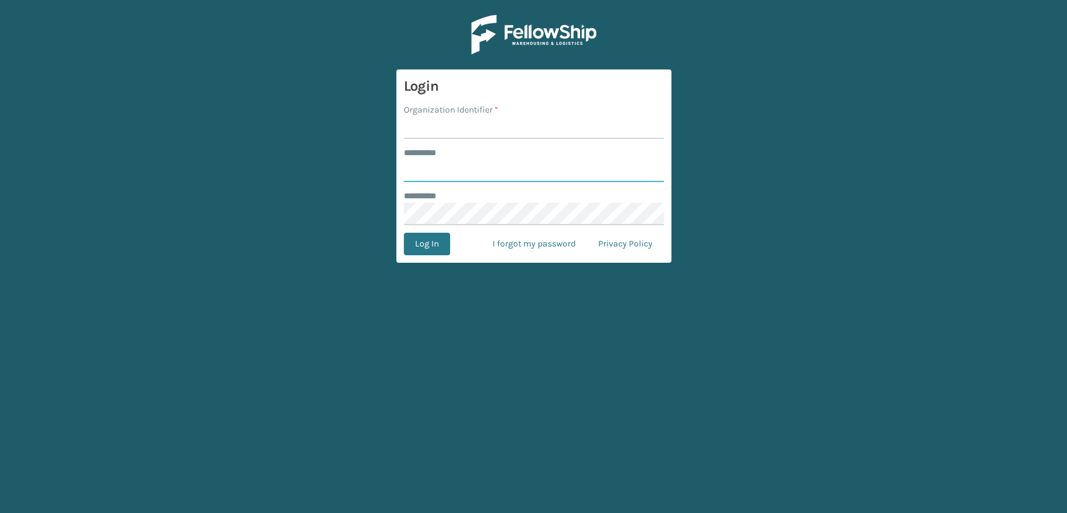
type input "****"
click at [466, 123] on input "Organization Identifier *" at bounding box center [534, 127] width 260 height 23
type input "fellowship - east"
drag, startPoint x: 462, startPoint y: 176, endPoint x: 339, endPoint y: 175, distance: 123.2
click at [339, 175] on main "Login Organization Identifier * fellowship - east ******** * **** ******** * Lo…" at bounding box center [533, 256] width 1067 height 513
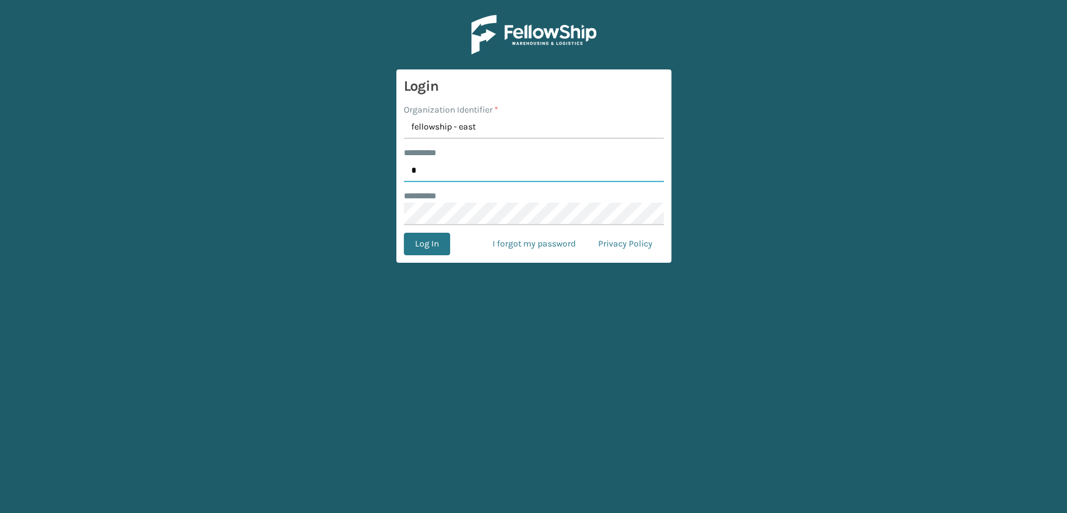
type input "*****"
click at [341, 208] on main "Login Organization Identifier * fellowship - east ******** * ***** ******** * L…" at bounding box center [533, 256] width 1067 height 513
click at [404, 233] on button "Log In" at bounding box center [427, 244] width 46 height 23
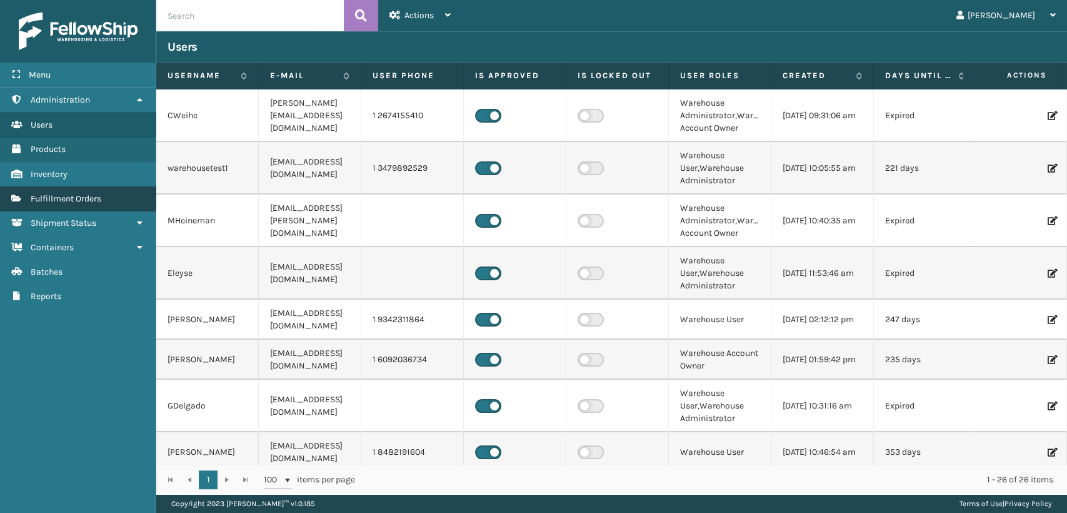
click at [58, 204] on link "Fulfillment Orders Fulfillment Orders" at bounding box center [78, 198] width 156 height 24
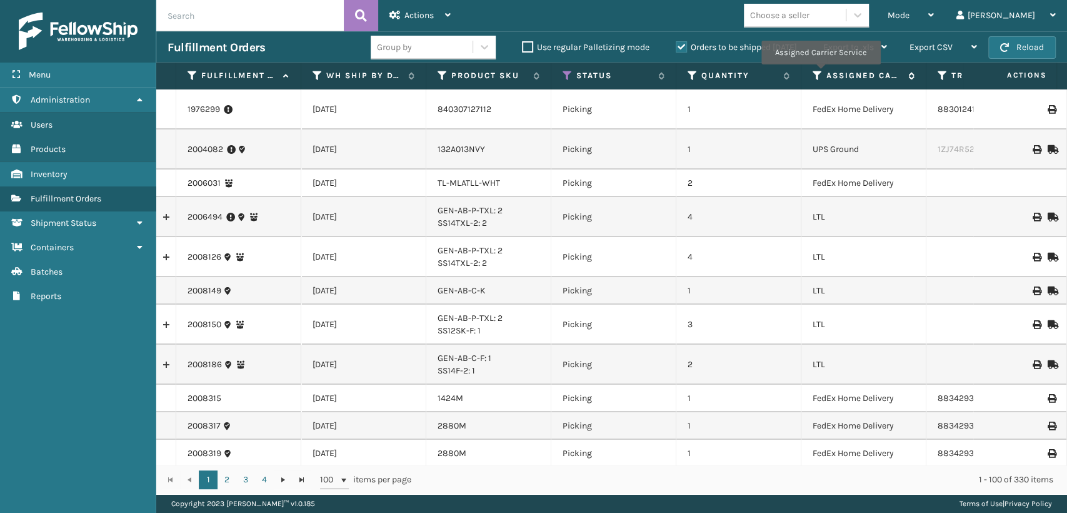
click at [819, 73] on icon at bounding box center [818, 75] width 10 height 11
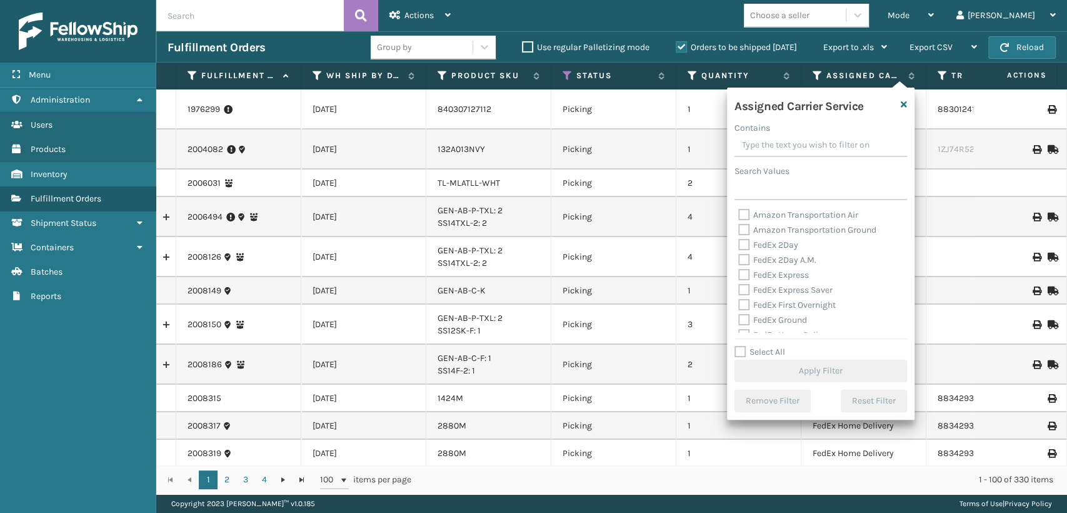
click at [774, 246] on label "FedEx 2Day" at bounding box center [768, 244] width 60 height 11
click at [739, 246] on input "FedEx 2Day" at bounding box center [738, 242] width 1 height 8
checkbox input "true"
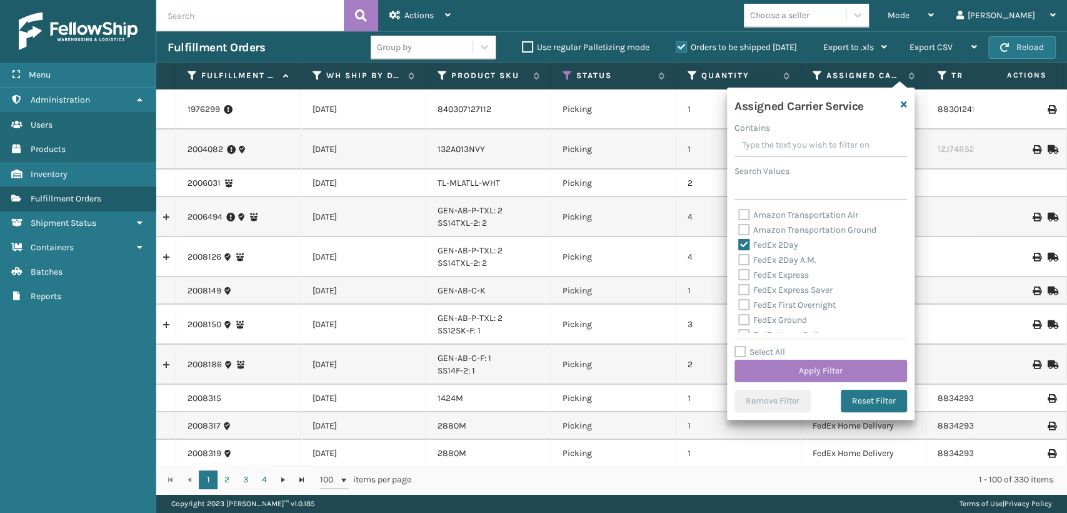
click at [774, 262] on label "FedEx 2Day A.M." at bounding box center [777, 259] width 78 height 11
click at [739, 261] on input "FedEx 2Day A.M." at bounding box center [738, 257] width 1 height 8
checkbox input "true"
click at [773, 269] on label "FedEx Express" at bounding box center [773, 274] width 71 height 11
click at [739, 269] on input "FedEx Express" at bounding box center [738, 272] width 1 height 8
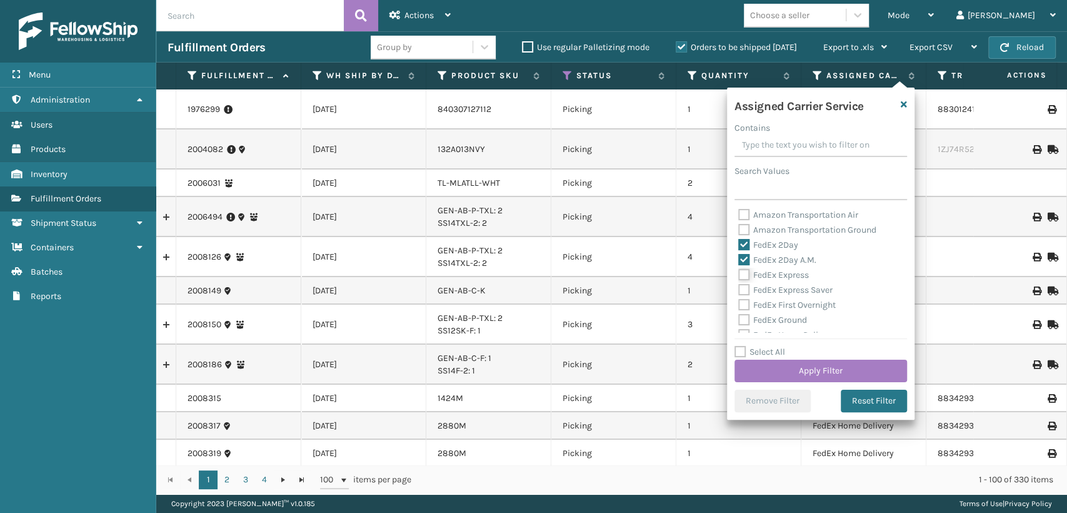
checkbox input "true"
drag, startPoint x: 773, startPoint y: 286, endPoint x: 775, endPoint y: 304, distance: 18.2
click at [773, 289] on label "FedEx Express Saver" at bounding box center [785, 289] width 94 height 11
click at [739, 289] on input "FedEx Express Saver" at bounding box center [738, 287] width 1 height 8
checkbox input "true"
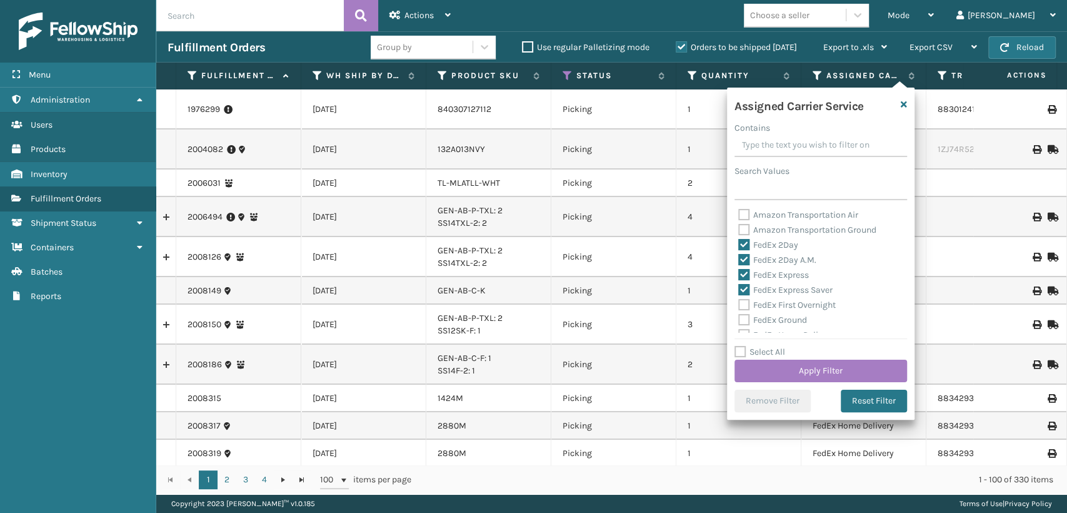
click at [775, 306] on label "FedEx First Overnight" at bounding box center [787, 304] width 98 height 11
click at [739, 306] on input "FedEx First Overnight" at bounding box center [738, 302] width 1 height 8
checkbox input "true"
click at [775, 311] on div "FedEx First Overnight" at bounding box center [820, 305] width 165 height 15
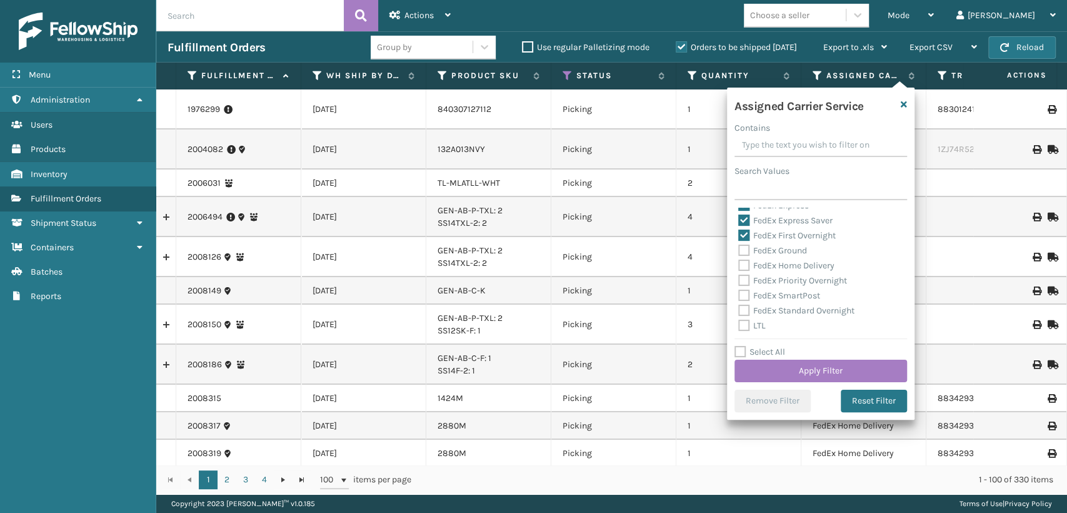
click at [781, 254] on label "FedEx Ground" at bounding box center [772, 250] width 69 height 11
click at [739, 251] on input "FedEx Ground" at bounding box center [738, 247] width 1 height 8
checkbox input "true"
click at [779, 268] on label "FedEx Home Delivery" at bounding box center [786, 265] width 96 height 11
click at [739, 266] on input "FedEx Home Delivery" at bounding box center [738, 262] width 1 height 8
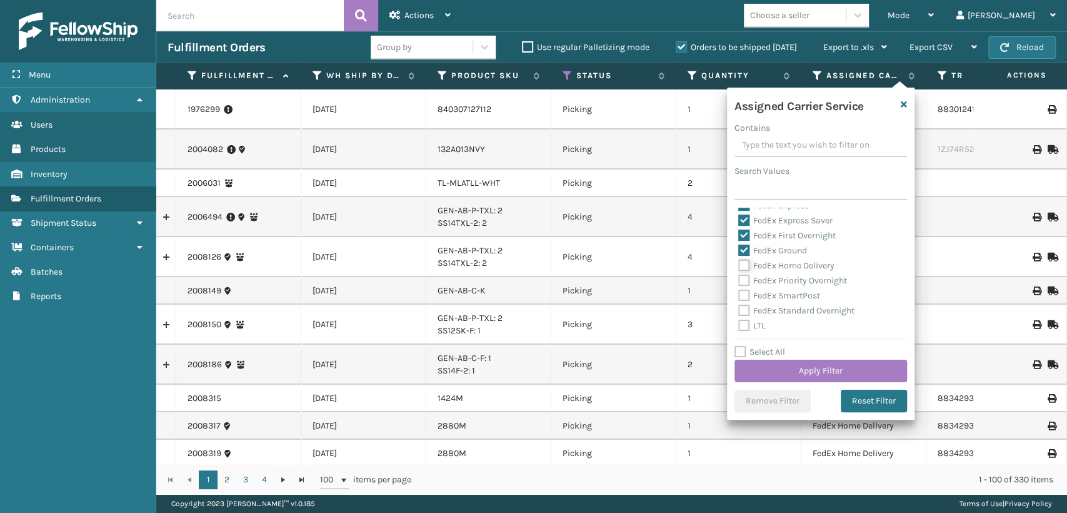
checkbox input "true"
click at [778, 274] on div "FedEx Priority Overnight" at bounding box center [820, 280] width 165 height 15
click at [777, 280] on label "FedEx Priority Overnight" at bounding box center [792, 280] width 109 height 11
click at [739, 280] on input "FedEx Priority Overnight" at bounding box center [738, 277] width 1 height 8
checkbox input "true"
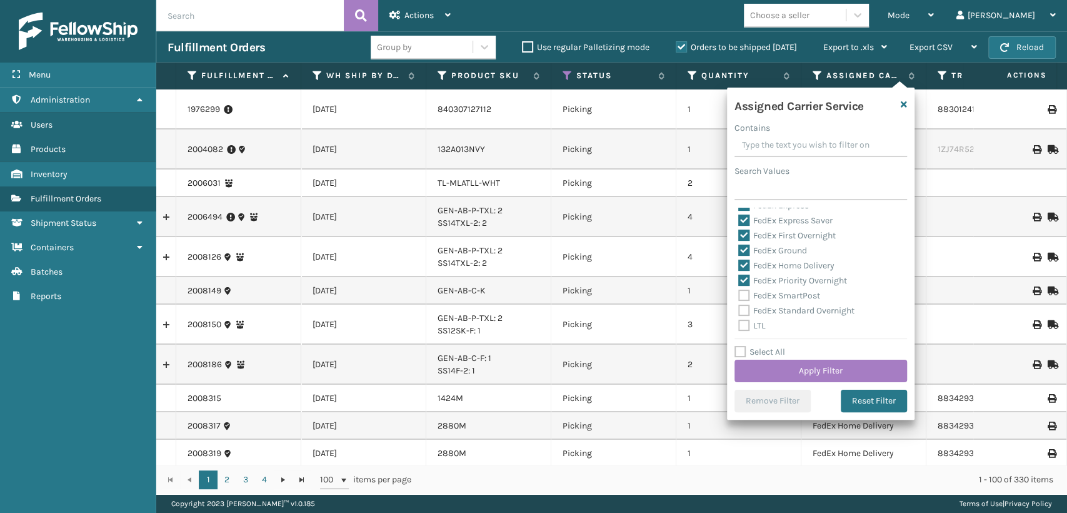
click at [773, 291] on label "FedEx SmartPost" at bounding box center [779, 295] width 82 height 11
click at [739, 291] on input "FedEx SmartPost" at bounding box center [738, 292] width 1 height 8
checkbox input "true"
click at [767, 316] on div "FedEx Standard Overnight" at bounding box center [820, 310] width 165 height 15
click at [768, 312] on label "FedEx Standard Overnight" at bounding box center [796, 310] width 116 height 11
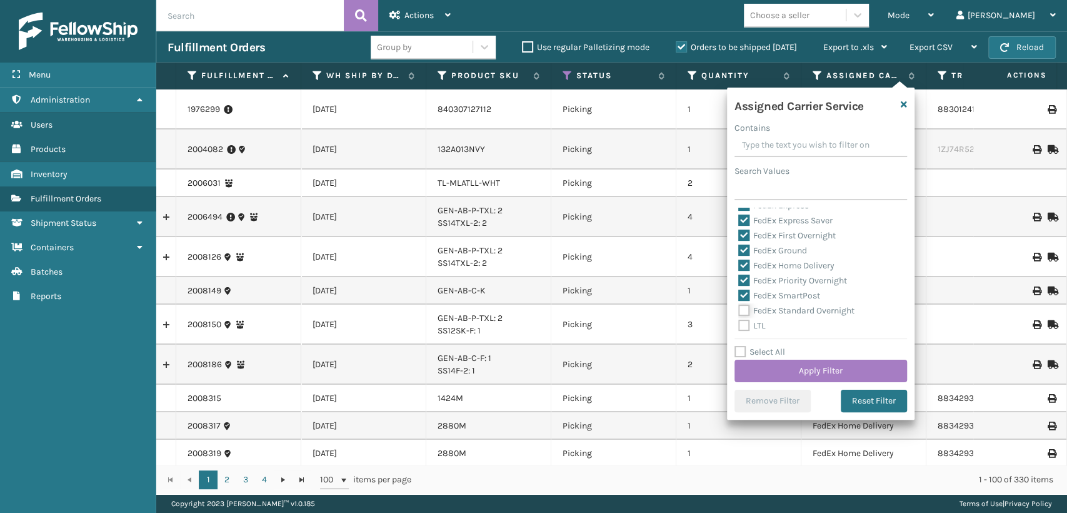
click at [739, 311] on input "FedEx Standard Overnight" at bounding box center [738, 307] width 1 height 8
checkbox input "true"
click at [787, 366] on button "Apply Filter" at bounding box center [821, 370] width 173 height 23
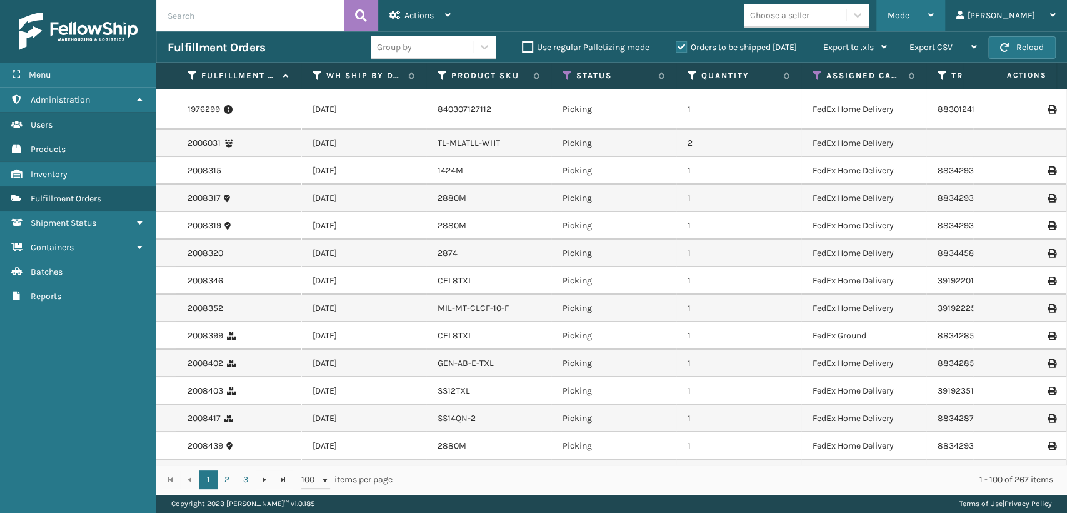
click at [934, 14] on div "Mode" at bounding box center [911, 15] width 46 height 31
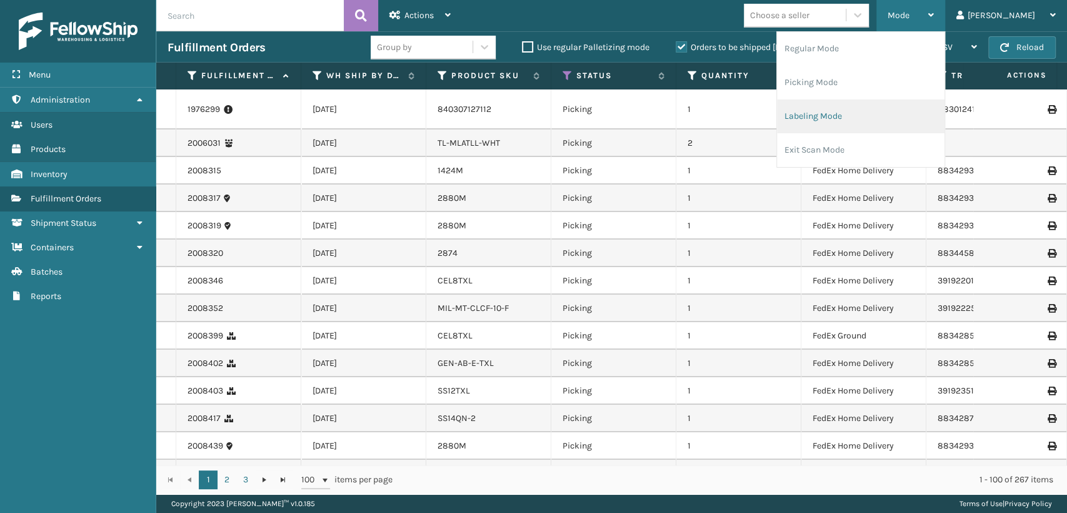
click at [870, 111] on li "Labeling Mode" at bounding box center [861, 116] width 168 height 34
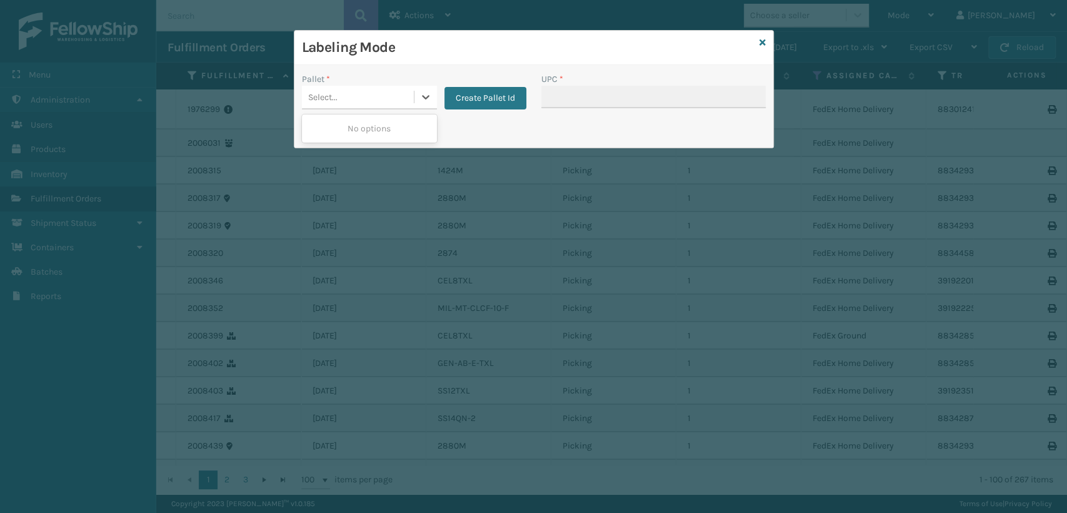
click at [371, 99] on div "Select..." at bounding box center [358, 97] width 112 height 21
click at [343, 131] on div "No options" at bounding box center [369, 128] width 135 height 23
click at [455, 115] on div "Pallet * 0 results available. Use Up and Down to choose options, press Enter to…" at bounding box center [413, 95] width 239 height 44
click at [459, 101] on button "Create Pallet Id" at bounding box center [485, 98] width 82 height 23
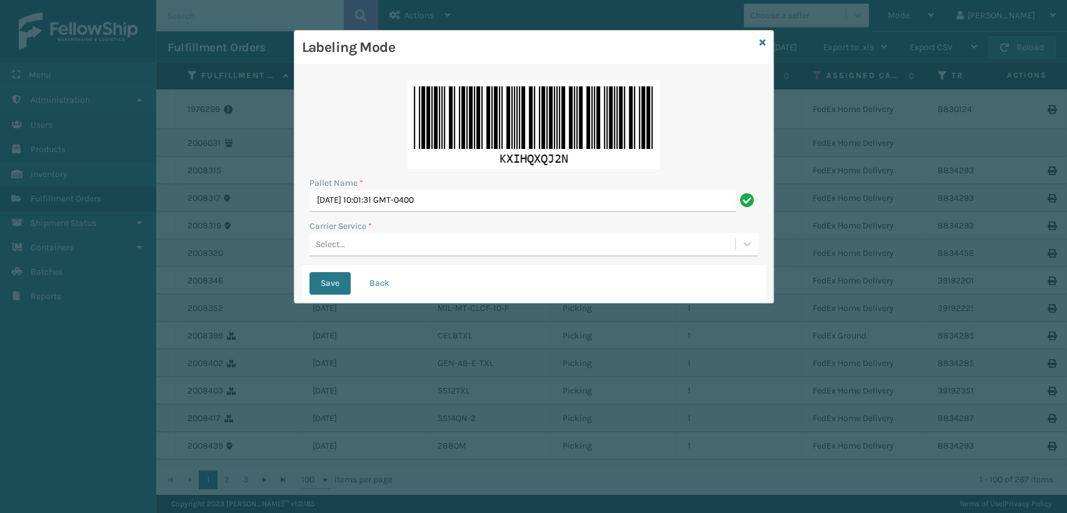
click at [377, 241] on div "Select..." at bounding box center [522, 244] width 426 height 21
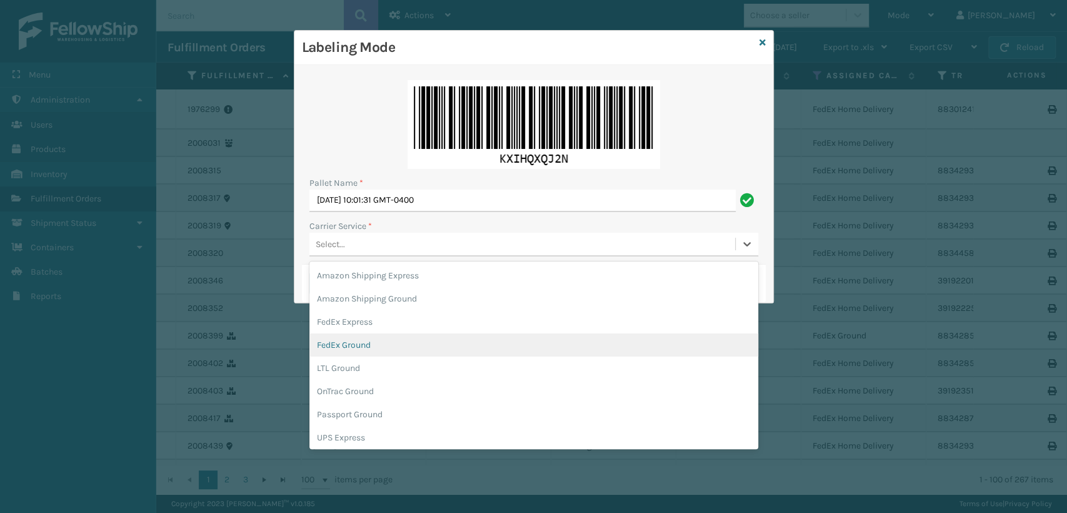
click at [353, 344] on div "FedEx Ground" at bounding box center [533, 344] width 449 height 23
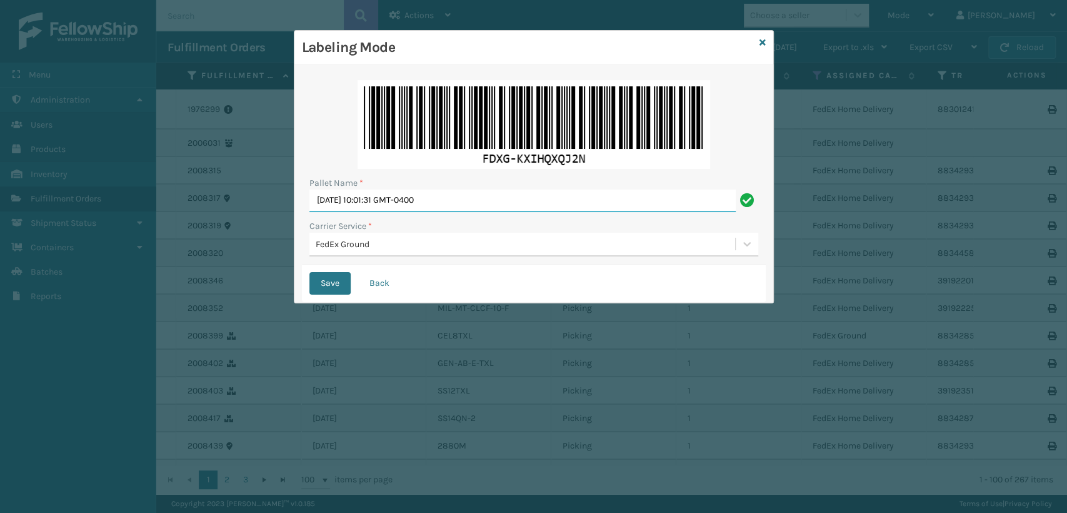
drag, startPoint x: 478, startPoint y: 202, endPoint x: 289, endPoint y: 202, distance: 188.8
click at [289, 202] on div "Labeling Mode Pallet Name * [DATE] 10:01:31 GMT-0400 Carrier Service * FedEx Gr…" at bounding box center [533, 256] width 1067 height 513
type input "T567909"
click at [309, 272] on button "Save" at bounding box center [329, 283] width 41 height 23
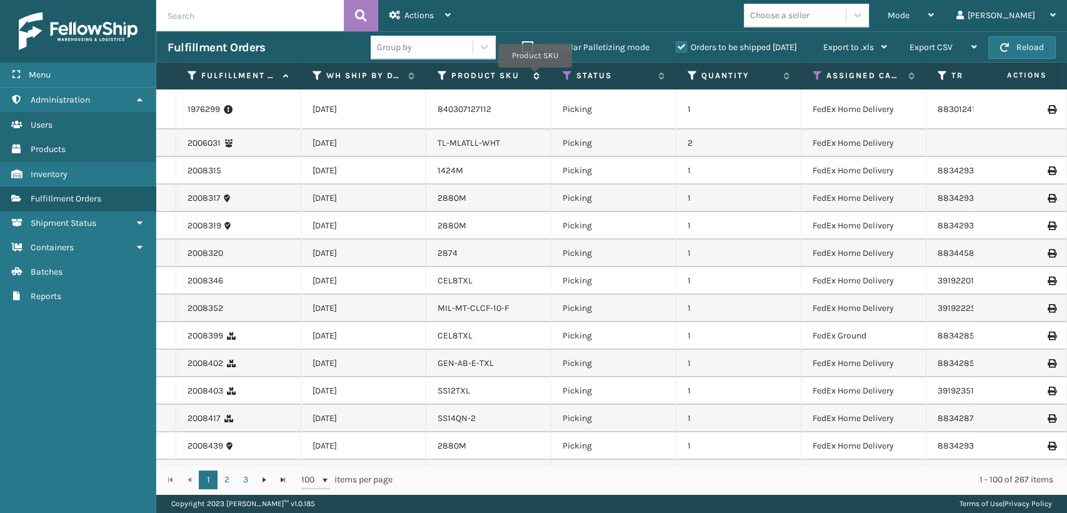
click at [535, 76] on icon at bounding box center [535, 76] width 10 height 8
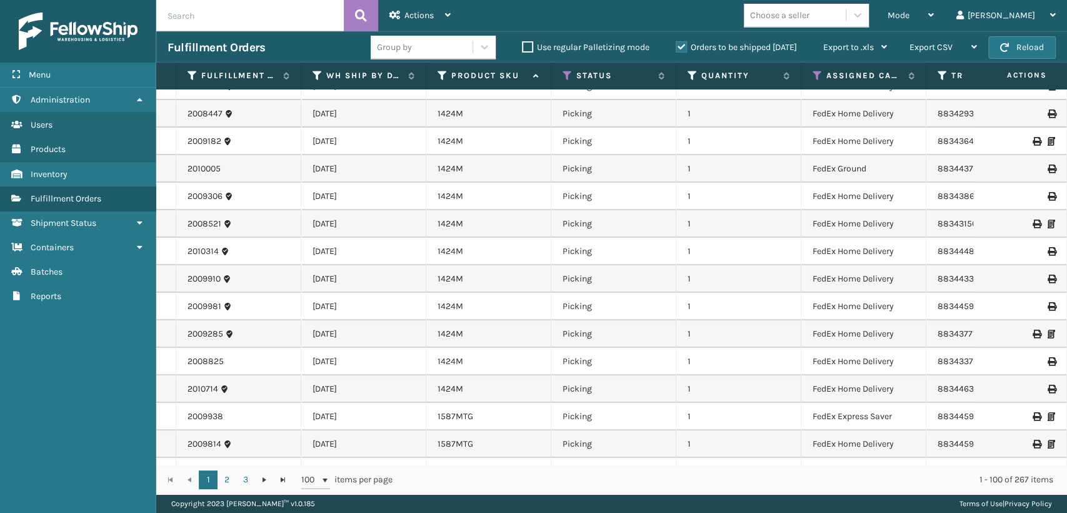
scroll to position [486, 0]
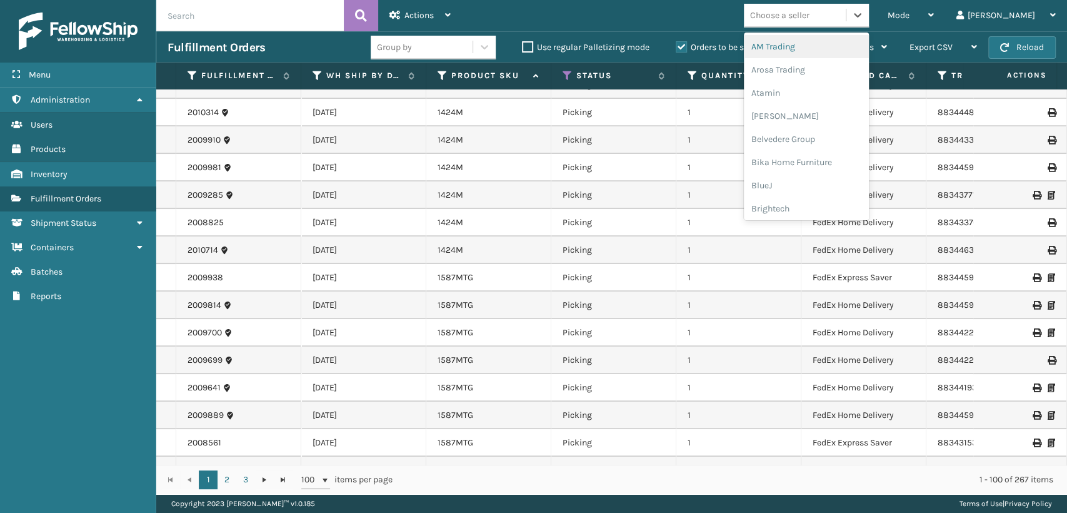
click at [846, 21] on div "Choose a seller" at bounding box center [795, 15] width 102 height 21
click at [823, 181] on div "SleepGeekz" at bounding box center [806, 183] width 125 height 23
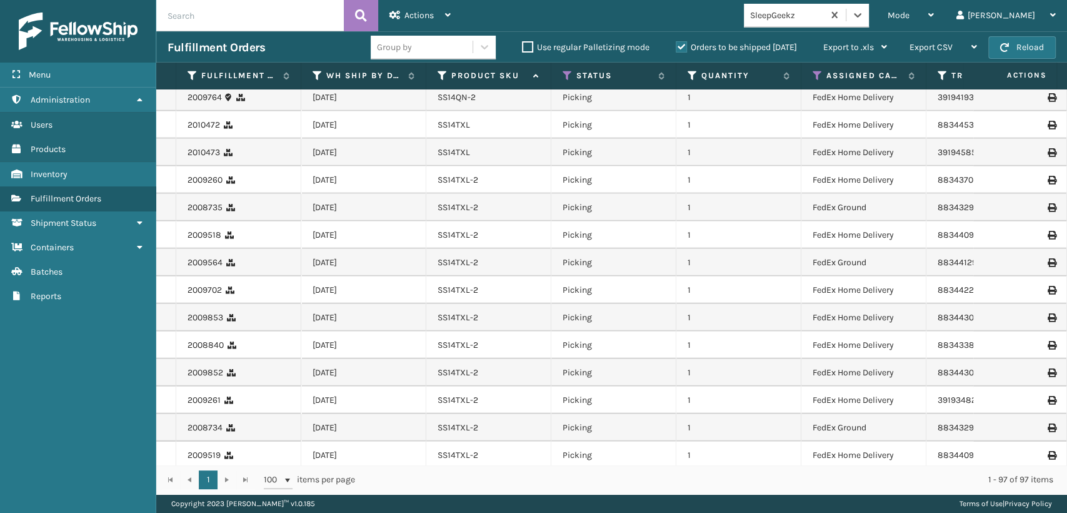
scroll to position [2316, 0]
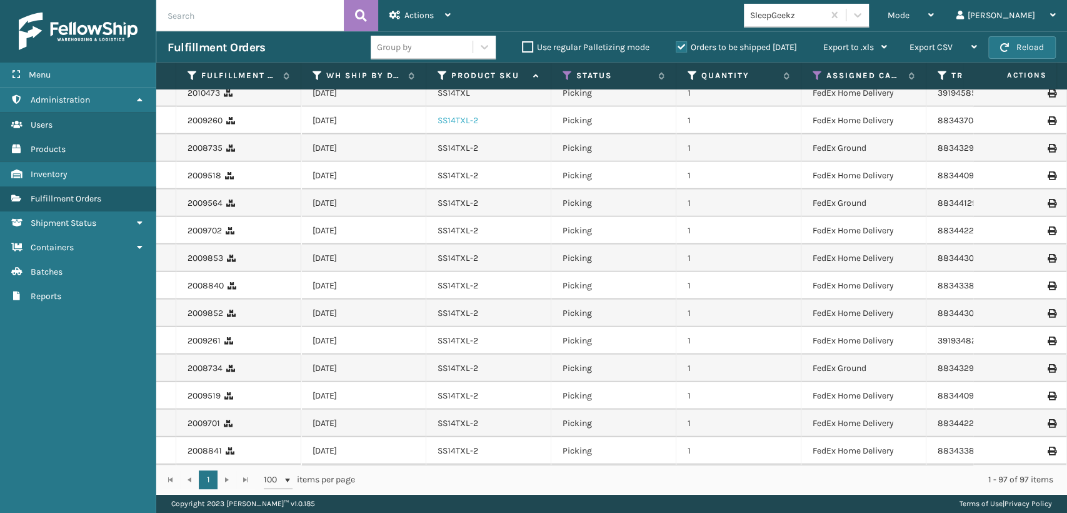
click at [462, 115] on link "SS14TXL-2" at bounding box center [458, 120] width 41 height 11
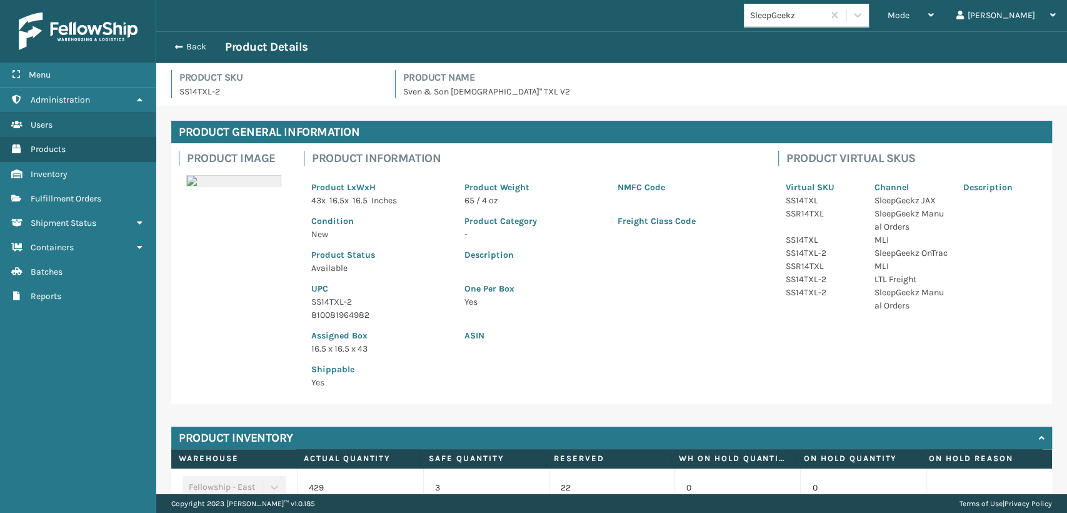
click at [341, 313] on p "810081964982" at bounding box center [380, 314] width 138 height 13
click at [183, 42] on button "Back" at bounding box center [197, 46] width 58 height 11
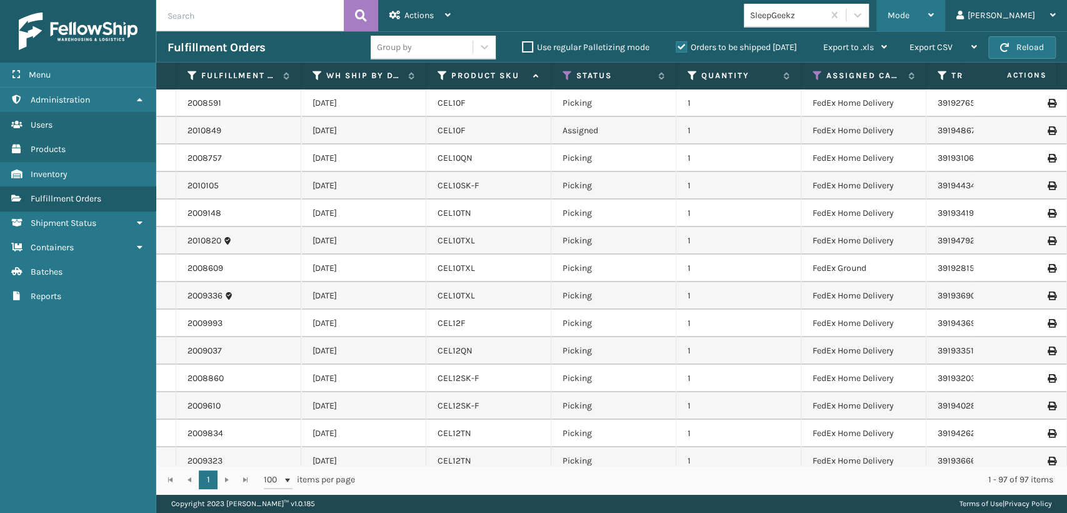
click at [934, 9] on div "Mode" at bounding box center [911, 15] width 46 height 31
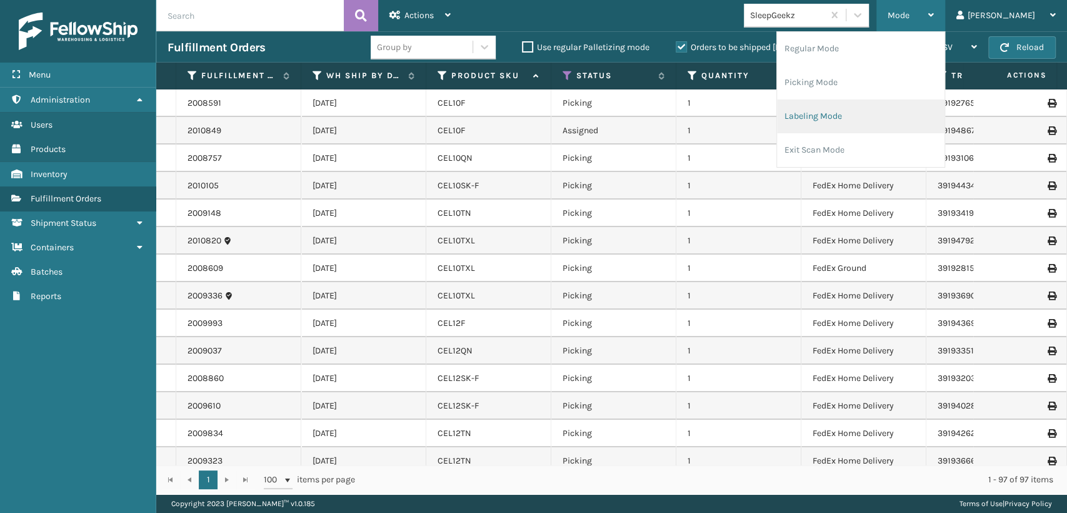
click at [896, 104] on li "Labeling Mode" at bounding box center [861, 116] width 168 height 34
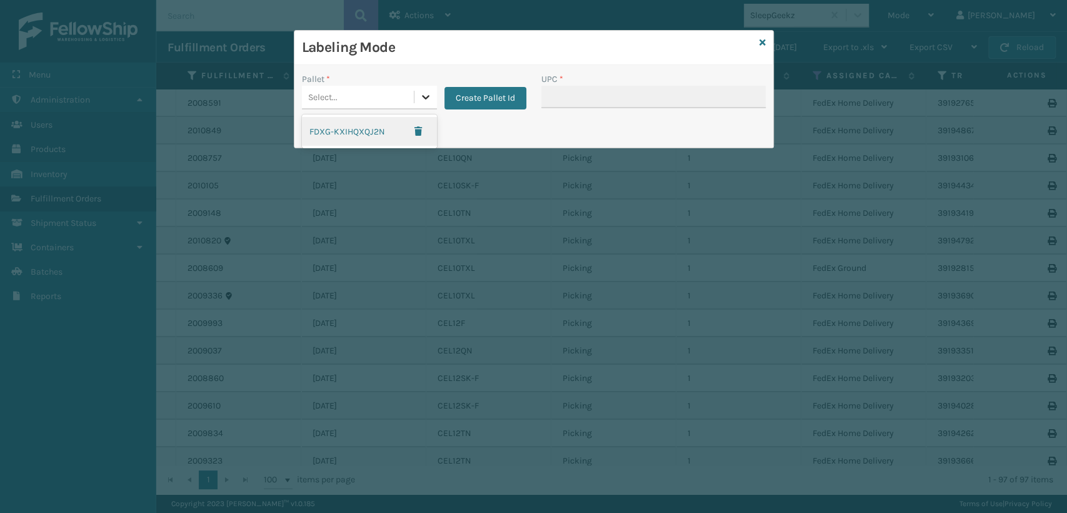
click at [415, 95] on div at bounding box center [425, 97] width 23 height 23
drag, startPoint x: 361, startPoint y: 132, endPoint x: 553, endPoint y: 120, distance: 192.9
click at [361, 131] on div "FDXG-KXIHQXQJ2N" at bounding box center [369, 131] width 135 height 29
click at [583, 106] on input "UPC *" at bounding box center [653, 97] width 224 height 23
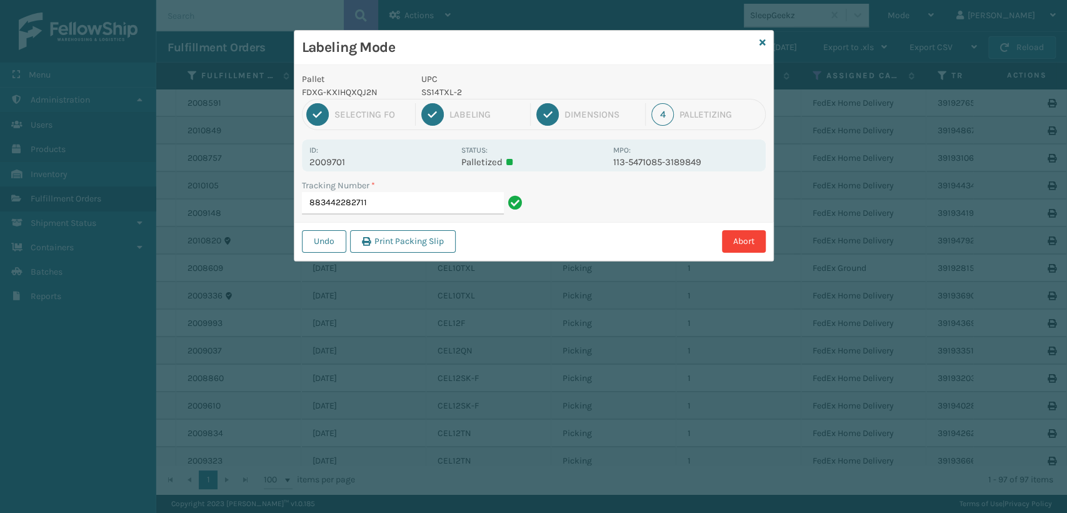
click at [440, 92] on p "SS14TXL-2" at bounding box center [513, 92] width 184 height 13
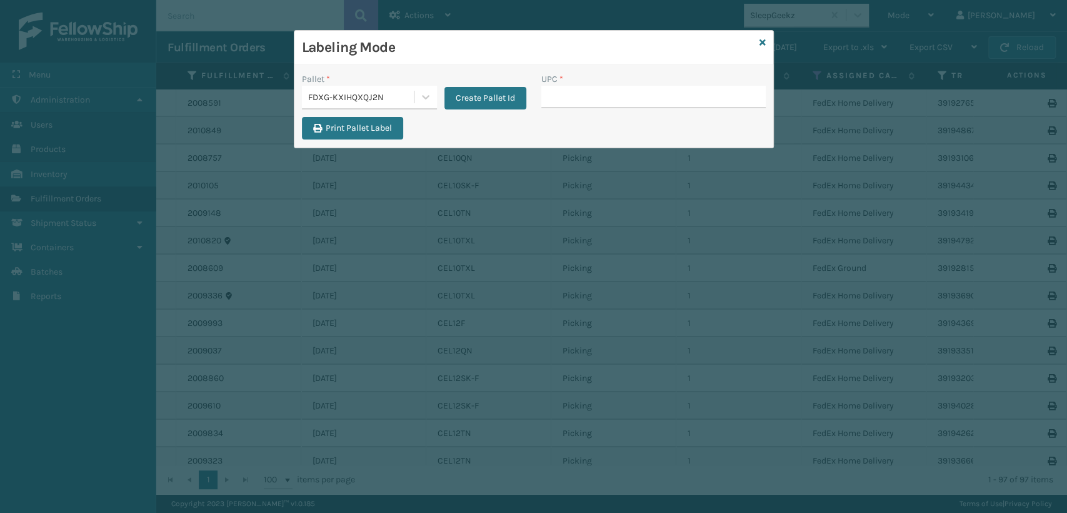
type input "6027MT"
drag, startPoint x: 589, startPoint y: 98, endPoint x: 403, endPoint y: 130, distance: 188.4
click at [403, 130] on div "Pallet * FDXG-KXIHQXQJ2N Create Pallet Id UPC * 6027MT Print Pallet Label" at bounding box center [533, 106] width 479 height 83
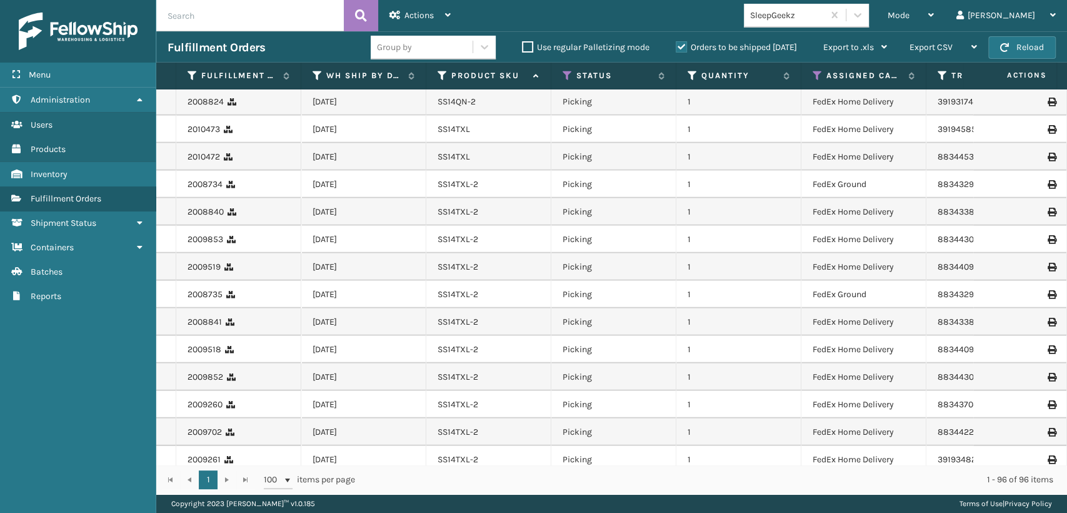
scroll to position [2288, 0]
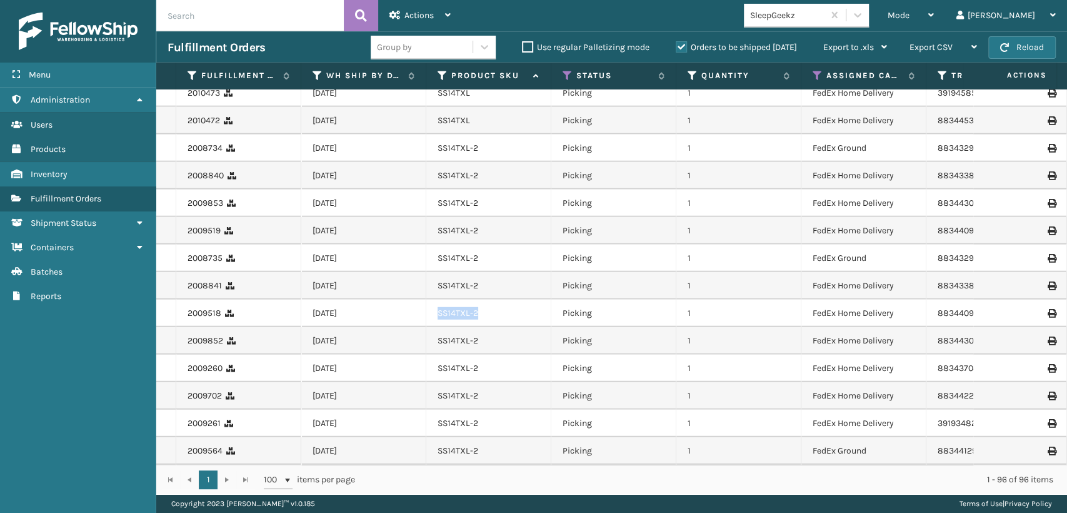
drag, startPoint x: 480, startPoint y: 301, endPoint x: 440, endPoint y: 313, distance: 41.3
click at [440, 313] on td "SS14TXL-2" at bounding box center [488, 313] width 125 height 28
copy link "SS14TXL-2"
click at [934, 14] on icon at bounding box center [931, 15] width 6 height 9
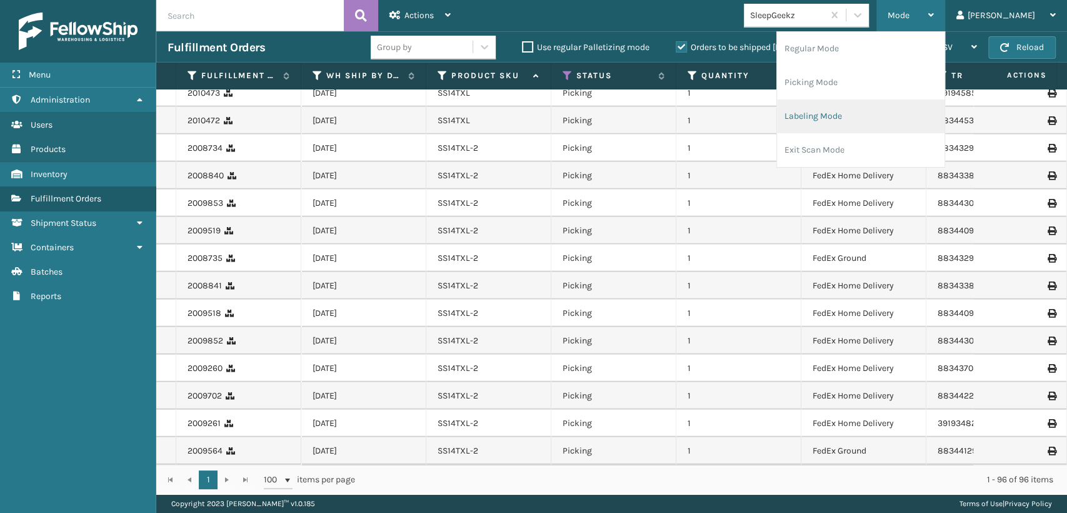
click at [855, 118] on li "Labeling Mode" at bounding box center [861, 116] width 168 height 34
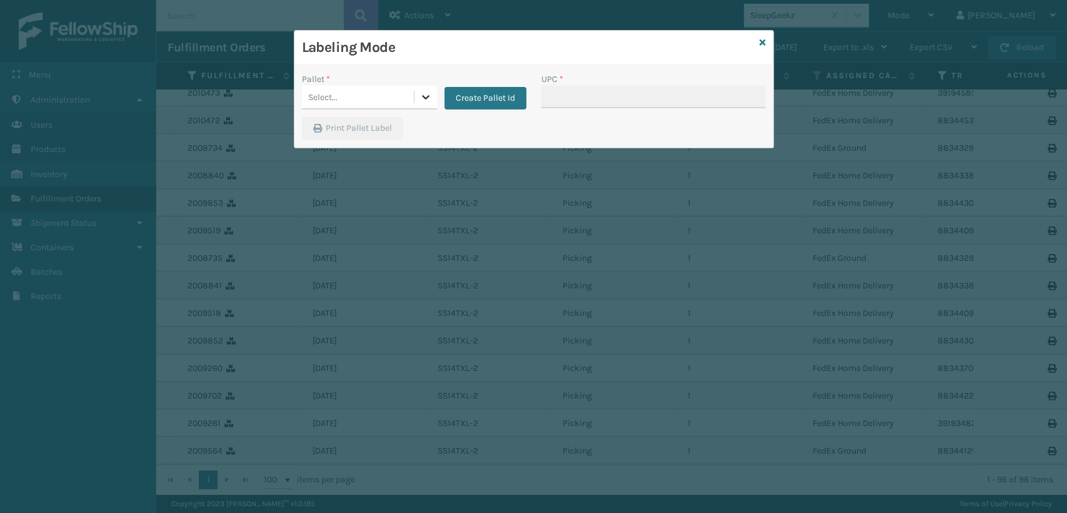
click at [415, 86] on div at bounding box center [425, 97] width 23 height 23
click at [365, 121] on div "FDXG-KXIHQXQJ2N" at bounding box center [369, 128] width 135 height 23
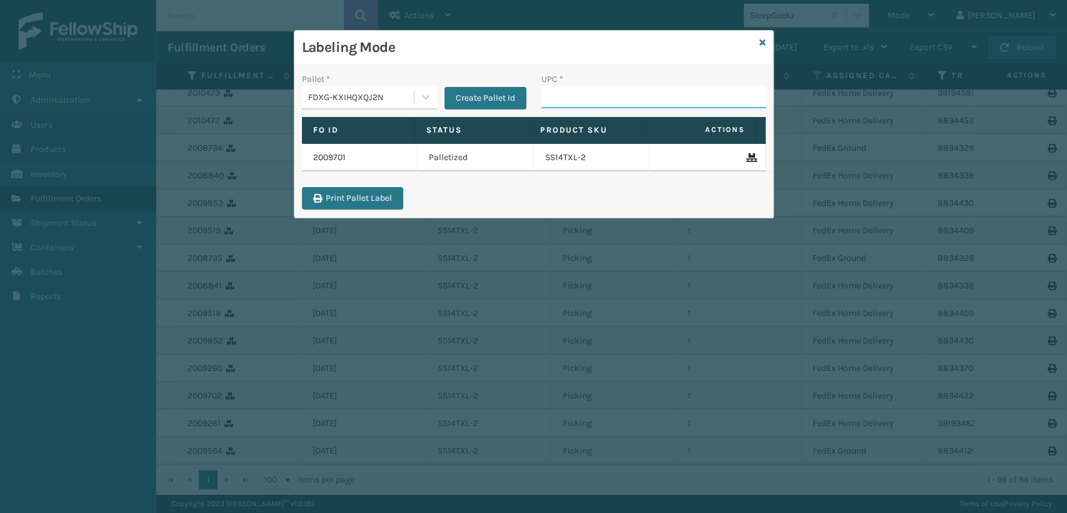
click at [589, 96] on input "UPC *" at bounding box center [653, 97] width 224 height 23
paste input "SS14TXL-2"
type input "SS14TXL-2"
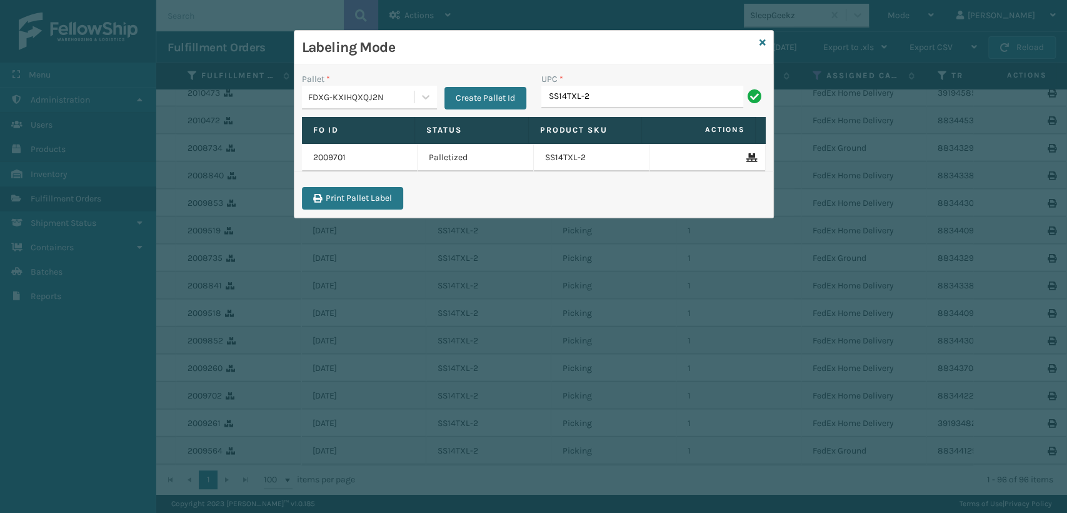
type input "SS14TXL-2"
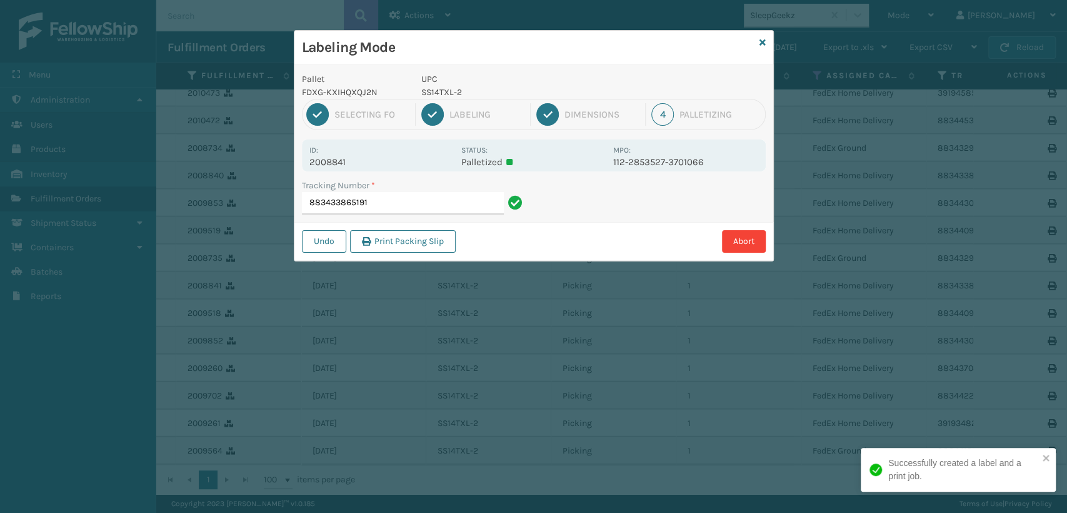
type input "883433865191SS14TXL-2"
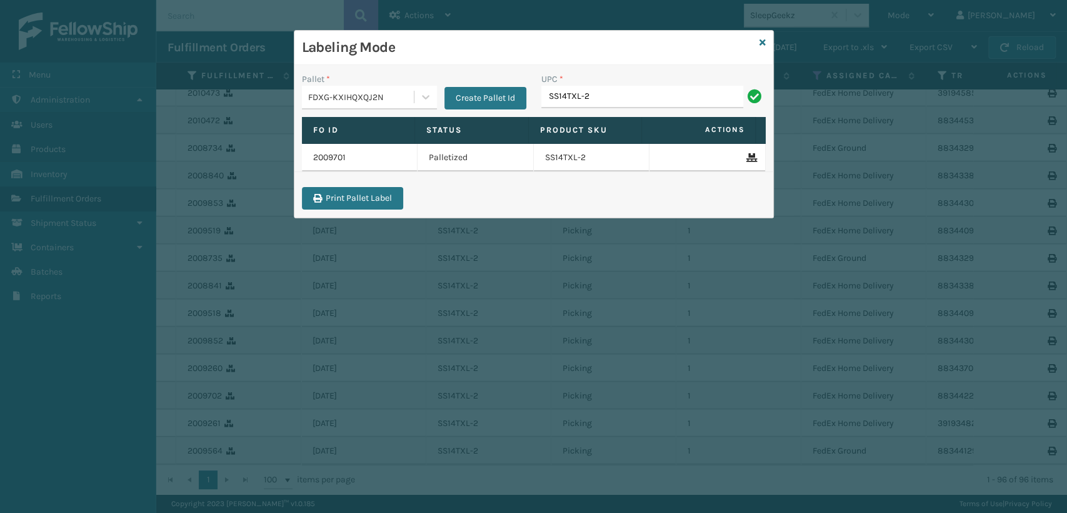
type input "SS14TXL-2"
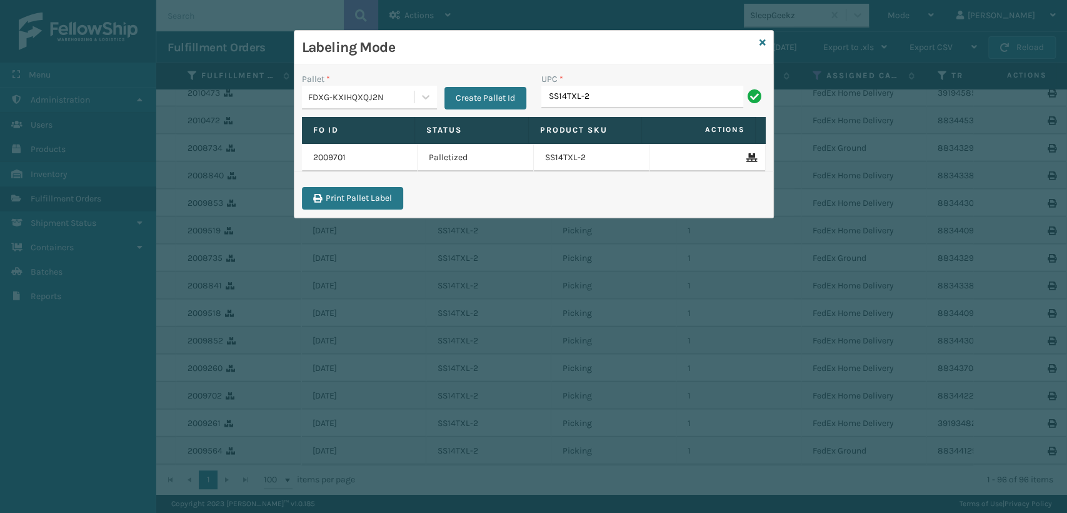
type input "SS14TXL-2"
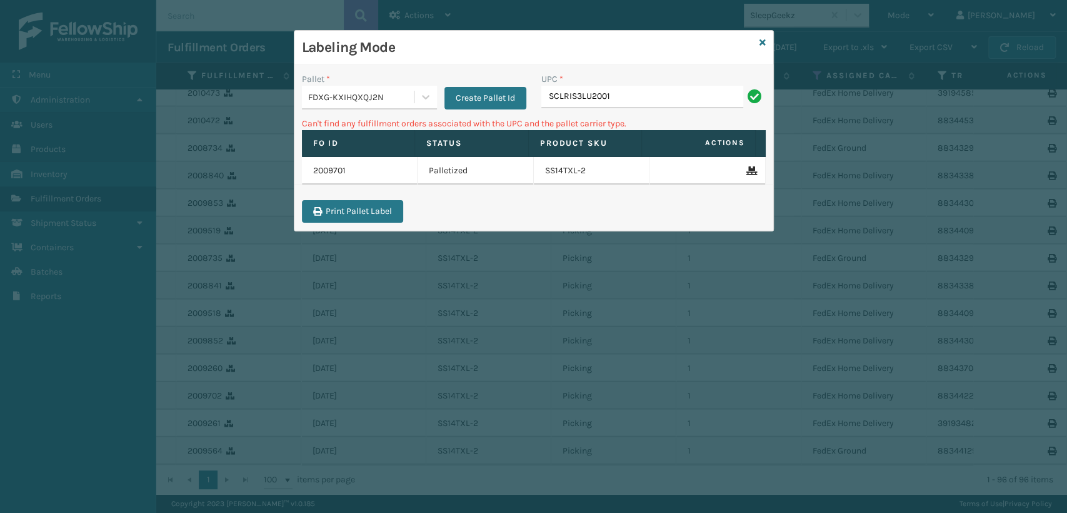
type input "SCLRIS3LU2001"
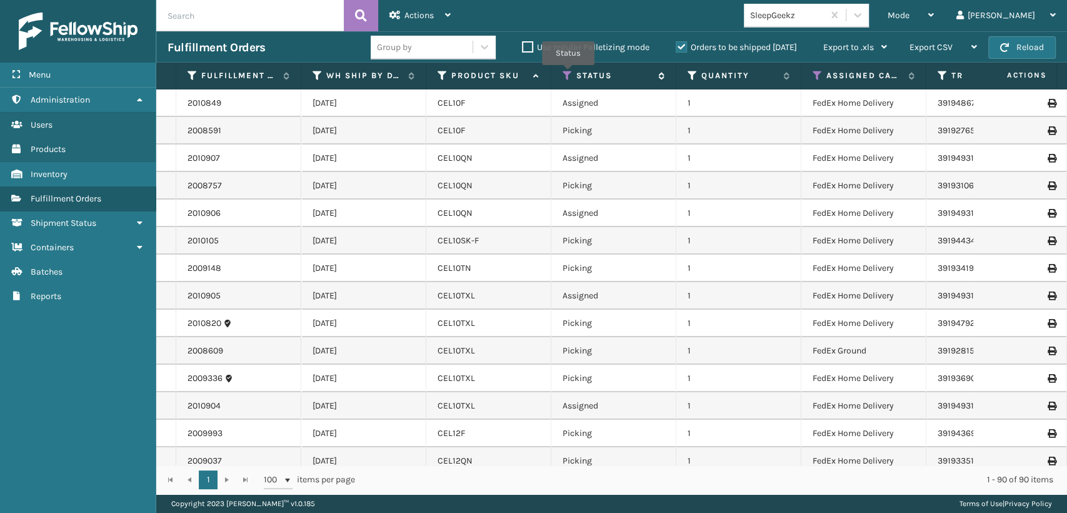
click at [568, 74] on icon at bounding box center [568, 75] width 10 height 11
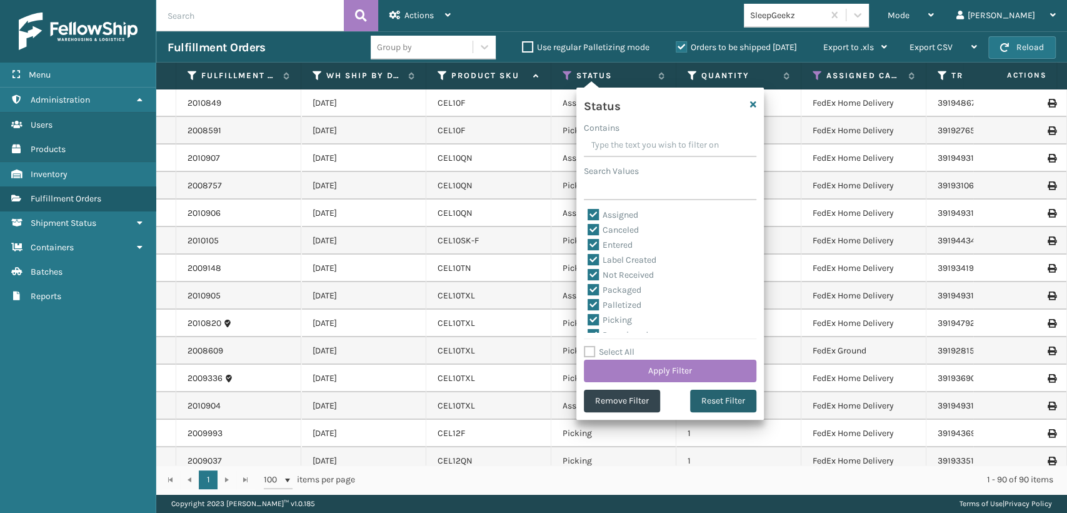
click at [700, 399] on button "Reset Filter" at bounding box center [723, 400] width 66 height 23
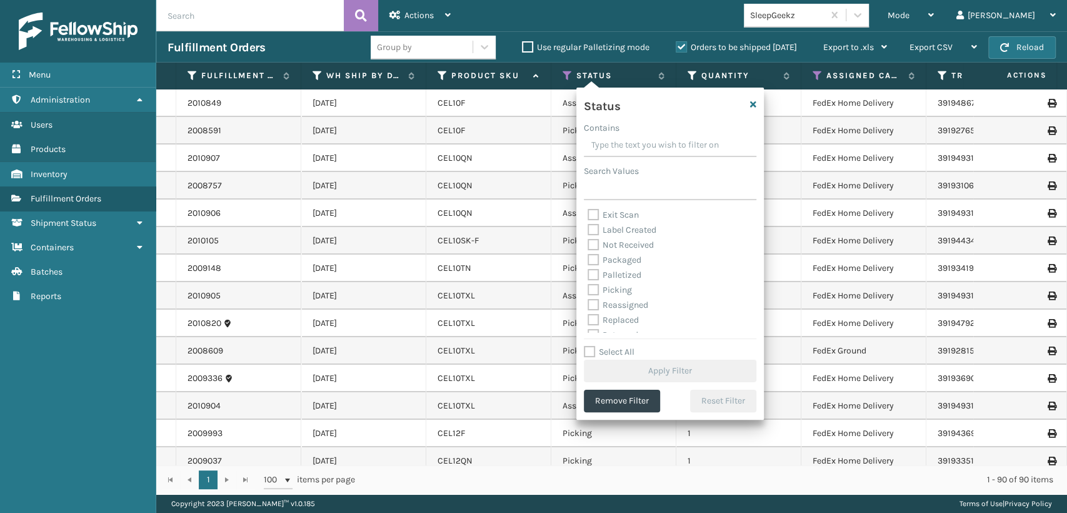
scroll to position [69, 0]
click at [620, 268] on label "Picking" at bounding box center [610, 265] width 44 height 11
click at [588, 266] on input "Picking" at bounding box center [588, 262] width 1 height 8
checkbox input "true"
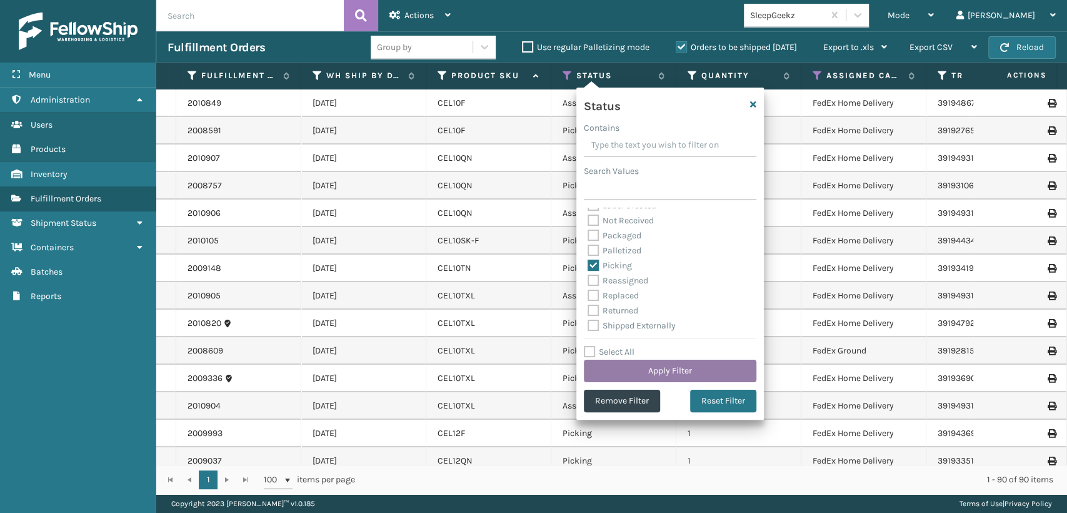
click at [644, 366] on button "Apply Filter" at bounding box center [670, 370] width 173 height 23
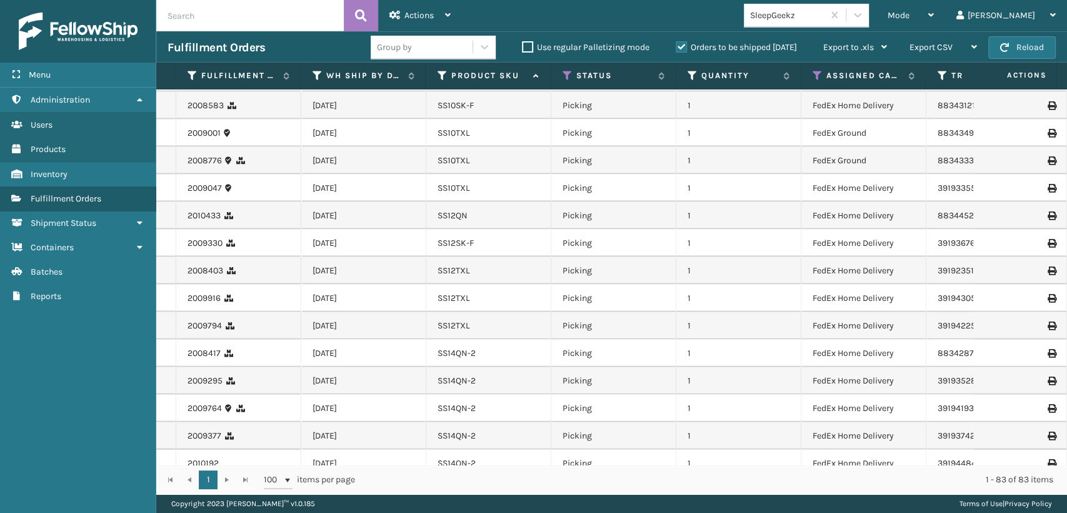
scroll to position [1570, 0]
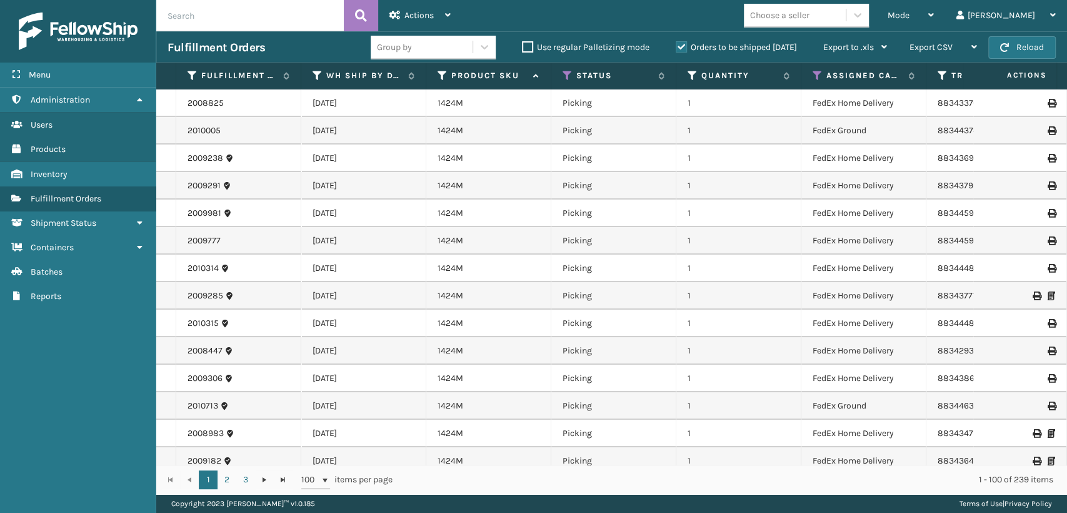
click at [846, 16] on div "Choose a seller" at bounding box center [795, 15] width 102 height 21
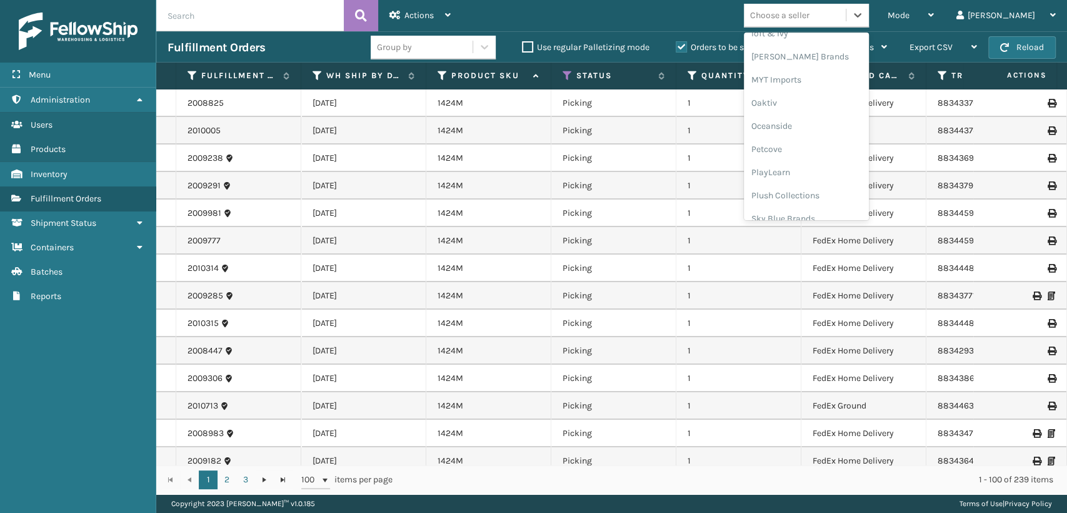
scroll to position [464, 0]
click at [830, 76] on div "LifeStyle" at bounding box center [806, 67] width 125 height 23
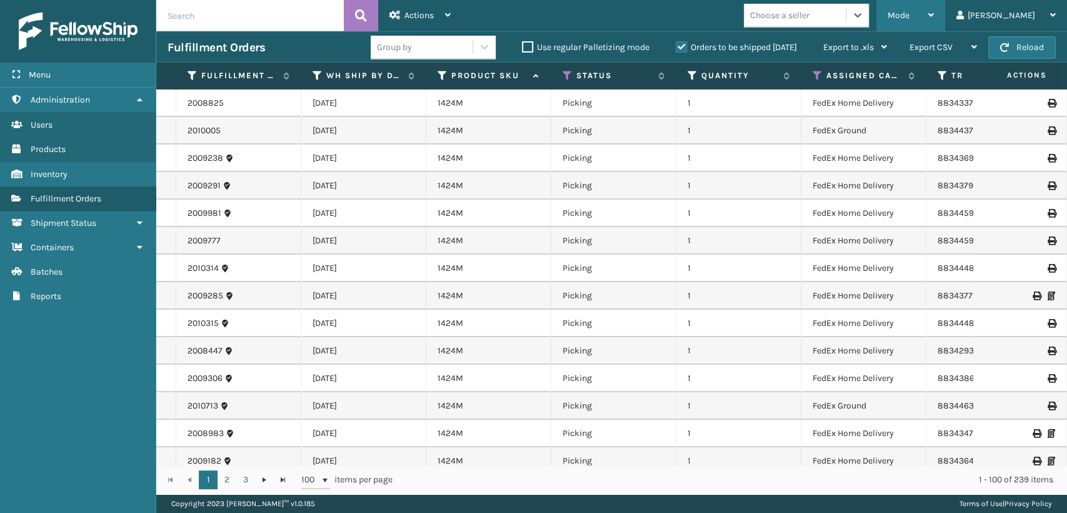
click at [910, 17] on span "Mode" at bounding box center [899, 15] width 22 height 11
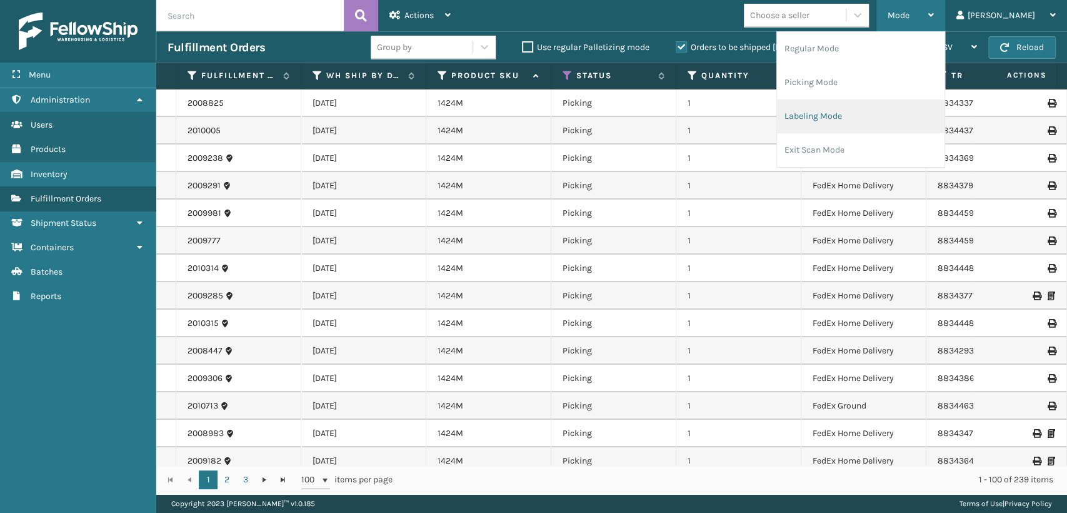
click at [896, 116] on li "Labeling Mode" at bounding box center [861, 116] width 168 height 34
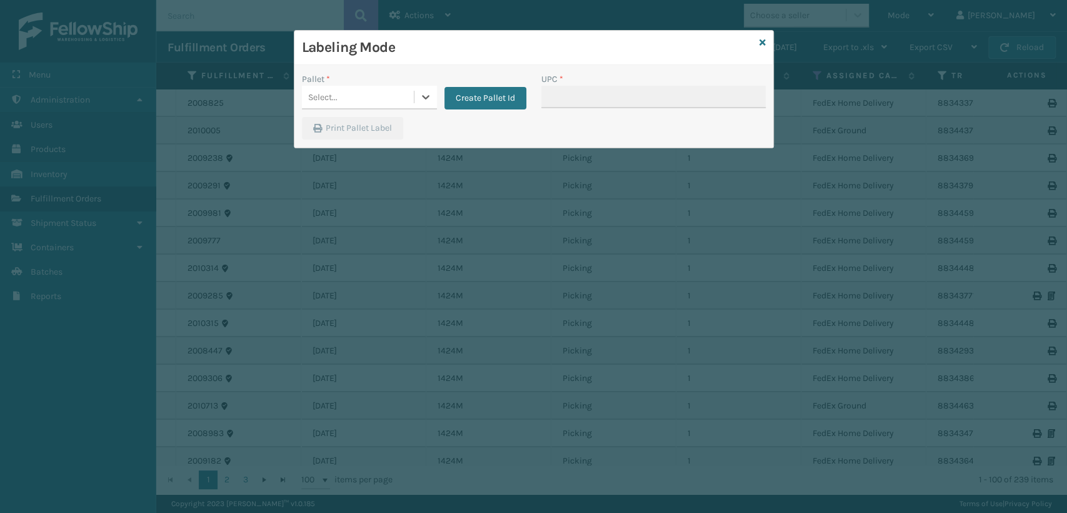
click at [413, 101] on div "Select..." at bounding box center [358, 97] width 112 height 21
click at [384, 124] on div "FDXG-KXIHQXQJ2N" at bounding box center [369, 128] width 135 height 23
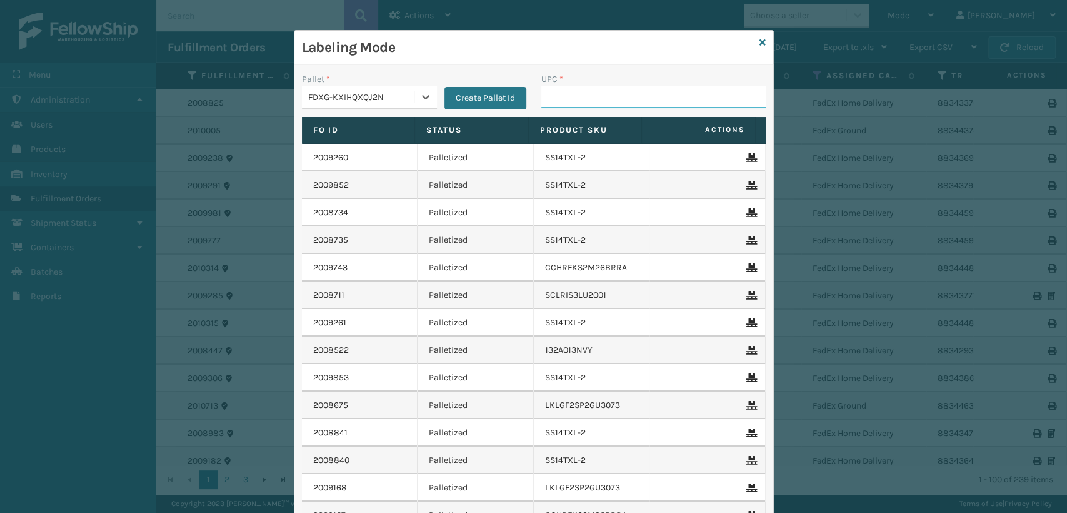
click at [566, 94] on input "UPC *" at bounding box center [653, 97] width 224 height 23
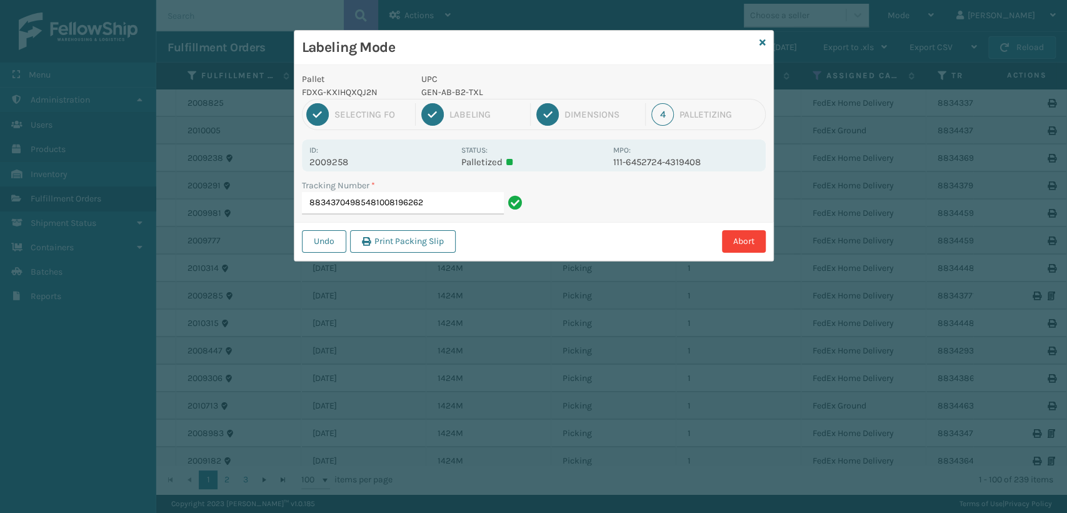
type input "883437049854810081962629"
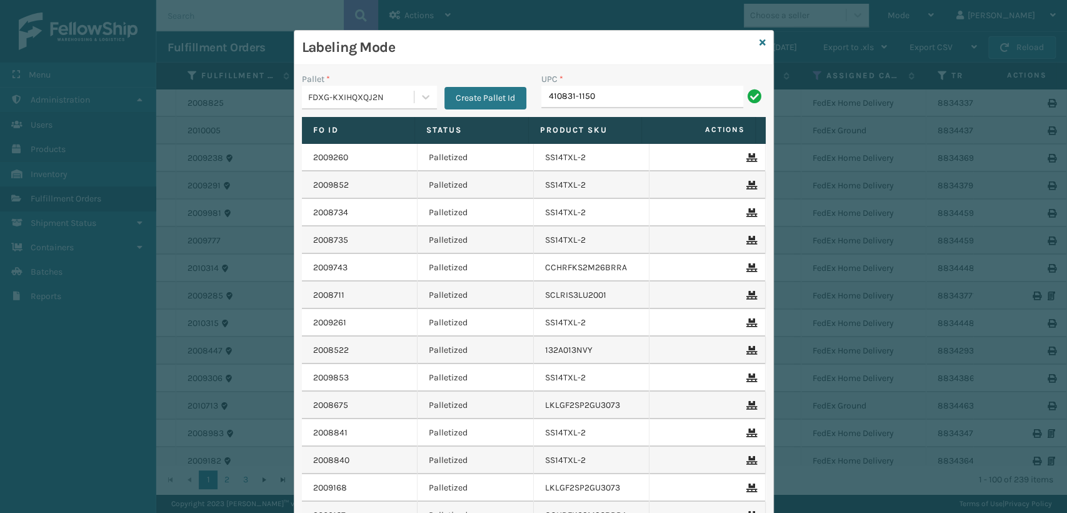
type input "410831-1150"
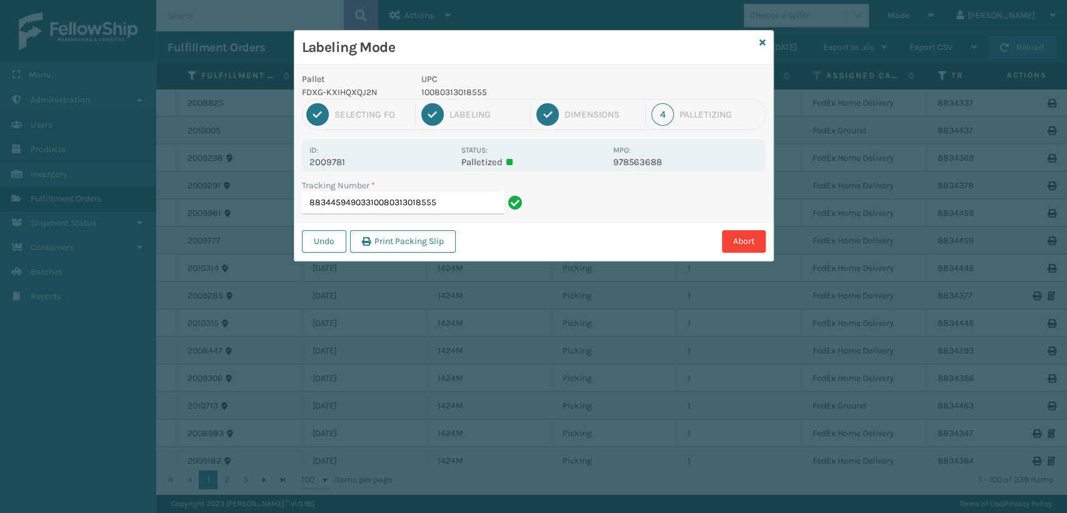
type input "88344594903310080313018555"
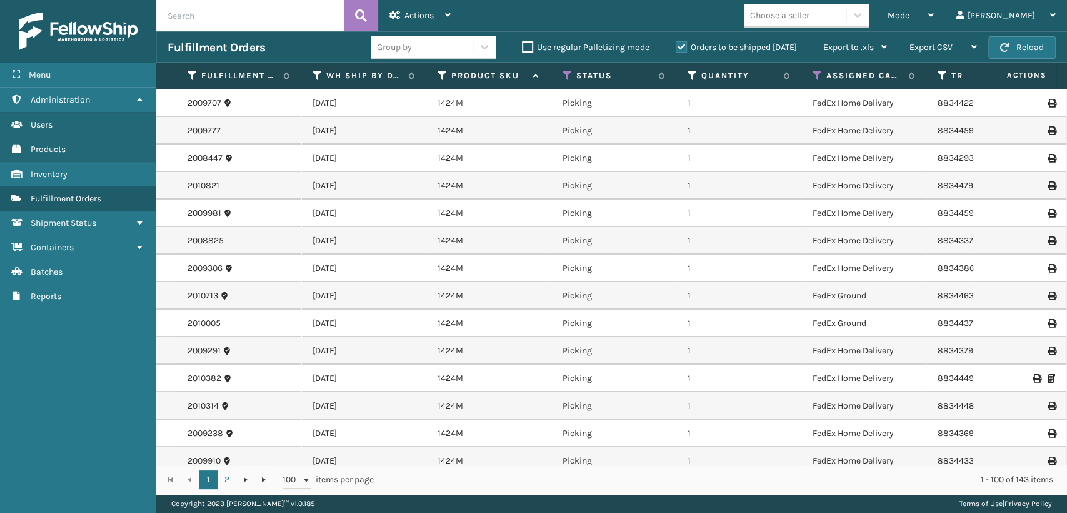
click at [838, 26] on div "Choose a seller" at bounding box center [806, 16] width 125 height 24
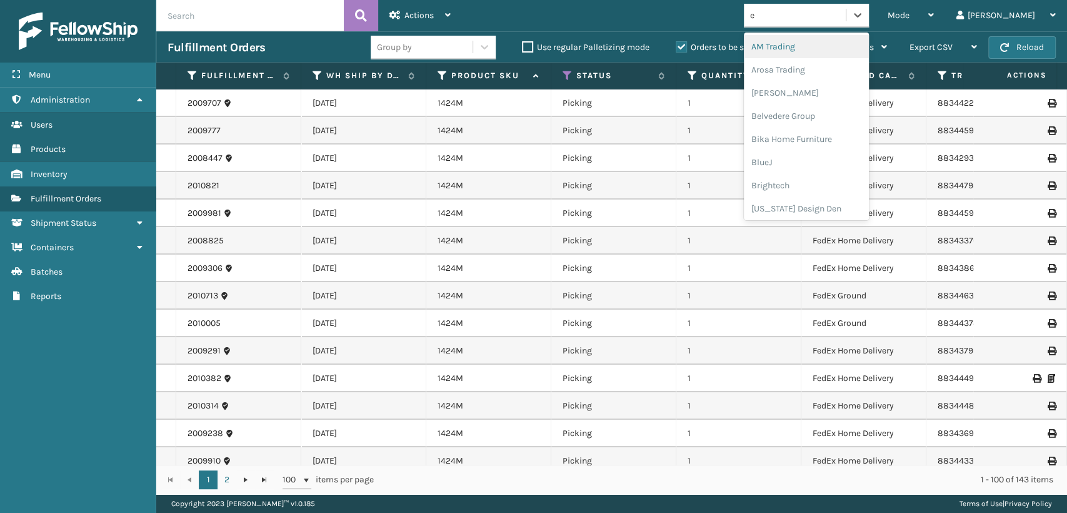
type input "em"
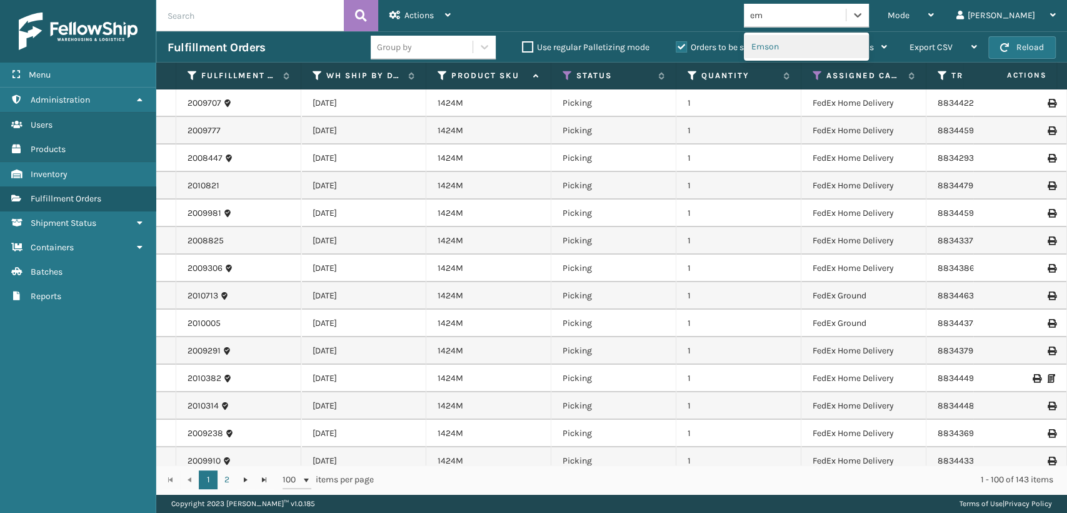
click at [838, 43] on div "Emson" at bounding box center [806, 46] width 125 height 23
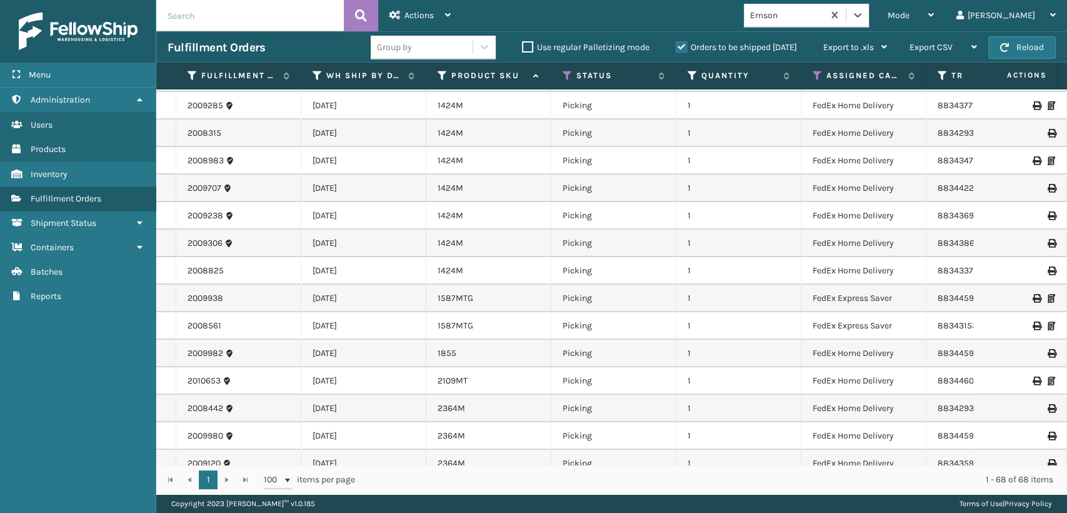
scroll to position [416, 0]
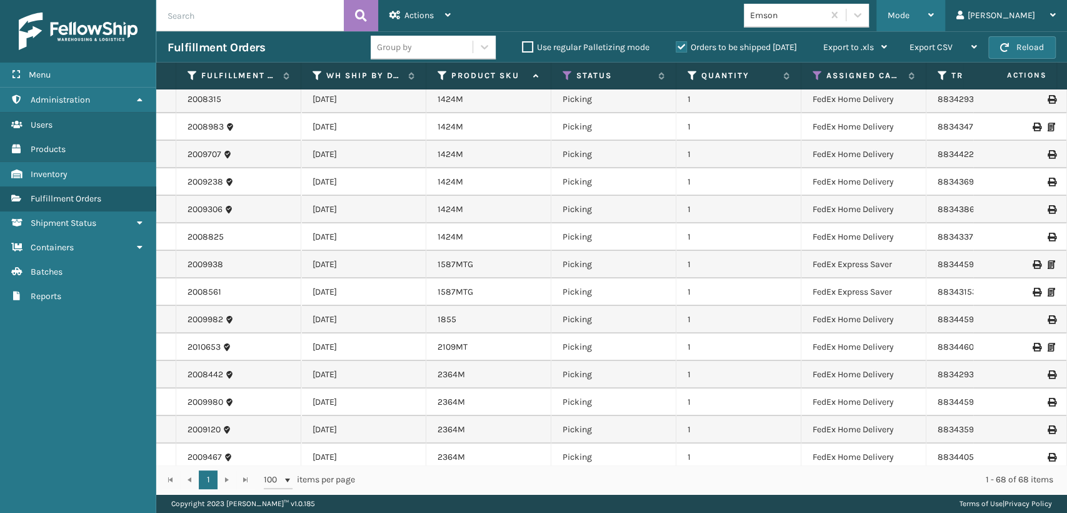
drag, startPoint x: 949, startPoint y: 13, endPoint x: 893, endPoint y: 71, distance: 80.5
click at [910, 13] on span "Mode" at bounding box center [899, 15] width 22 height 11
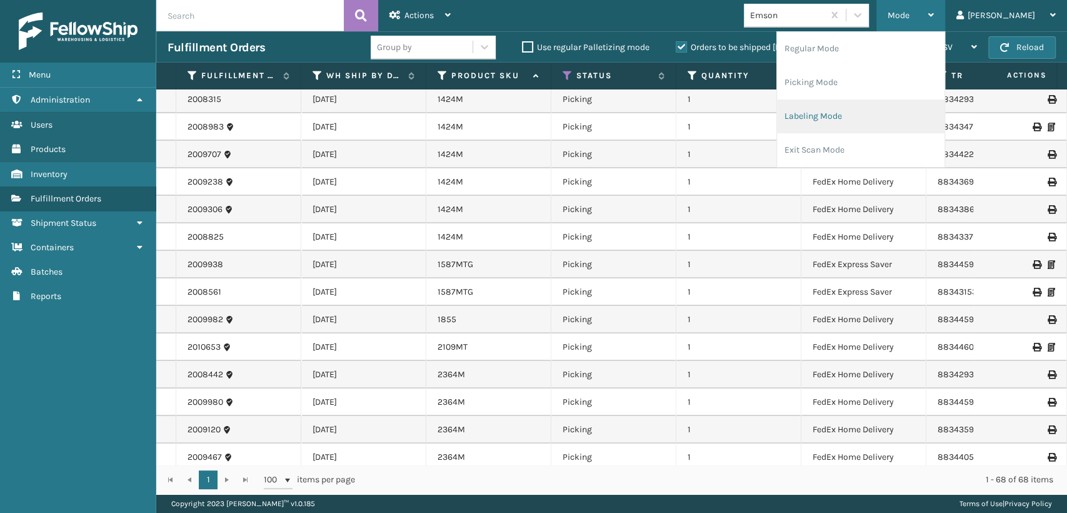
click at [868, 116] on li "Labeling Mode" at bounding box center [861, 116] width 168 height 34
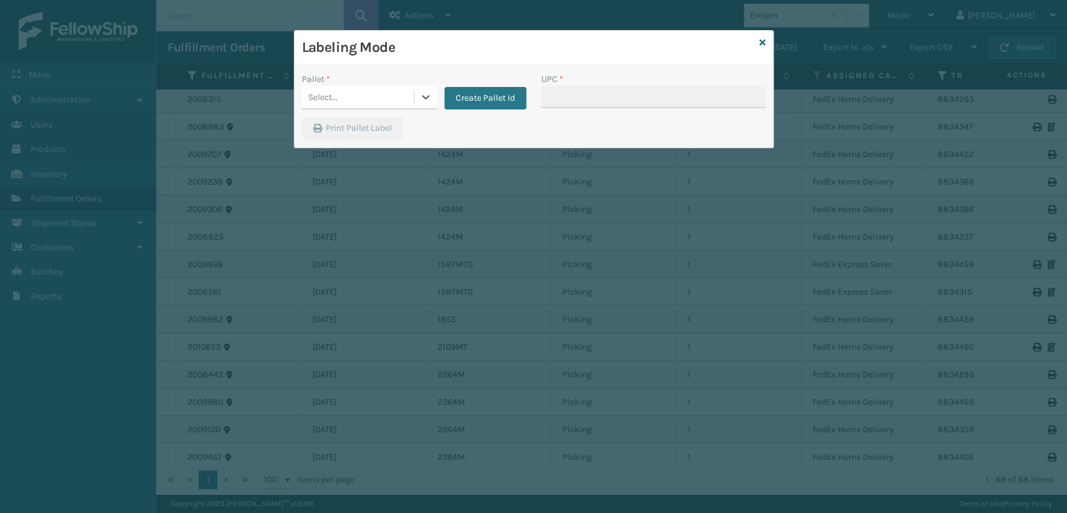
click at [386, 102] on div "Select..." at bounding box center [358, 97] width 112 height 21
click at [475, 100] on button "Create Pallet Id" at bounding box center [485, 98] width 82 height 23
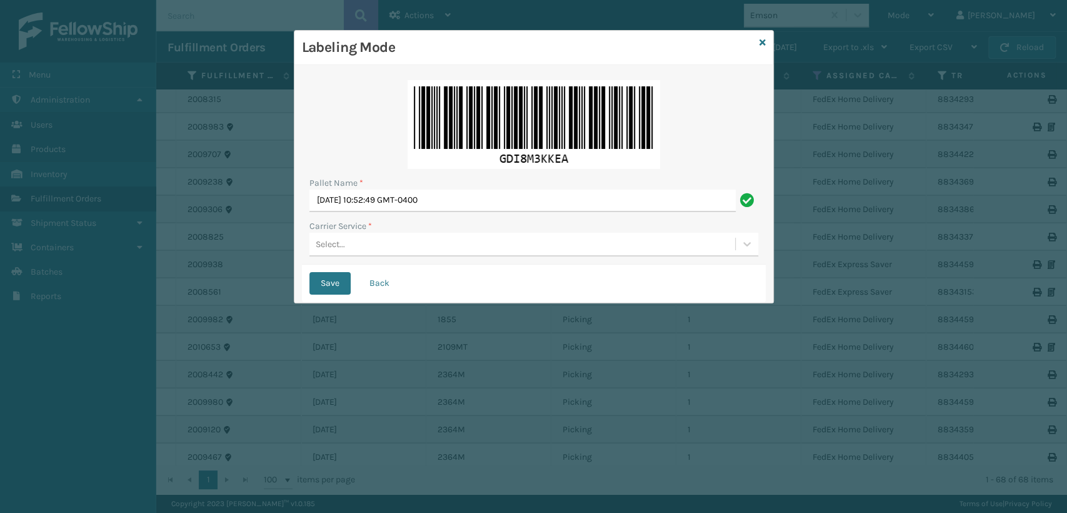
click at [369, 250] on div "Select..." at bounding box center [522, 244] width 426 height 21
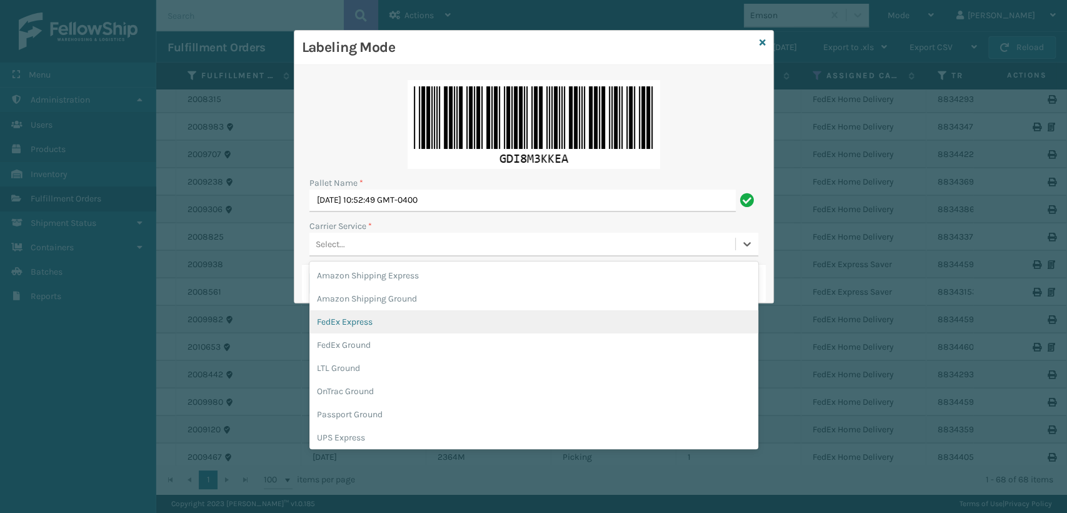
click at [360, 323] on div "FedEx Express" at bounding box center [533, 321] width 449 height 23
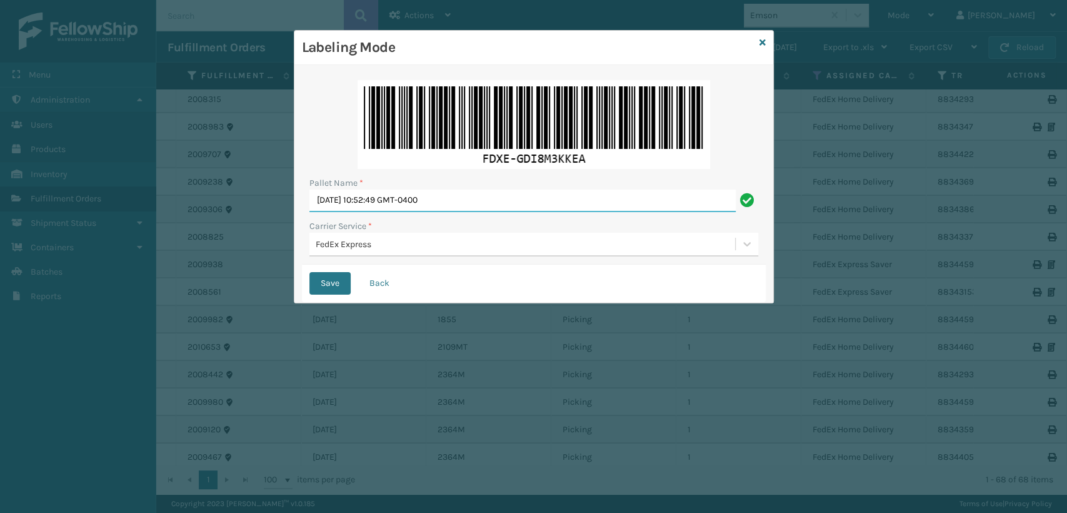
drag, startPoint x: 483, startPoint y: 203, endPoint x: 228, endPoint y: 185, distance: 256.3
click at [228, 185] on div "Labeling Mode Pallet Name * [DATE] 10:52:49 GMT-0400 Carrier Service * FedEx Ex…" at bounding box center [533, 256] width 1067 height 513
type input "EXPRESS"
click at [315, 276] on button "Save" at bounding box center [329, 283] width 41 height 23
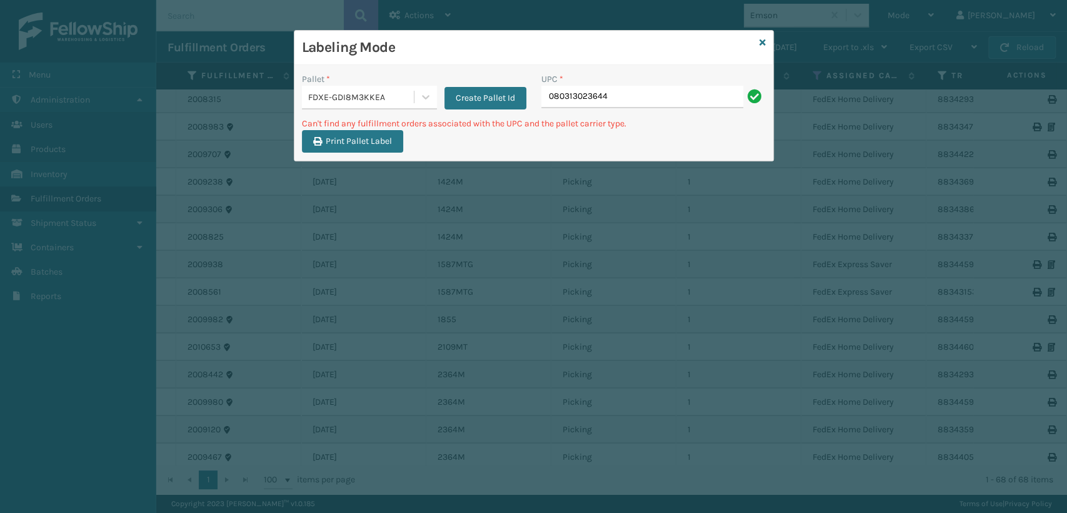
click at [385, 95] on div "FDXE-GDI8M3KKEA" at bounding box center [361, 97] width 107 height 13
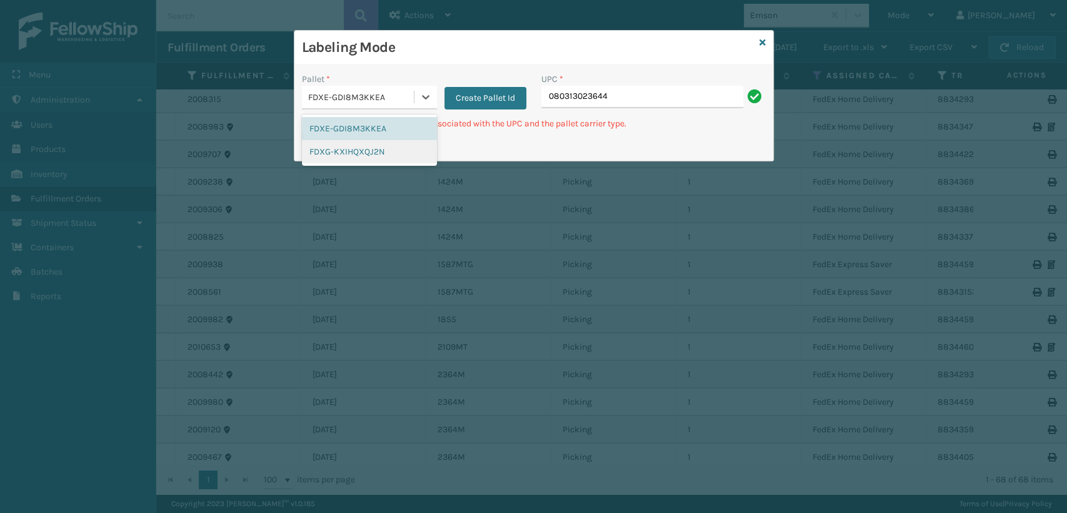
click at [360, 145] on div "FDXG-KXIHQXQJ2N" at bounding box center [369, 151] width 135 height 23
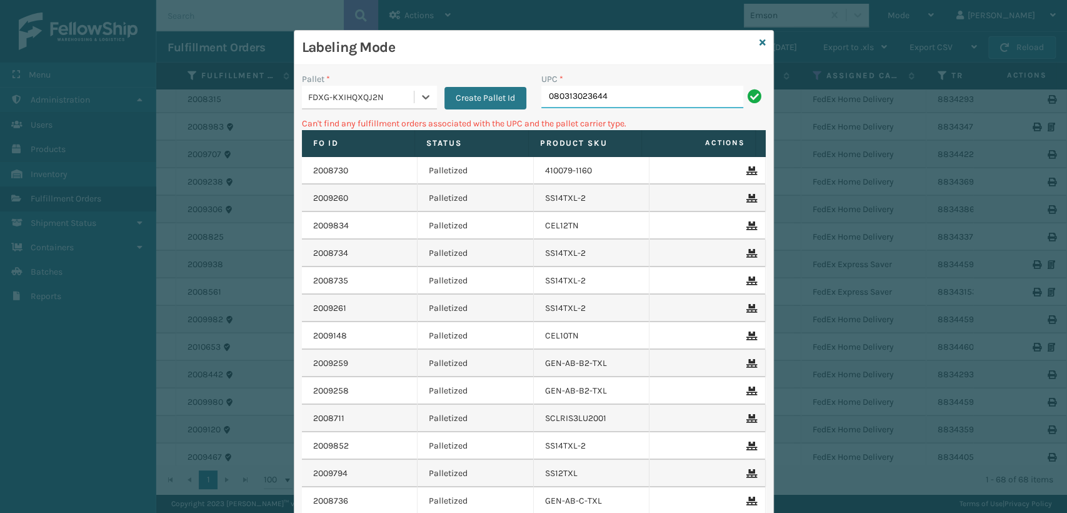
click at [624, 101] on input "080313023644" at bounding box center [642, 97] width 202 height 23
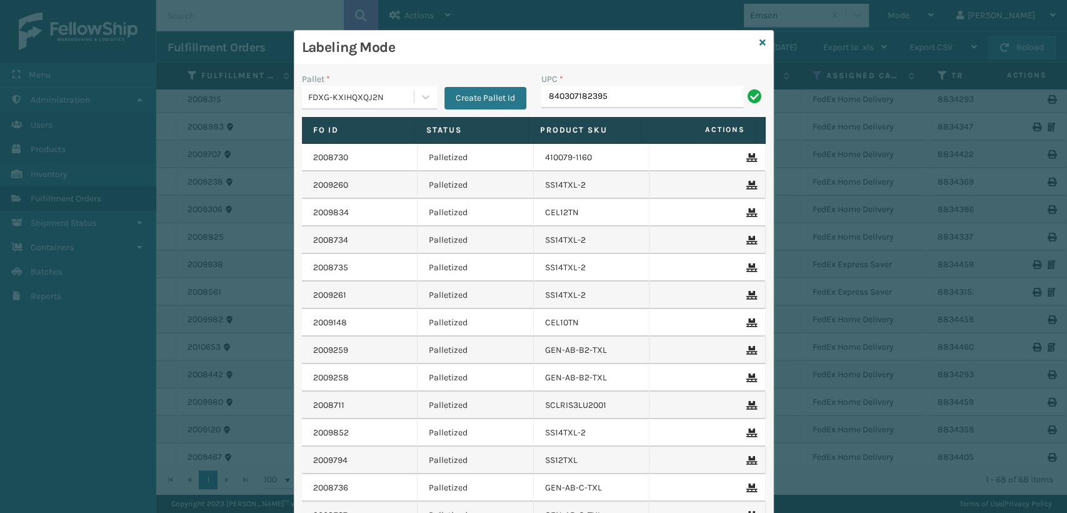
type input "840307182395"
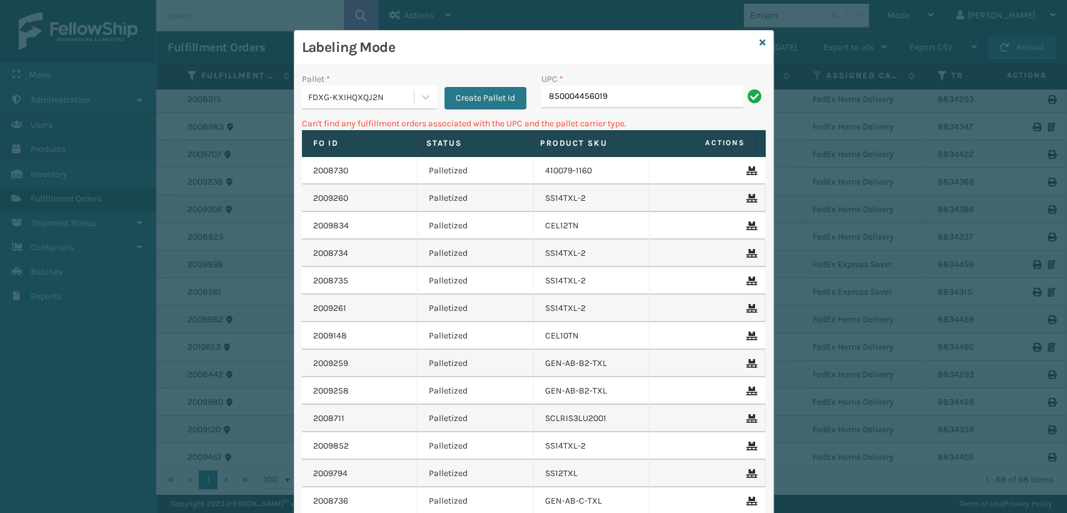
drag, startPoint x: 655, startPoint y: 88, endPoint x: 453, endPoint y: 113, distance: 202.9
click at [453, 113] on div "Pallet * FDXG-KXIHQXQJ2N Create Pallet Id UPC * 850004456019" at bounding box center [533, 95] width 479 height 44
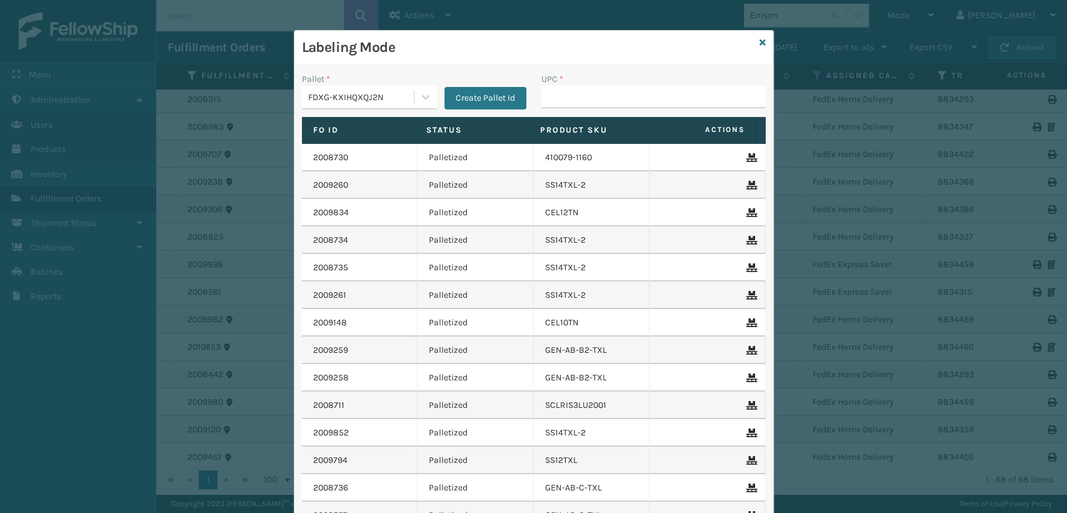
click at [760, 38] on div "Labeling Mode" at bounding box center [533, 48] width 479 height 34
click at [760, 39] on icon at bounding box center [763, 42] width 6 height 9
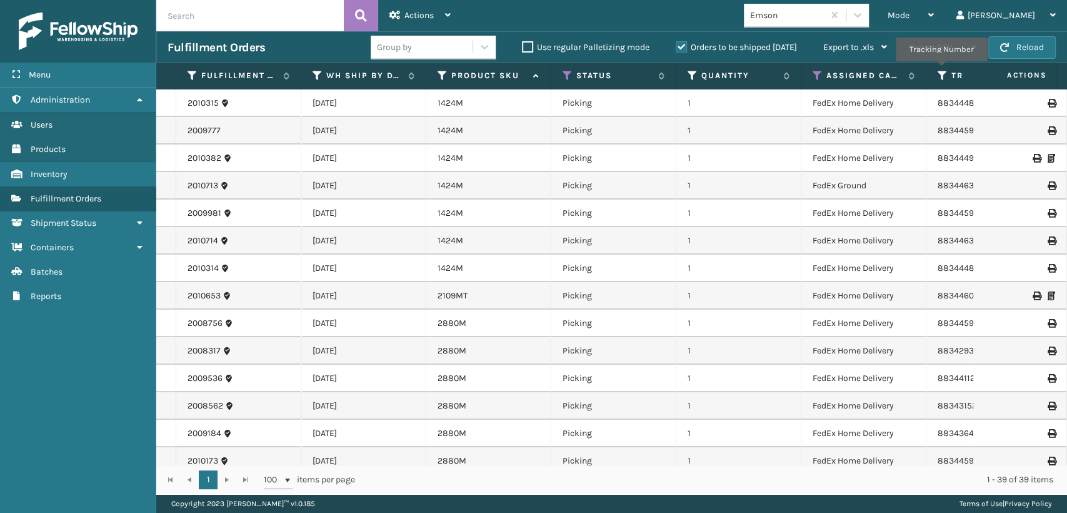
click at [942, 70] on icon at bounding box center [943, 75] width 10 height 11
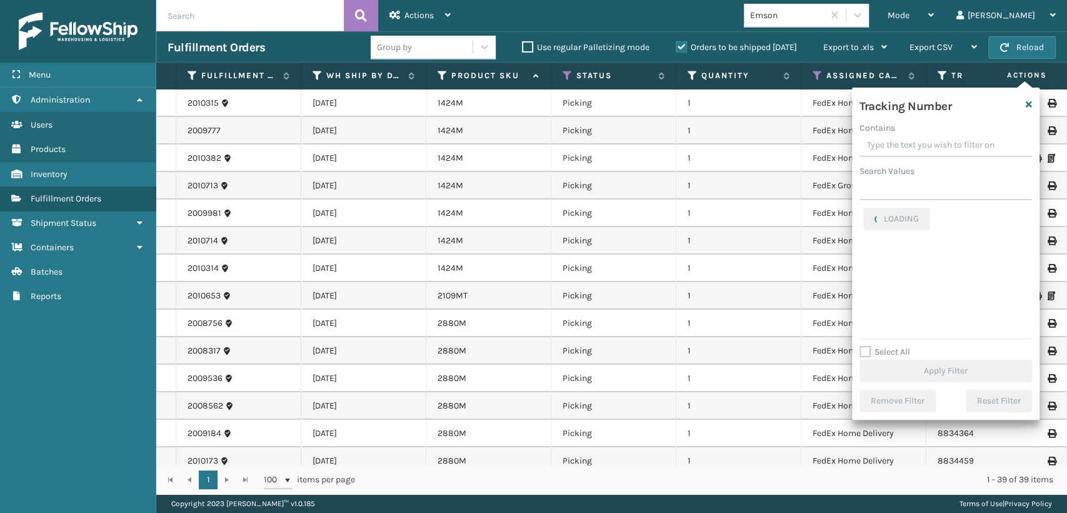
click at [803, 76] on th "Assigned Carrier Service" at bounding box center [863, 76] width 125 height 27
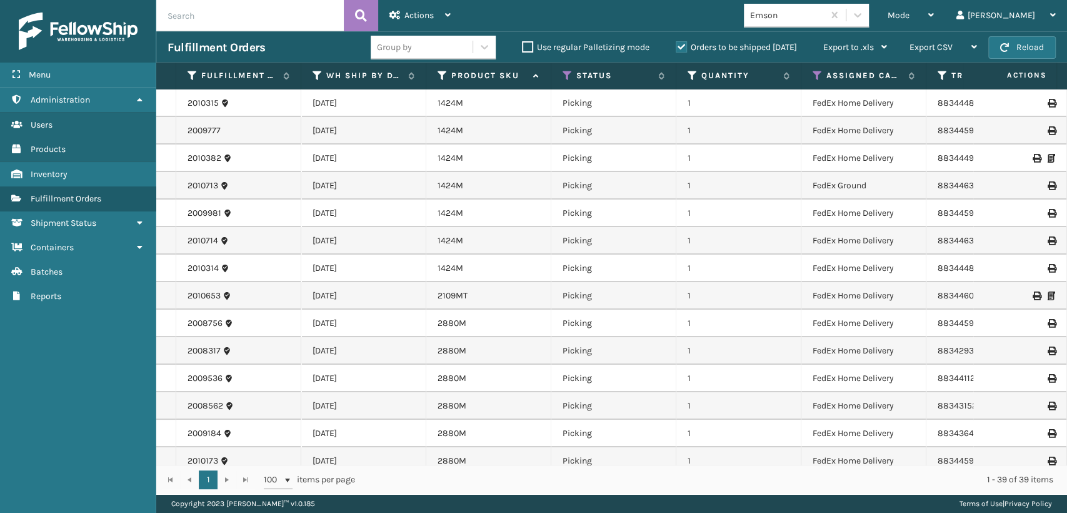
click at [802, 76] on th "Assigned Carrier Service" at bounding box center [863, 76] width 125 height 27
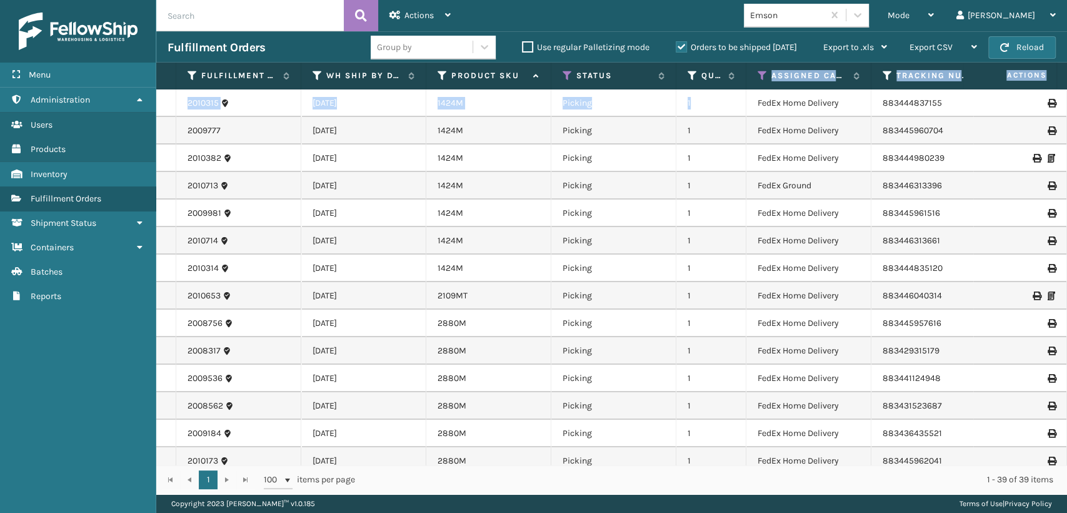
drag, startPoint x: 800, startPoint y: 76, endPoint x: 743, endPoint y: 91, distance: 58.8
click at [743, 91] on div "Fulfillment Order Id WH Ship By Date Product SKU Status Quantity Assigned Carri…" at bounding box center [611, 278] width 911 height 431
click at [885, 68] on th "Tracking Number" at bounding box center [933, 76] width 125 height 27
click at [885, 73] on icon at bounding box center [887, 75] width 10 height 11
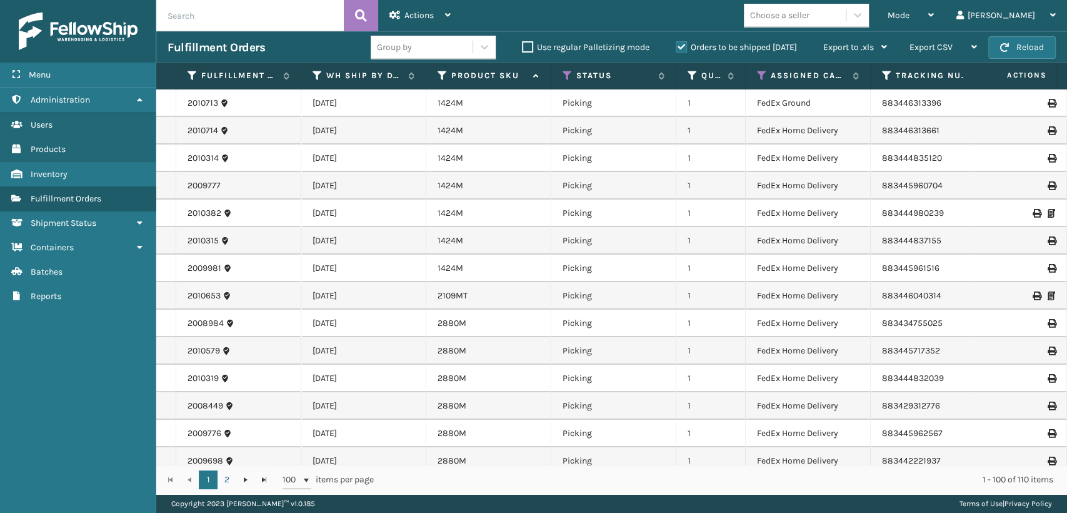
click at [886, 68] on th "Tracking Number" at bounding box center [933, 76] width 125 height 27
click at [886, 73] on icon at bounding box center [887, 75] width 10 height 11
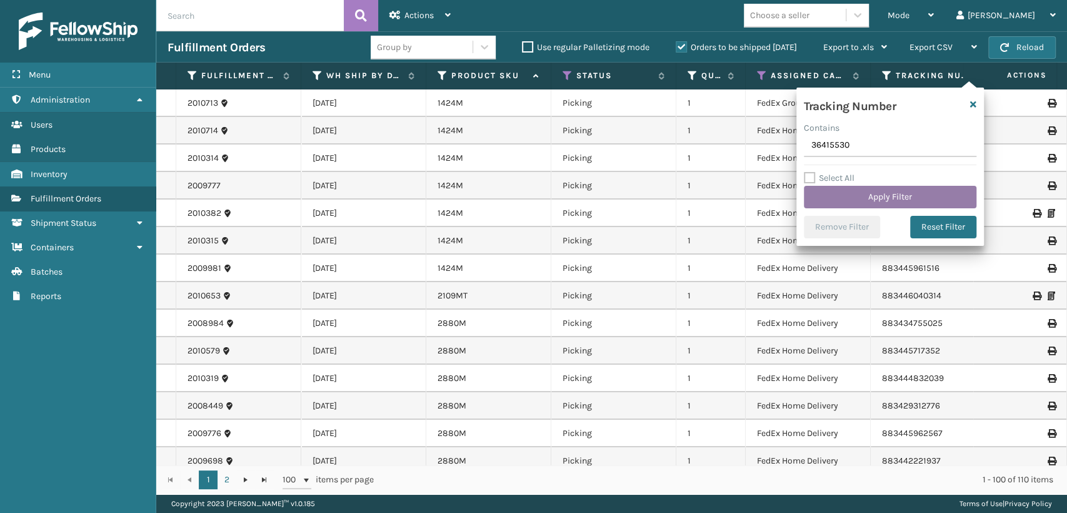
type input "36415530"
click at [879, 198] on button "Apply Filter" at bounding box center [890, 197] width 173 height 23
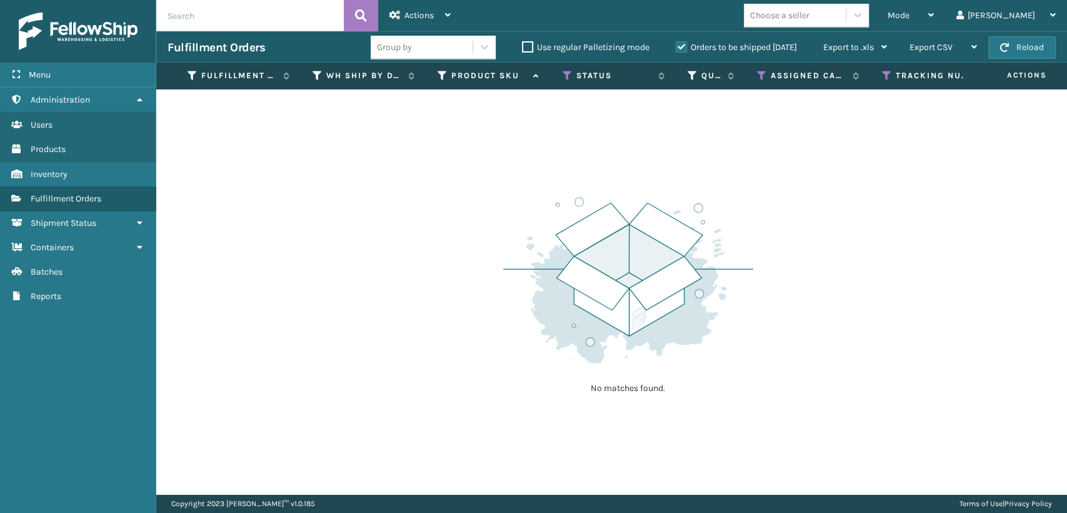
click at [683, 44] on label "Orders to be shipped [DATE]" at bounding box center [736, 47] width 121 height 11
click at [676, 44] on input "Orders to be shipped [DATE]" at bounding box center [676, 44] width 1 height 8
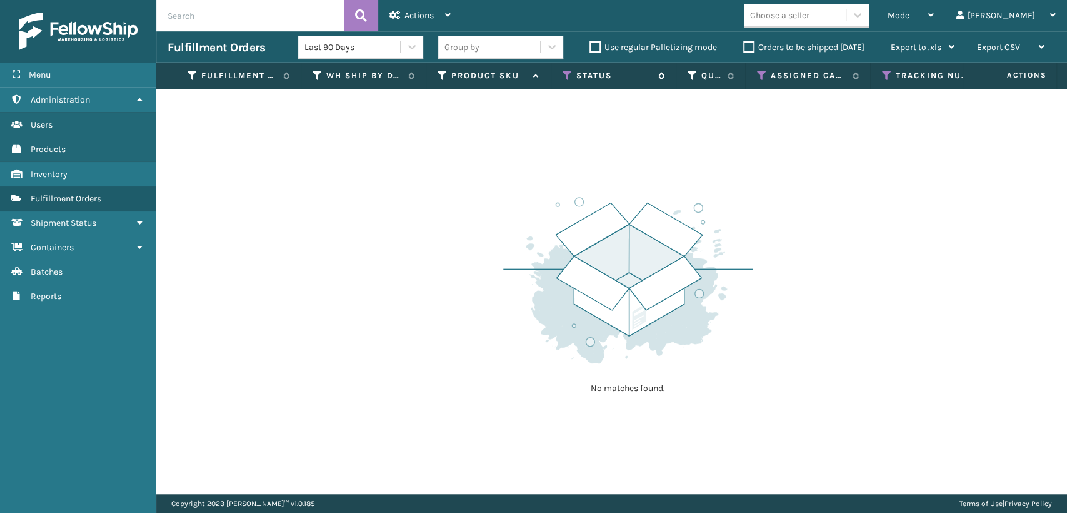
click at [566, 75] on icon at bounding box center [568, 75] width 10 height 11
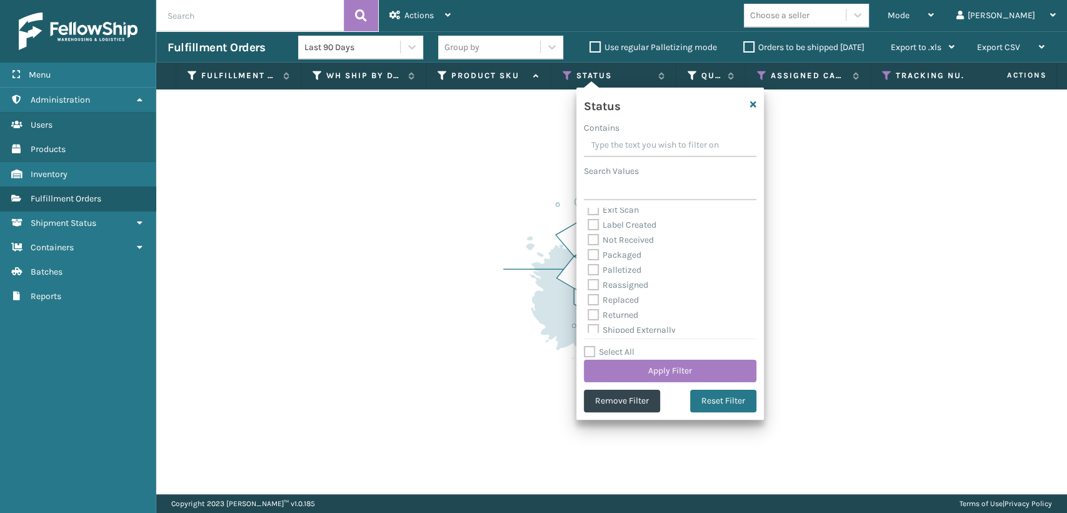
scroll to position [70, 0]
click at [614, 266] on label "Palletized" at bounding box center [615, 264] width 54 height 11
click at [588, 266] on input "Palletized" at bounding box center [588, 262] width 1 height 8
checkbox input "true"
click at [655, 364] on button "Apply Filter" at bounding box center [670, 370] width 173 height 23
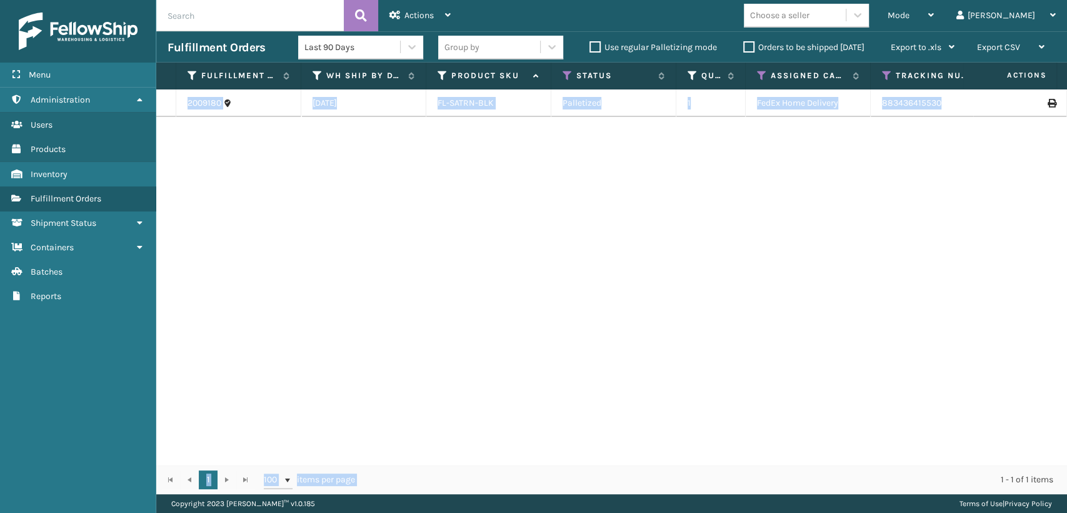
drag, startPoint x: 680, startPoint y: 451, endPoint x: 713, endPoint y: 464, distance: 35.6
click at [713, 464] on div "Fulfillment Order Id WH Ship By Date Product SKU Status Quantity Assigned Carri…" at bounding box center [611, 278] width 911 height 431
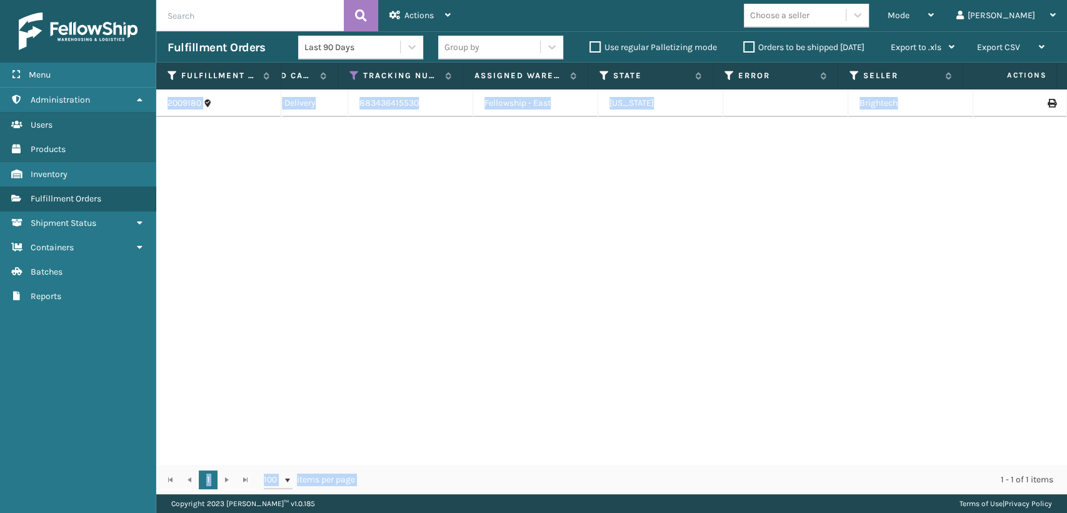
scroll to position [0, 0]
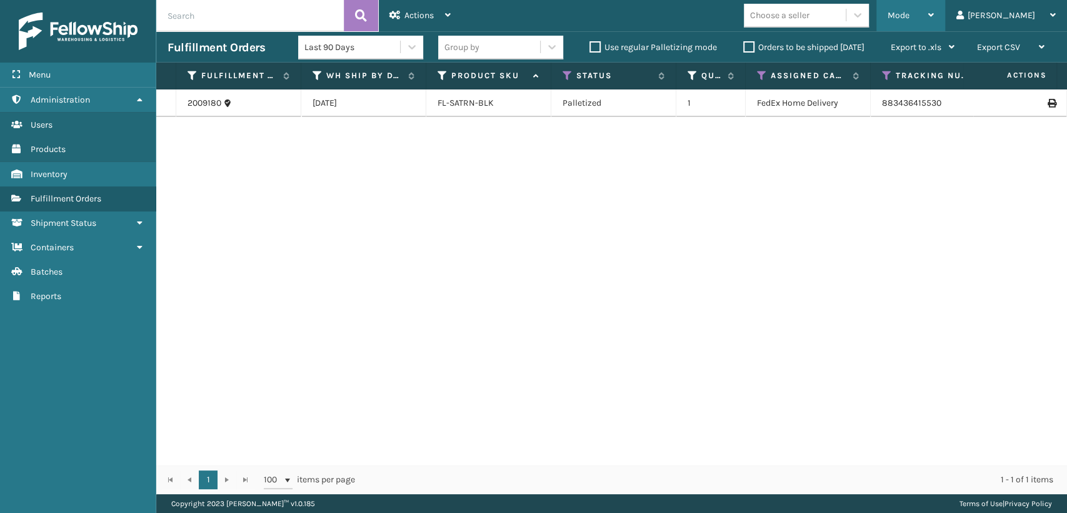
click at [910, 10] on span "Mode" at bounding box center [899, 15] width 22 height 11
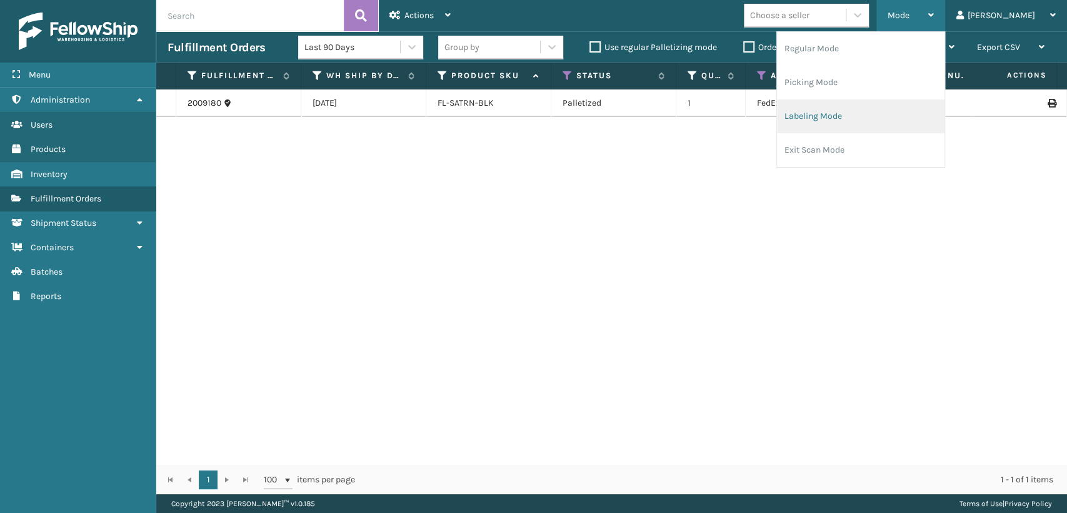
click at [869, 124] on li "Labeling Mode" at bounding box center [861, 116] width 168 height 34
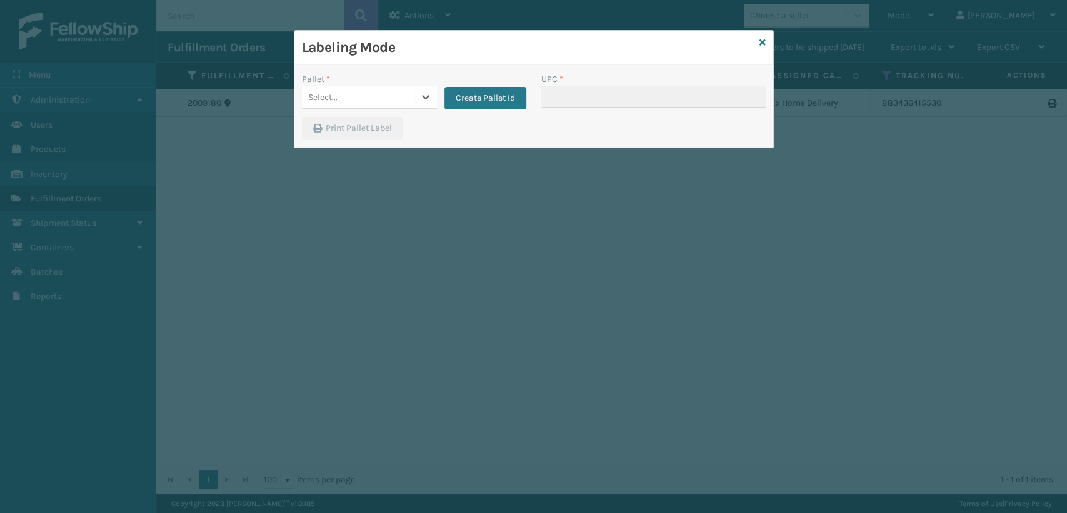
click at [368, 103] on div "Select..." at bounding box center [358, 97] width 112 height 21
click at [354, 145] on div "FDXG-KXIHQXQJ2N" at bounding box center [369, 151] width 135 height 23
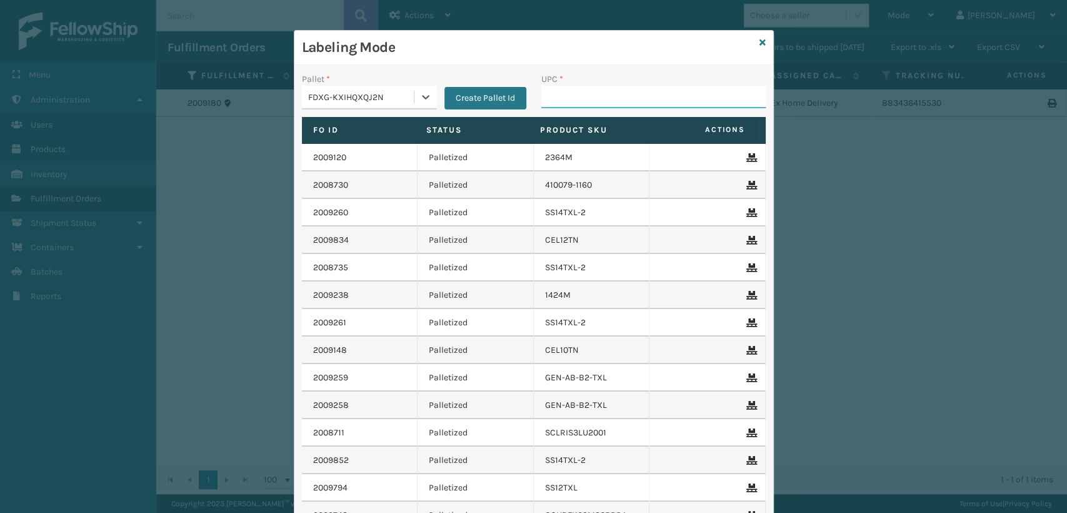
click at [548, 106] on input "UPC *" at bounding box center [653, 97] width 224 height 23
type input "840307182395"
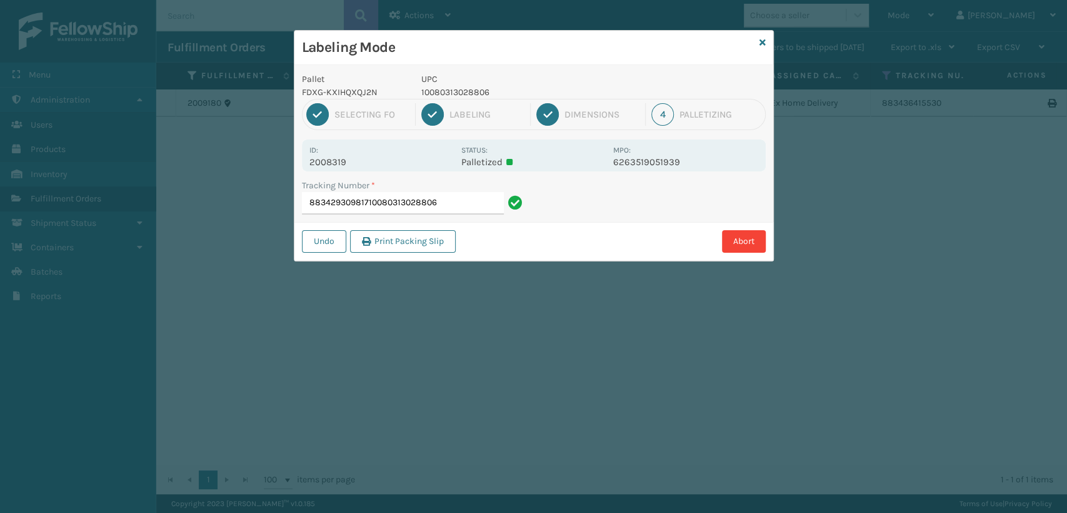
type input "88342930981710080313028806"
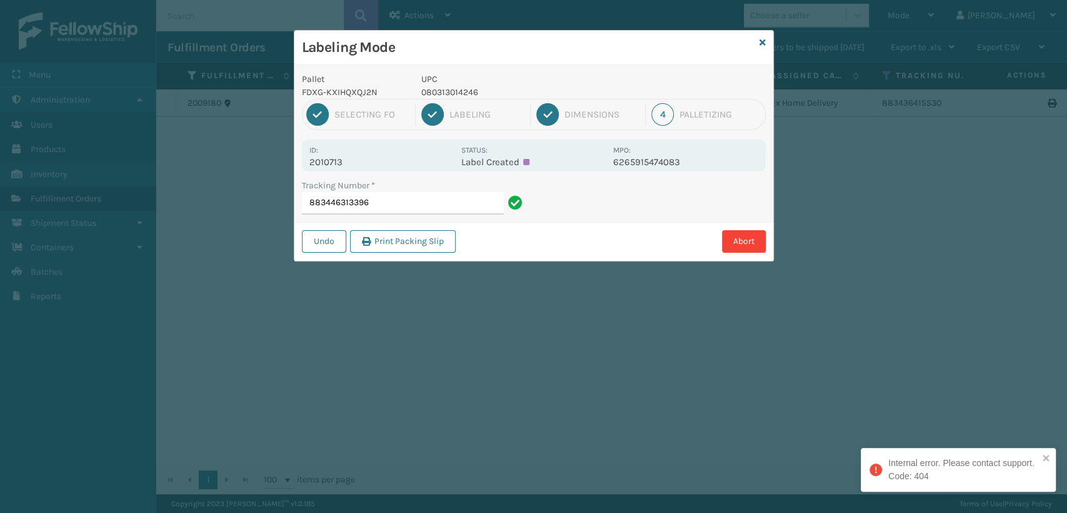
type input "883446313396"
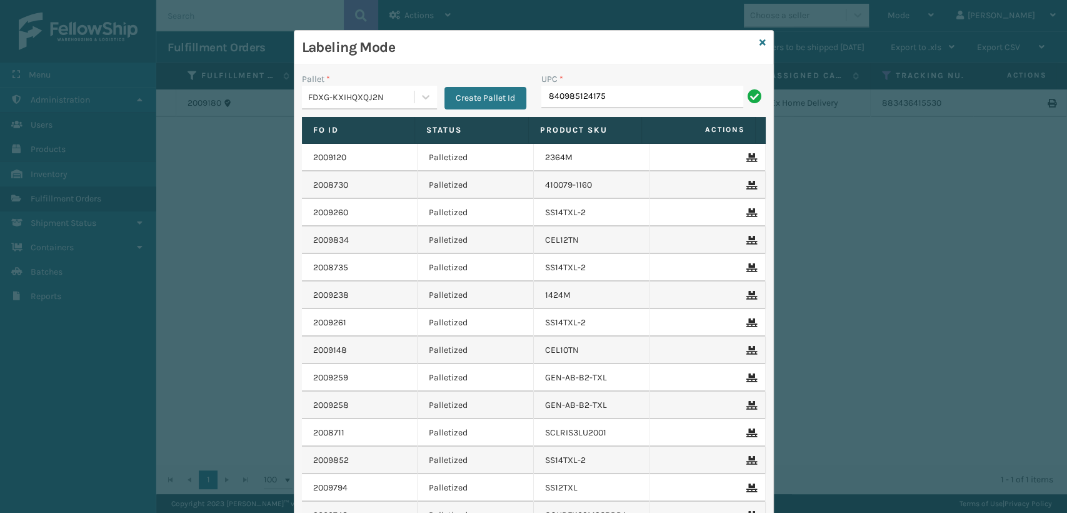
type input "840985124175"
type input "8409851204"
type input "410832-1150"
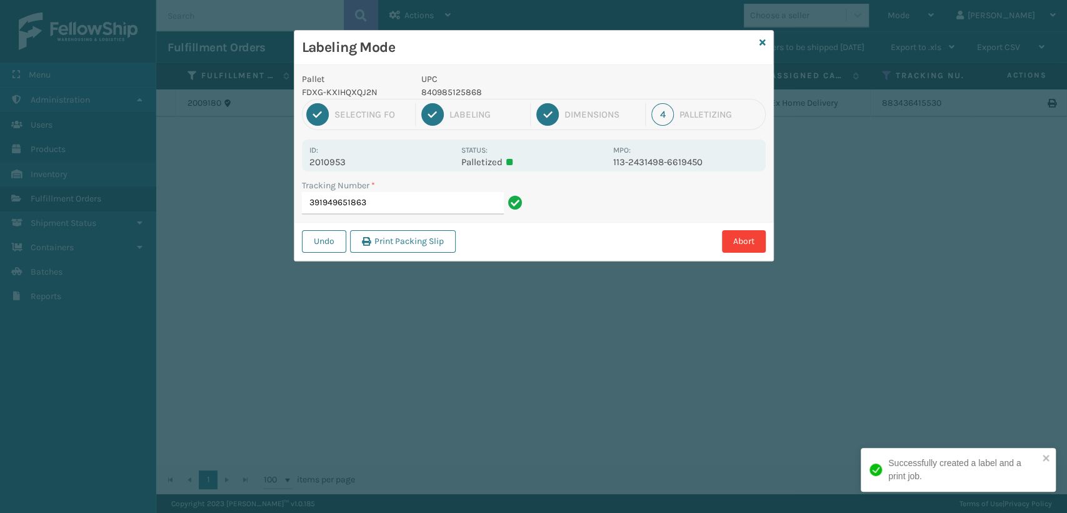
click at [316, 164] on p "2010953" at bounding box center [381, 161] width 144 height 11
copy p "2010953"
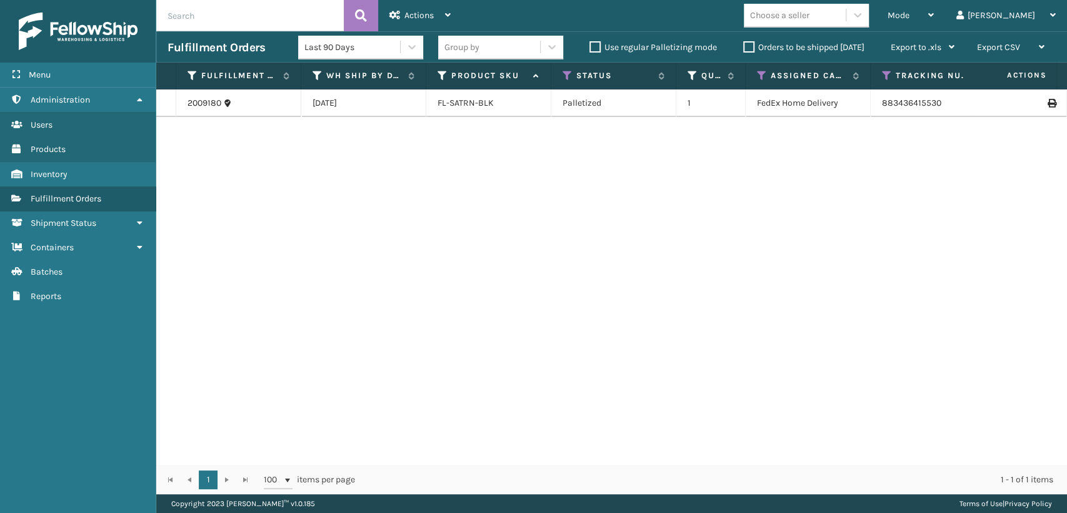
click at [881, 74] on th "Tracking Number" at bounding box center [933, 76] width 125 height 27
click at [884, 76] on icon at bounding box center [887, 75] width 10 height 11
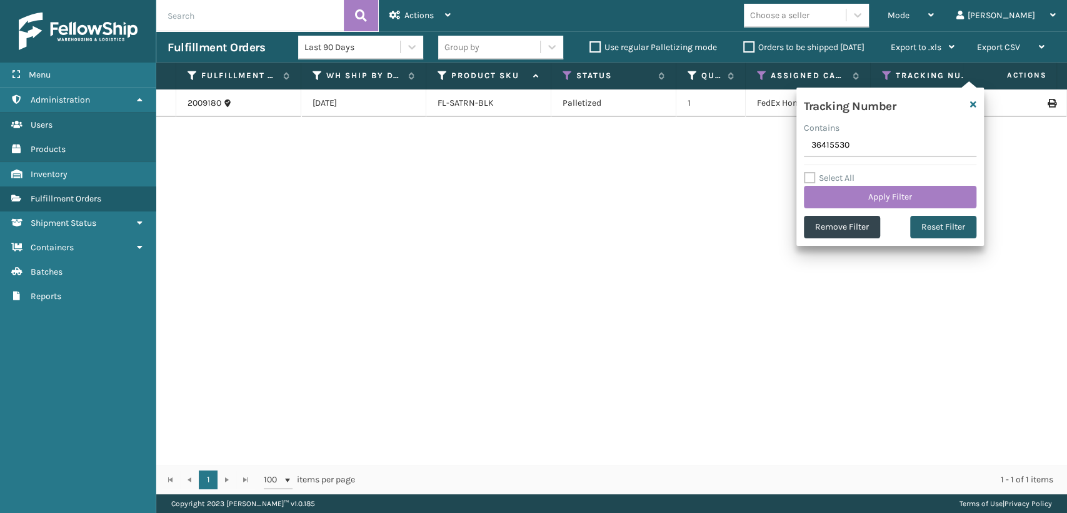
click at [920, 225] on button "Reset Filter" at bounding box center [943, 227] width 66 height 23
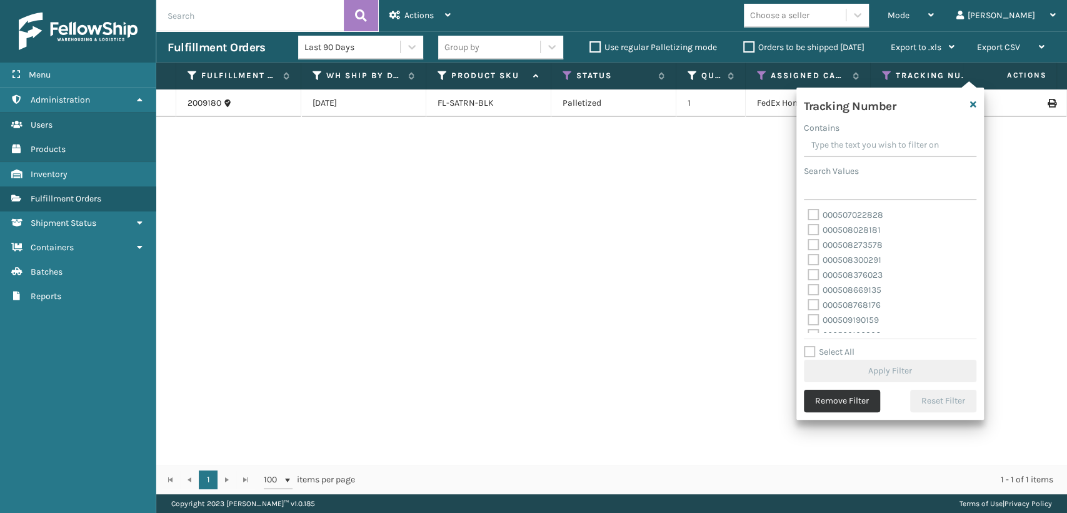
click at [863, 406] on button "Remove Filter" at bounding box center [842, 400] width 76 height 23
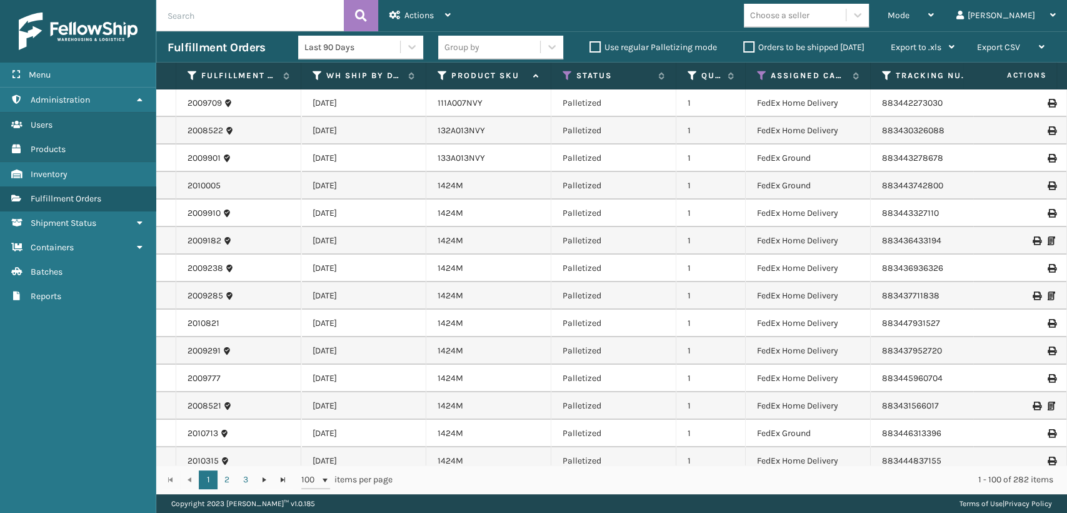
click at [749, 47] on label "Orders to be shipped [DATE]" at bounding box center [803, 47] width 121 height 11
click at [744, 47] on input "Orders to be shipped [DATE]" at bounding box center [743, 44] width 1 height 8
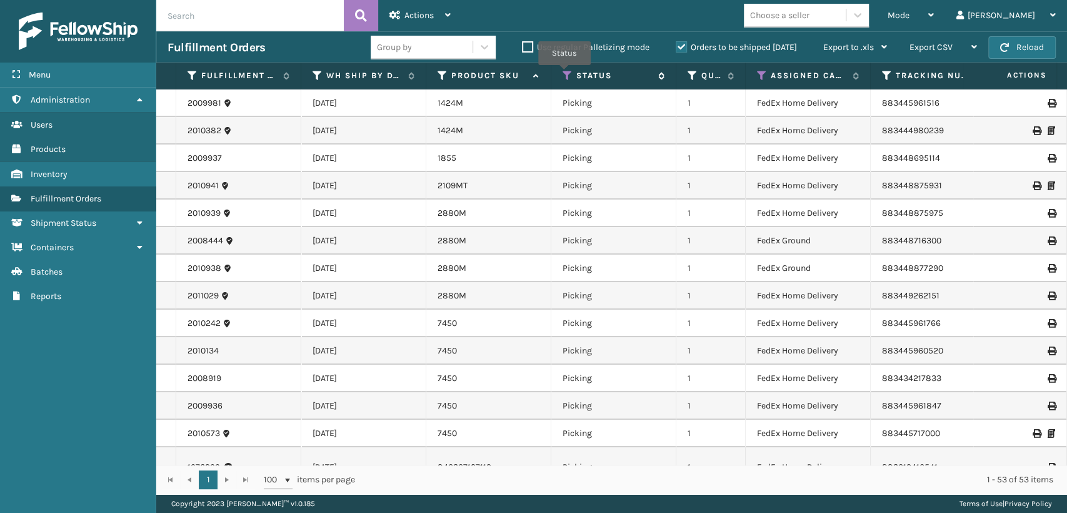
click at [565, 74] on icon at bounding box center [568, 75] width 10 height 11
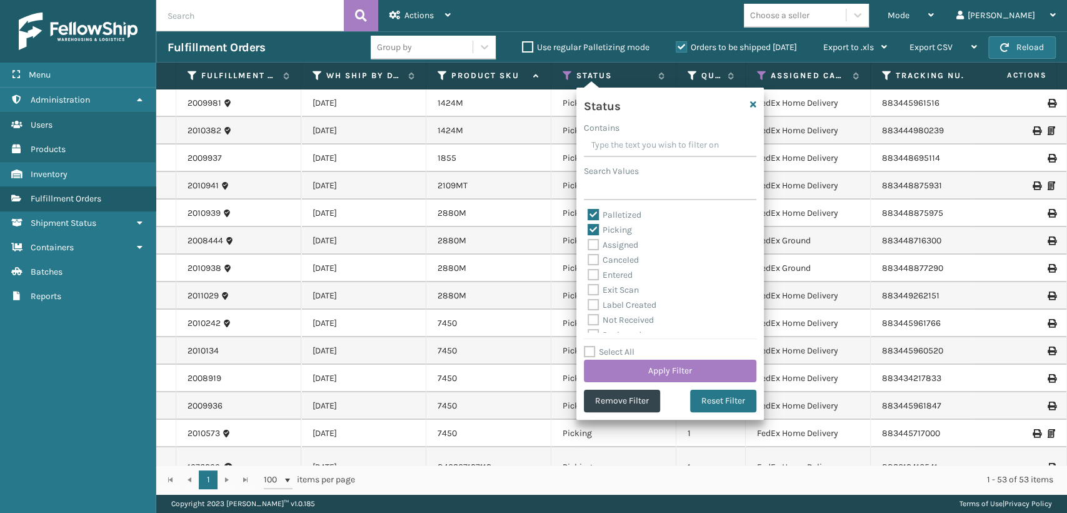
click at [610, 214] on label "Palletized" at bounding box center [615, 214] width 54 height 11
click at [588, 214] on input "Palletized" at bounding box center [588, 212] width 1 height 8
checkbox input "false"
click at [631, 365] on button "Apply Filter" at bounding box center [670, 370] width 173 height 23
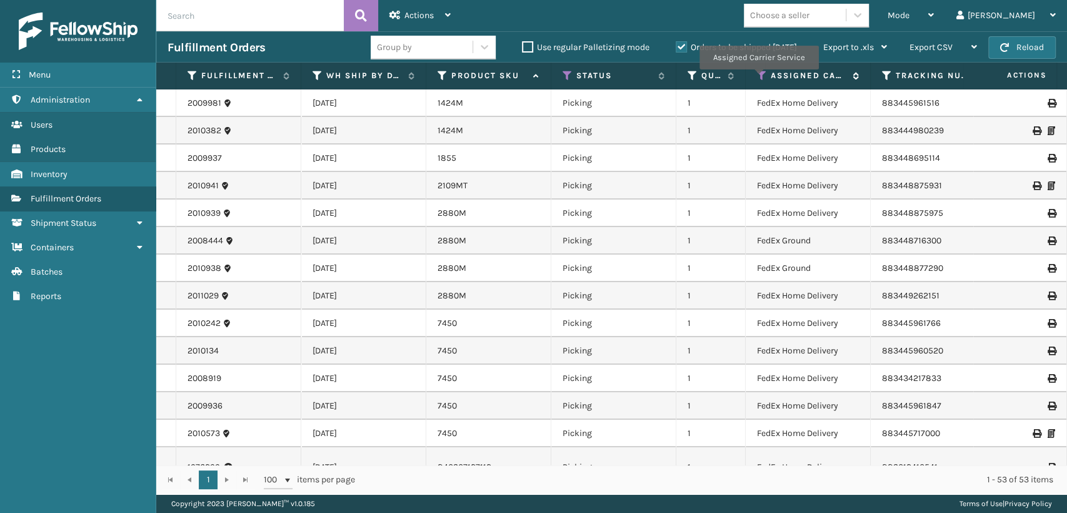
click at [758, 78] on icon at bounding box center [762, 75] width 10 height 11
click at [495, 203] on td "2880M" at bounding box center [488, 213] width 125 height 28
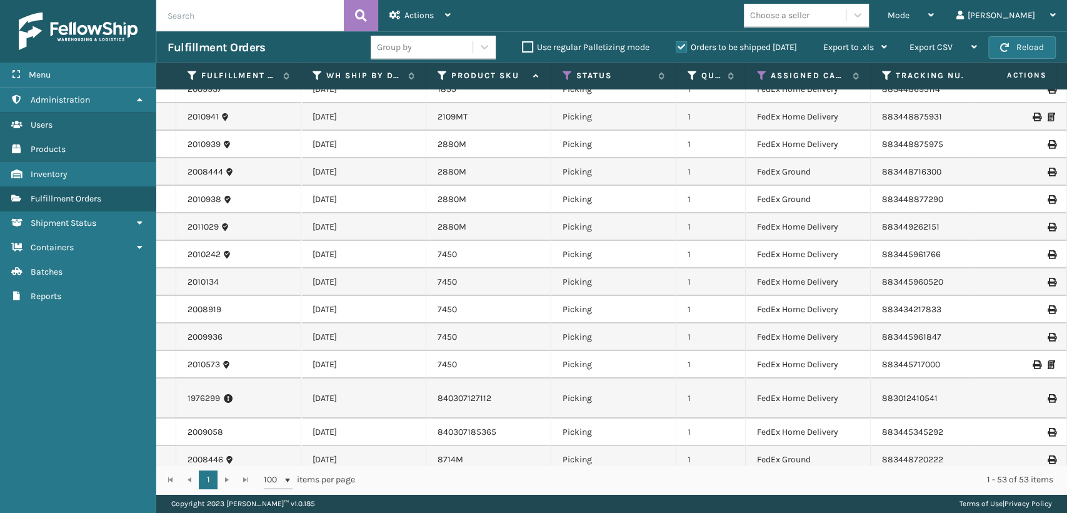
scroll to position [69, 0]
click at [206, 201] on link "2010938" at bounding box center [205, 199] width 34 height 13
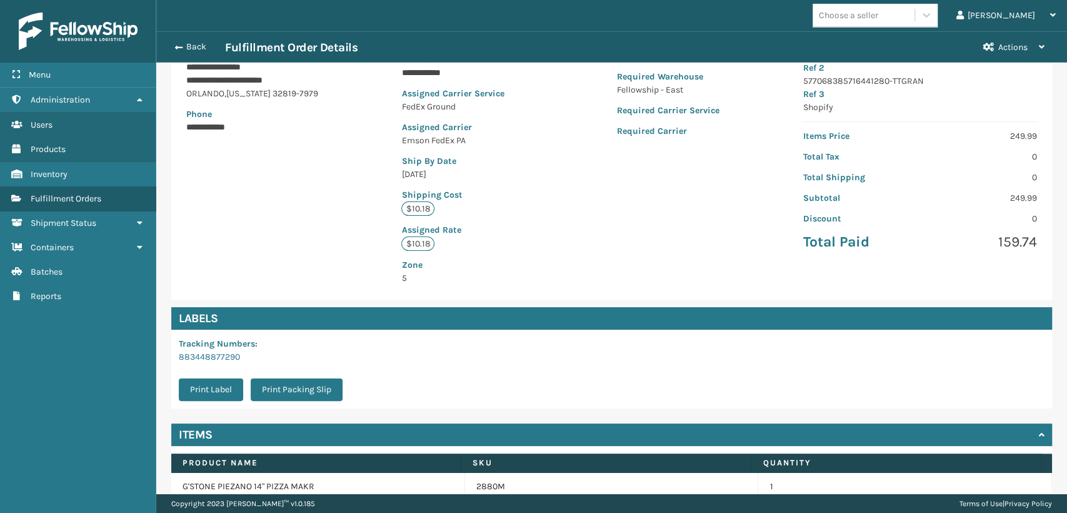
scroll to position [239, 0]
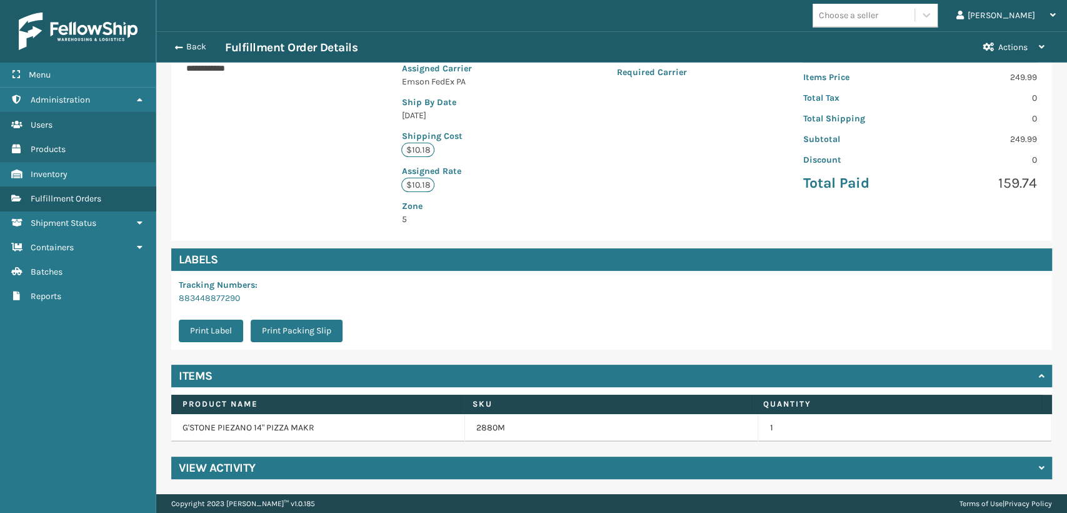
click at [233, 462] on h4 "View Activity" at bounding box center [217, 467] width 77 height 15
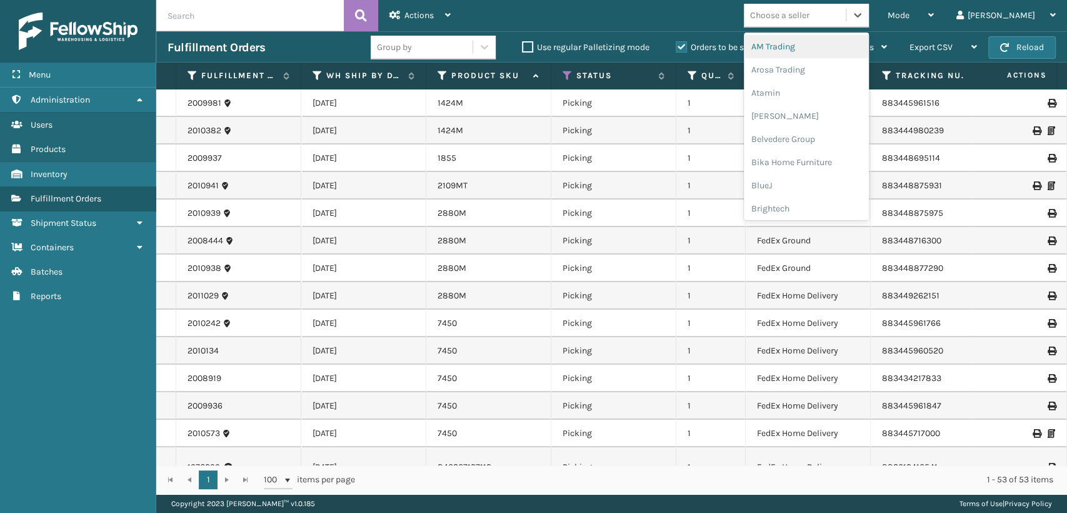
click at [846, 16] on div "Choose a seller" at bounding box center [795, 15] width 102 height 21
click at [823, 206] on div "Sunn Brands" at bounding box center [806, 206] width 125 height 23
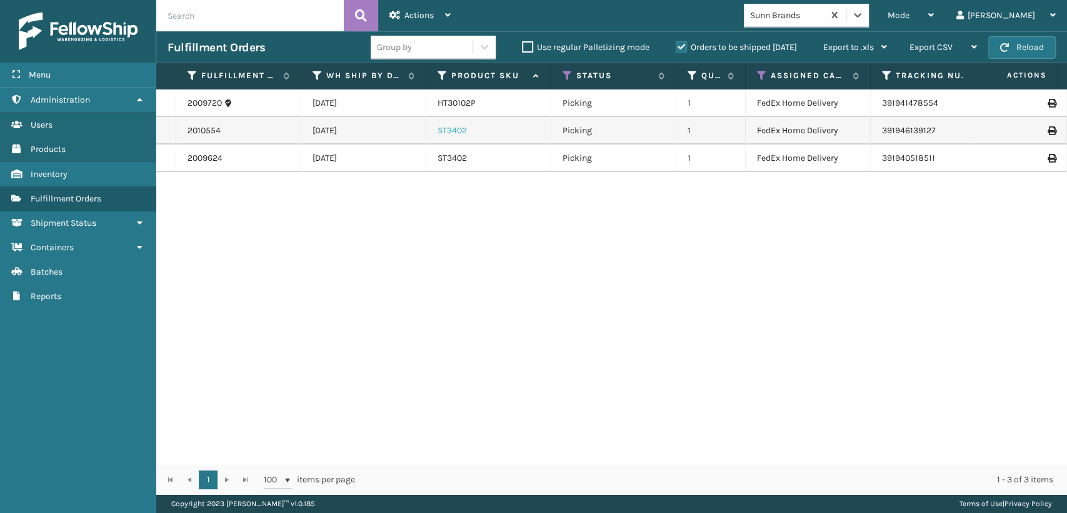
click at [448, 132] on link "ST3402" at bounding box center [452, 130] width 29 height 11
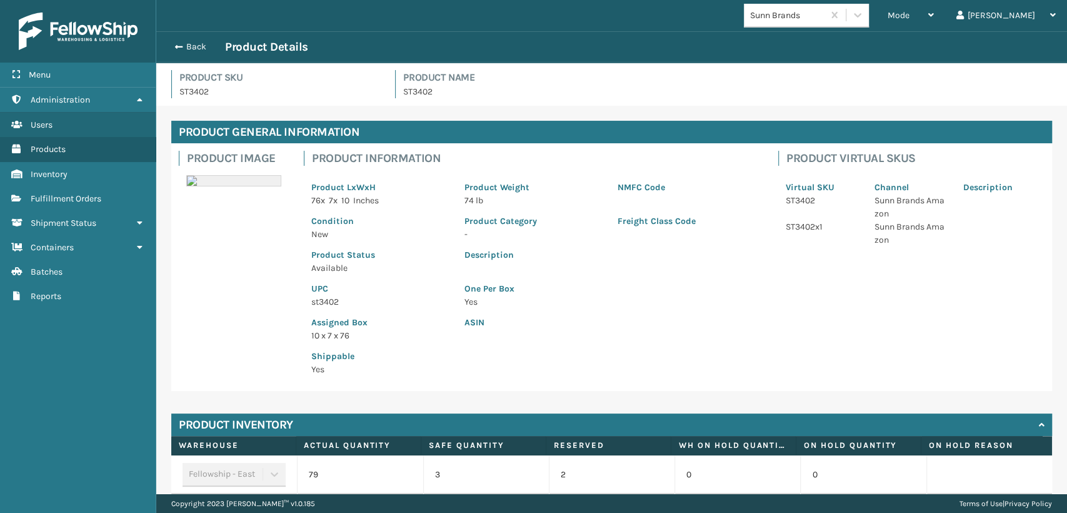
click at [333, 298] on p "st3402" at bounding box center [380, 301] width 138 height 13
copy p "st3402"
drag, startPoint x: 186, startPoint y: 49, endPoint x: 494, endPoint y: 15, distance: 309.5
click at [192, 46] on button "Back" at bounding box center [197, 46] width 58 height 11
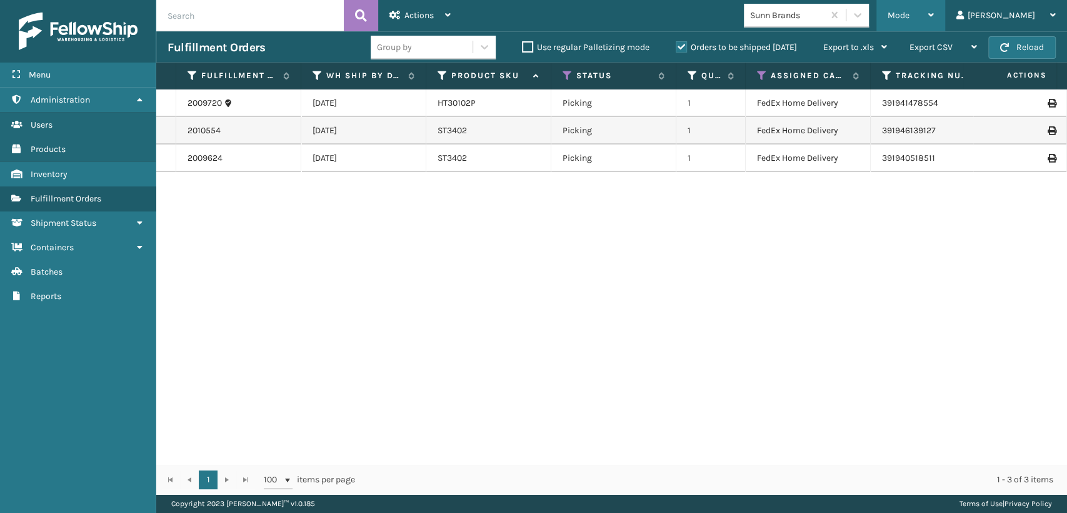
drag, startPoint x: 954, startPoint y: 18, endPoint x: 939, endPoint y: 34, distance: 21.7
click at [934, 19] on div "Mode" at bounding box center [911, 15] width 46 height 31
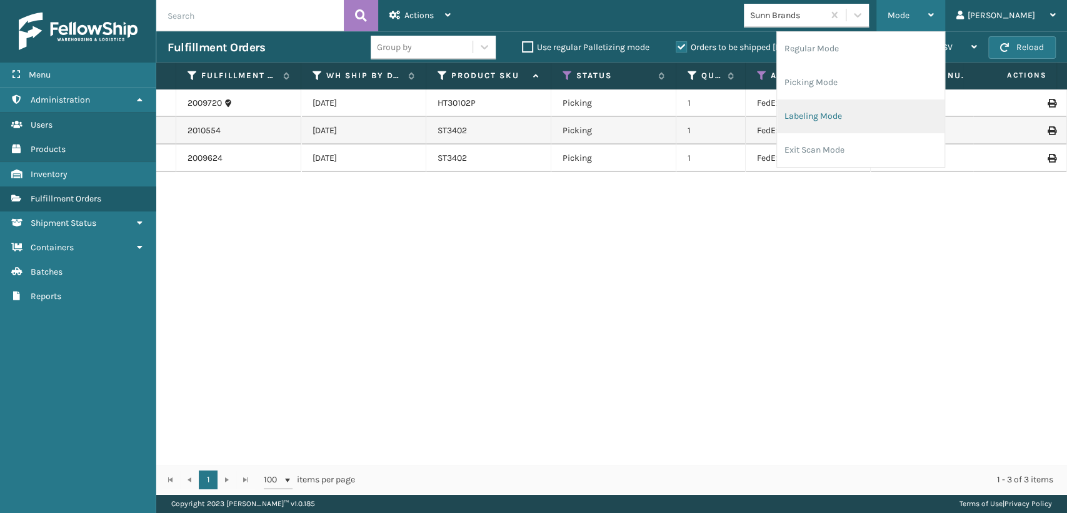
click at [884, 123] on li "Labeling Mode" at bounding box center [861, 116] width 168 height 34
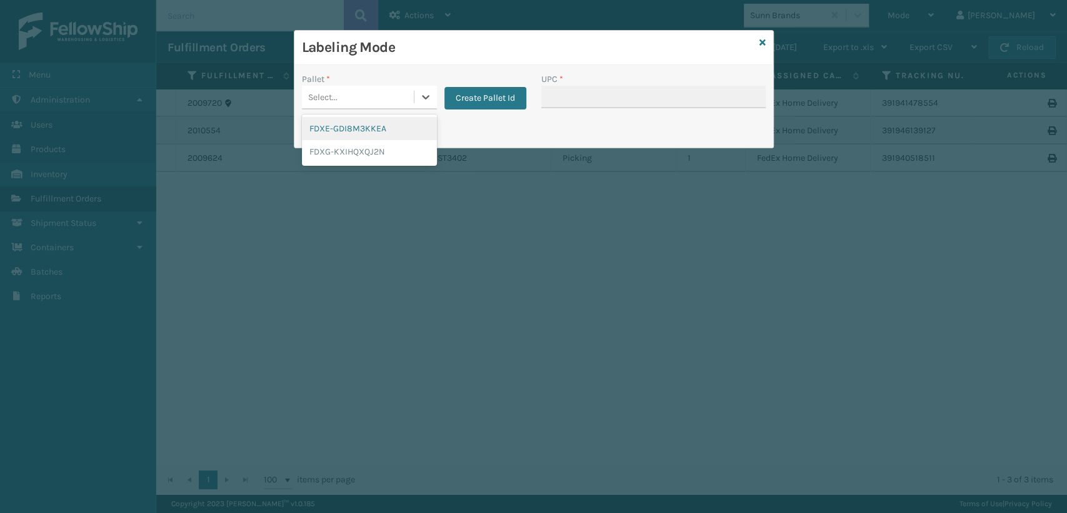
drag, startPoint x: 413, startPoint y: 92, endPoint x: 408, endPoint y: 96, distance: 7.1
click at [408, 96] on div "Select..." at bounding box center [369, 98] width 135 height 24
click at [347, 151] on div "FDXG-KXIHQXQJ2N" at bounding box center [369, 151] width 135 height 23
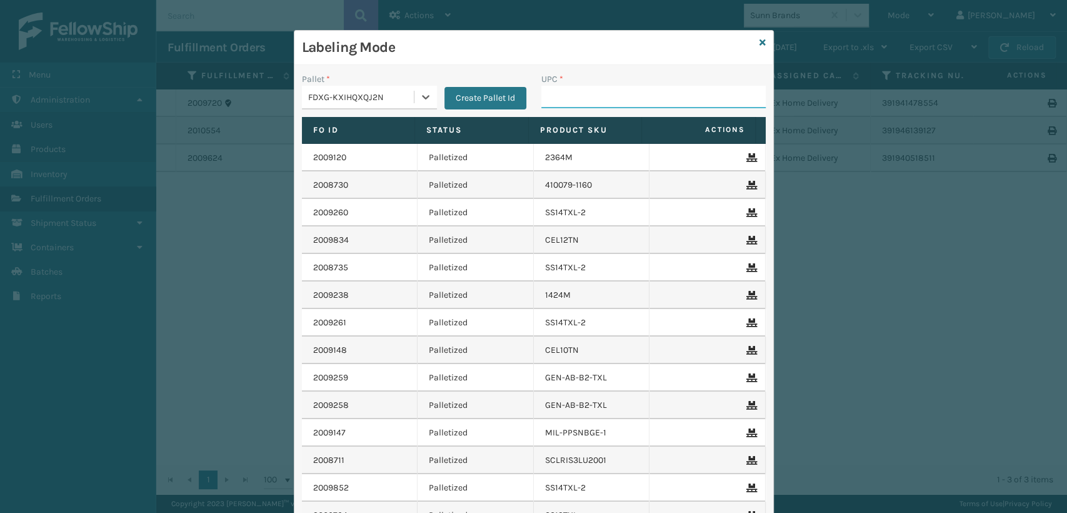
click at [569, 94] on input "UPC *" at bounding box center [653, 97] width 224 height 23
paste input "st3402"
type input "st3402"
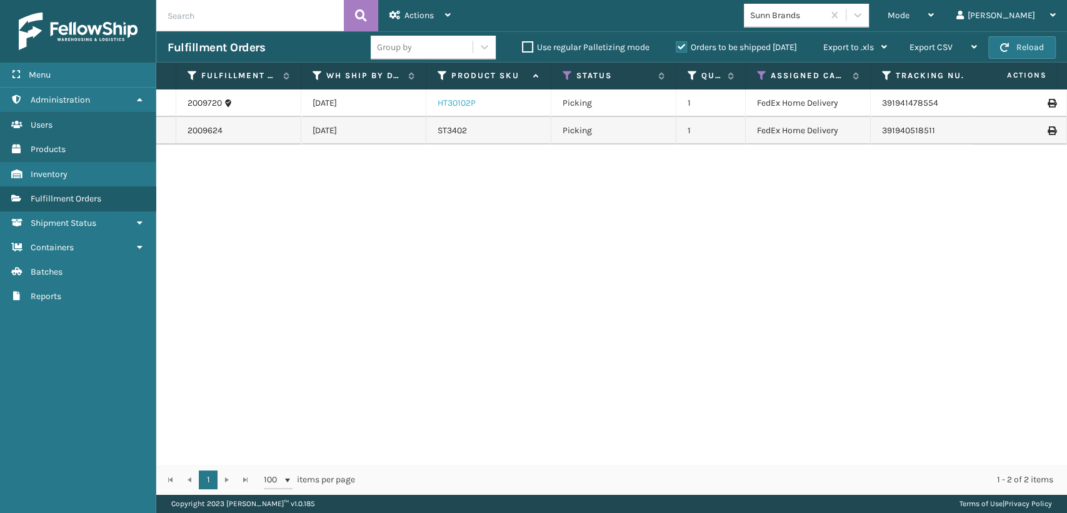
click at [452, 101] on link "HT30102P" at bounding box center [457, 103] width 38 height 11
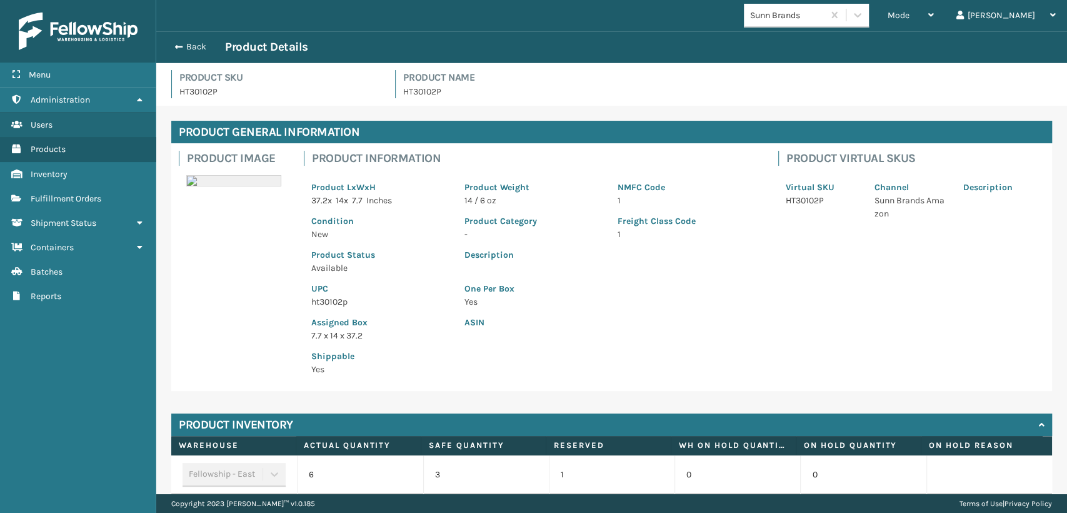
click at [332, 303] on p "ht30102p" at bounding box center [380, 301] width 138 height 13
copy p "ht30102p"
click at [201, 43] on button "Back" at bounding box center [197, 46] width 58 height 11
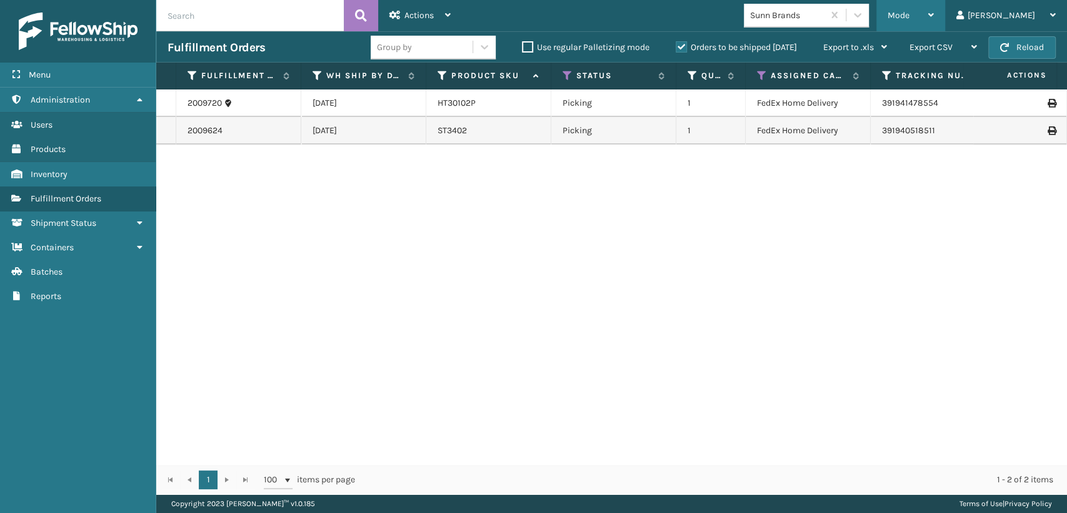
click at [934, 23] on div "Mode" at bounding box center [911, 15] width 46 height 31
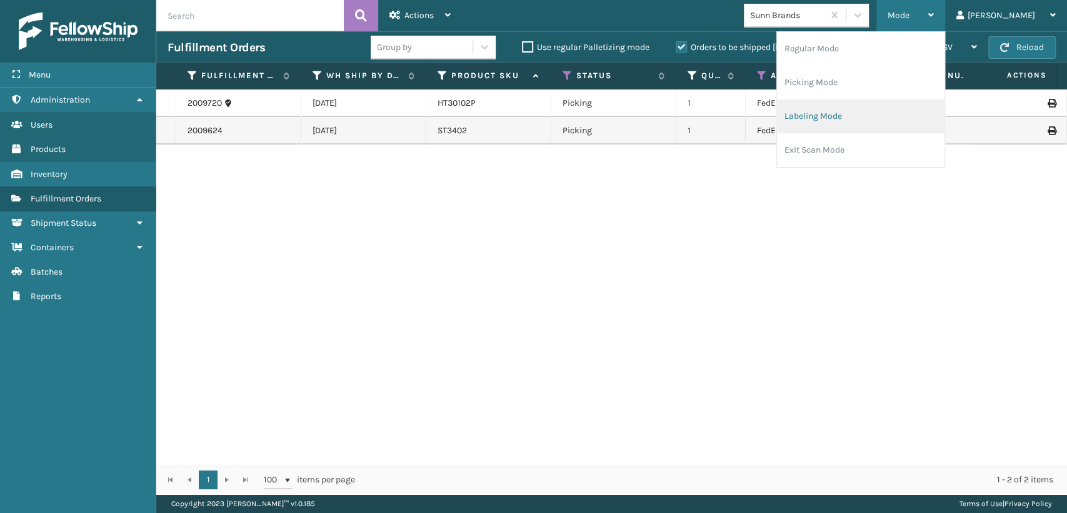
click at [848, 113] on li "Labeling Mode" at bounding box center [861, 116] width 168 height 34
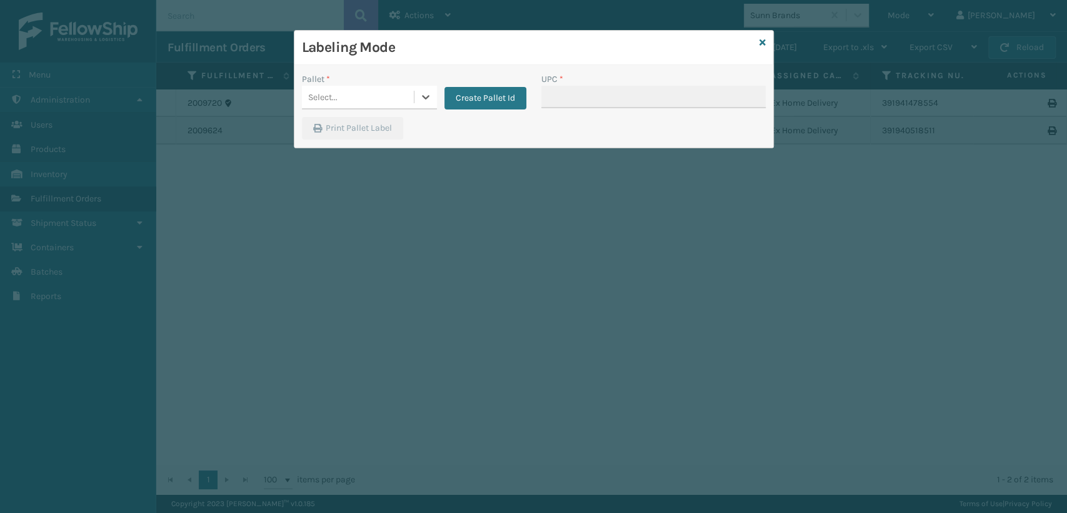
click at [344, 96] on div "Select..." at bounding box center [358, 97] width 112 height 21
click at [343, 143] on div "FDXG-KXIHQXQJ2N" at bounding box center [369, 151] width 135 height 23
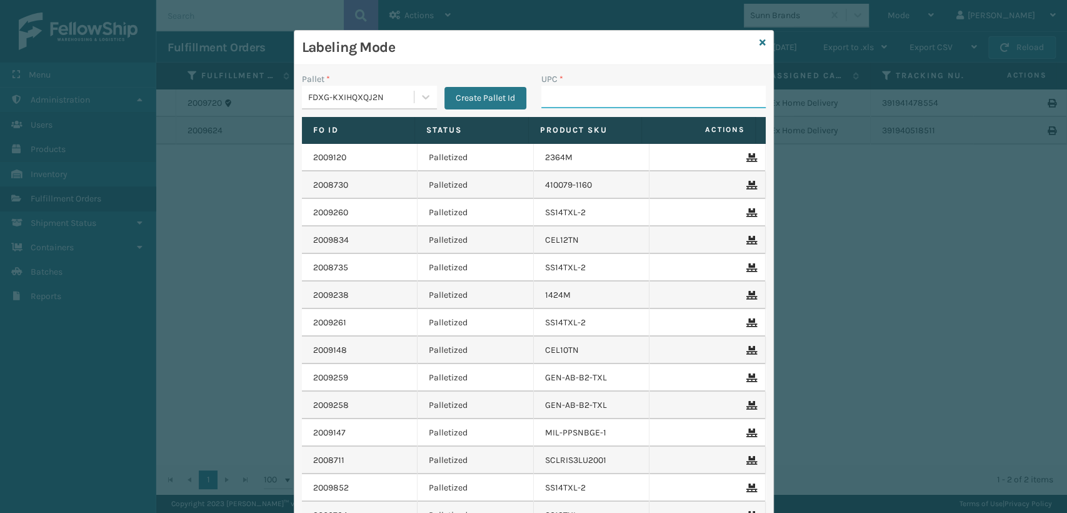
click at [555, 100] on input "UPC *" at bounding box center [653, 97] width 224 height 23
paste input "ht30102p"
type input "ht30102p"
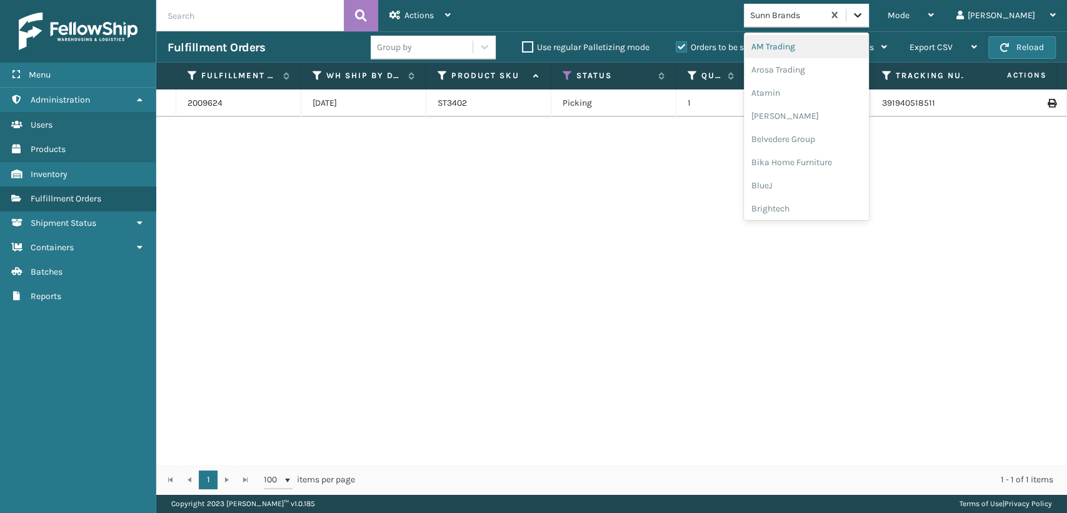
click at [864, 9] on icon at bounding box center [857, 15] width 13 height 13
click at [832, 76] on div "Brightech" at bounding box center [806, 69] width 125 height 23
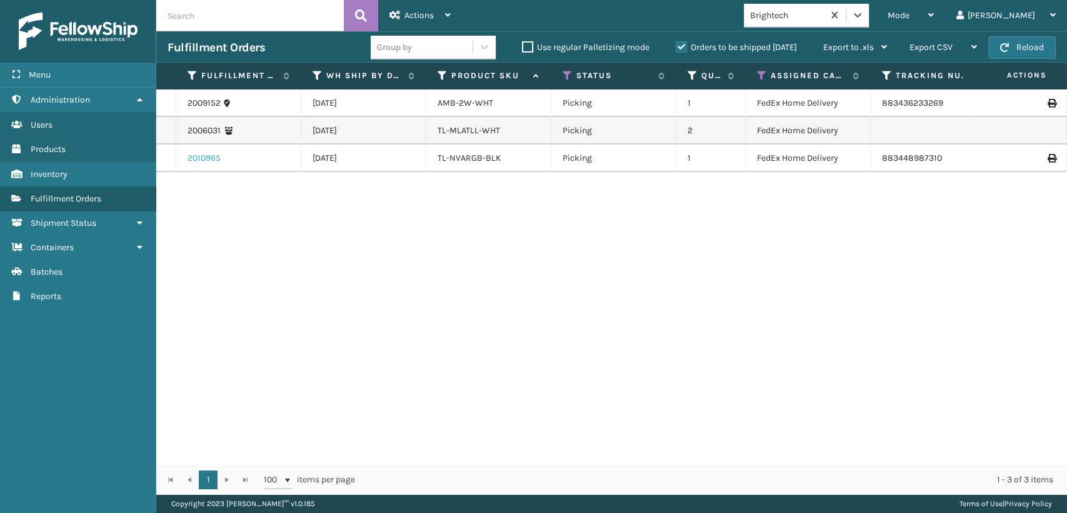
click at [206, 159] on link "2010965" at bounding box center [204, 158] width 33 height 13
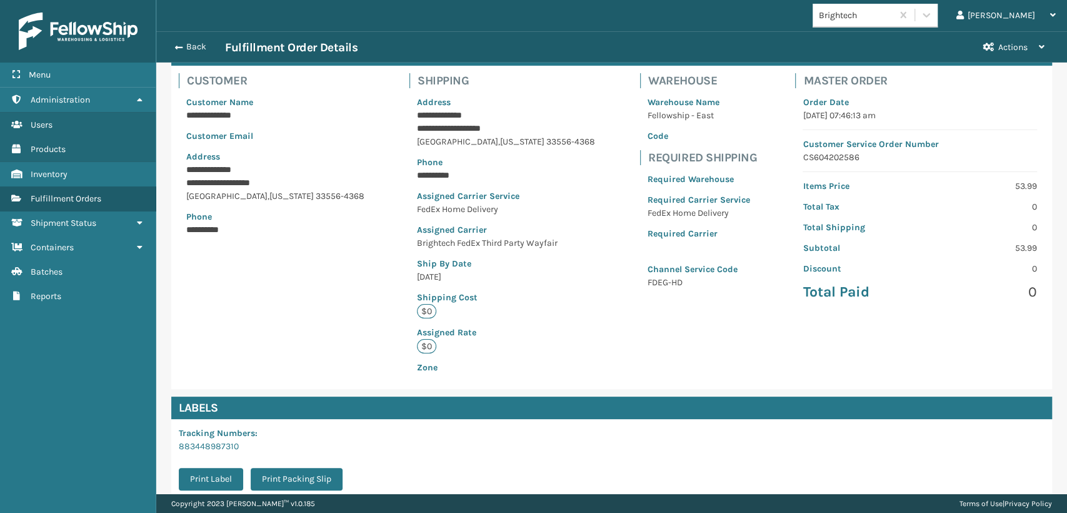
scroll to position [226, 0]
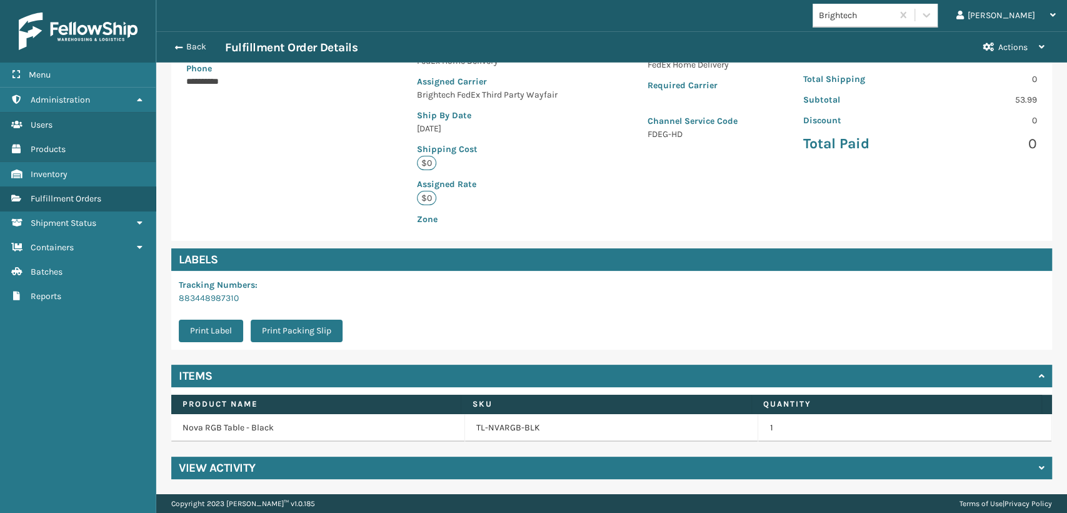
click at [300, 475] on div "View Activity" at bounding box center [611, 467] width 881 height 23
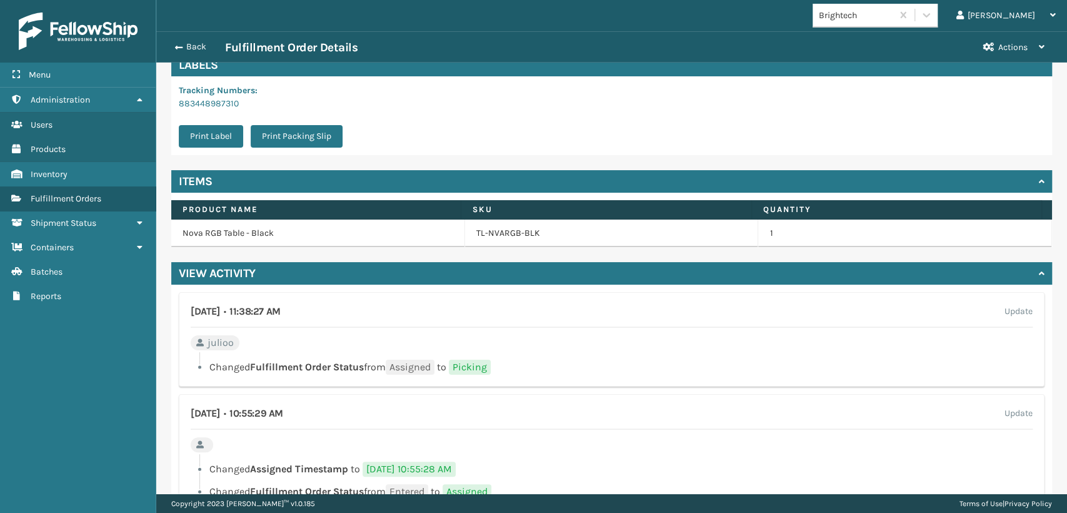
scroll to position [504, 0]
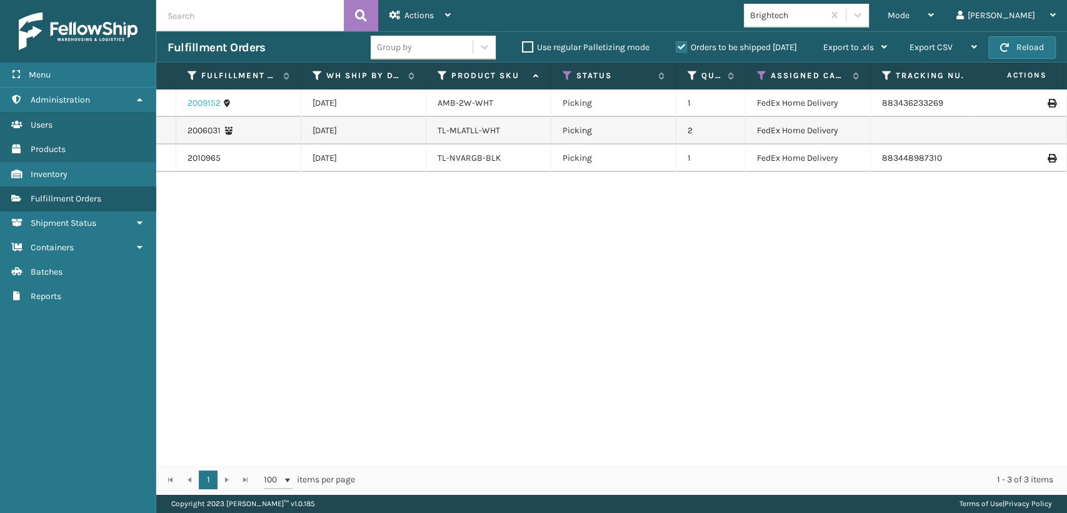
click at [207, 103] on link "2009152" at bounding box center [204, 103] width 33 height 13
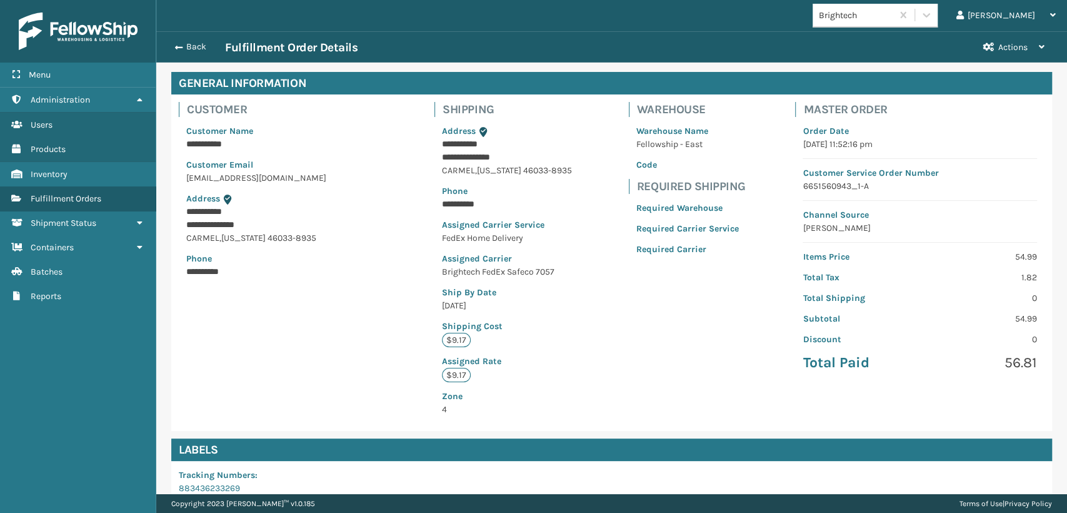
scroll to position [239, 0]
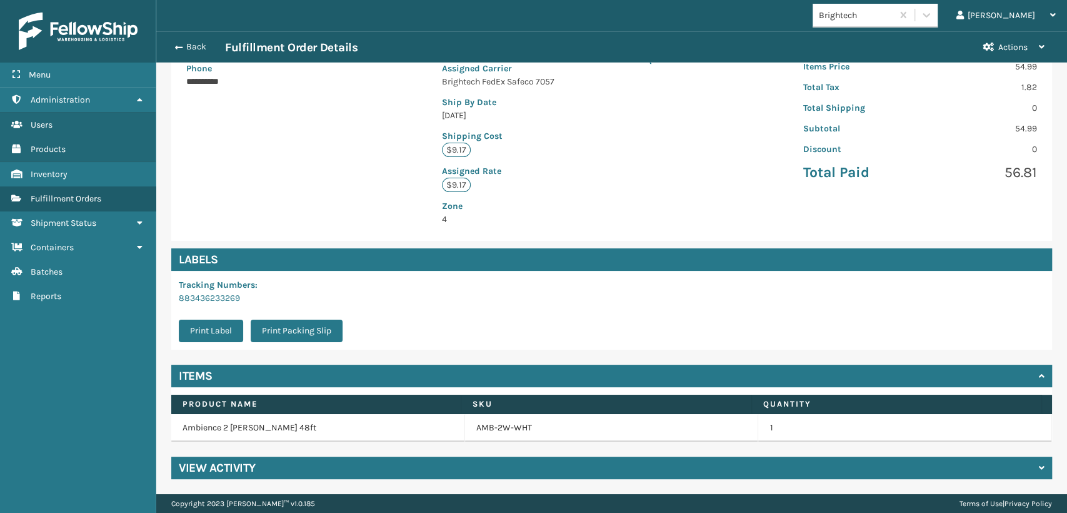
click at [285, 458] on div "View Activity" at bounding box center [611, 467] width 881 height 23
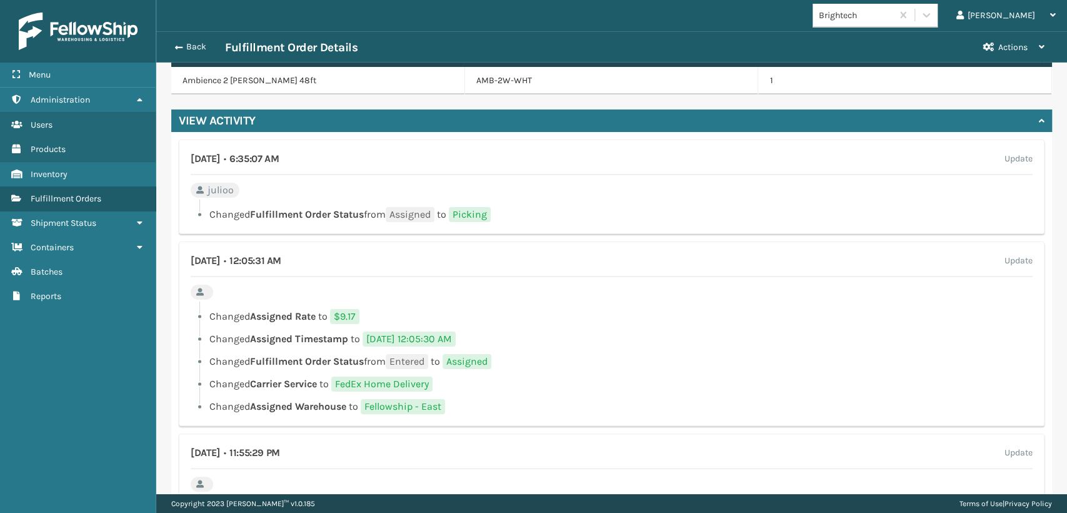
scroll to position [649, 0]
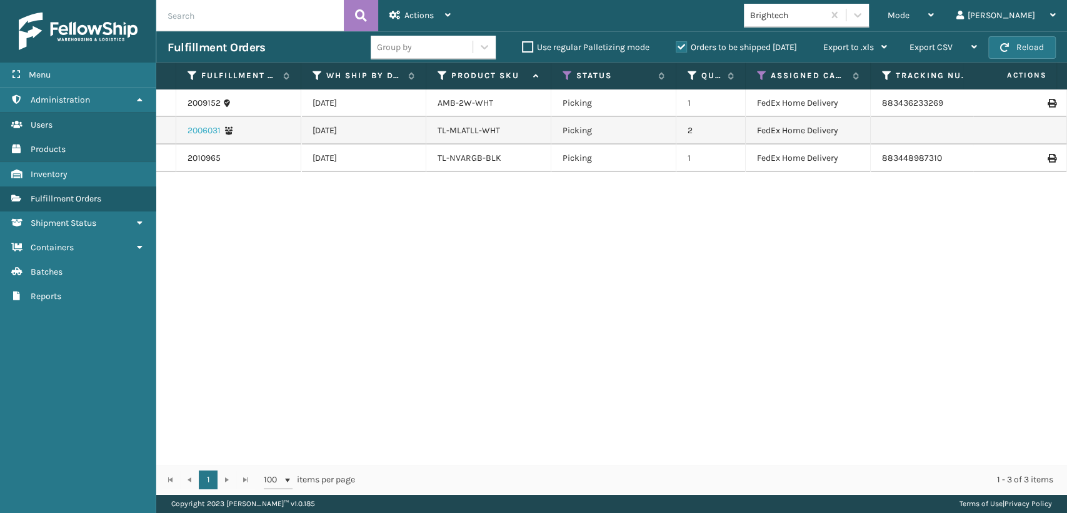
click at [205, 133] on link "2006031" at bounding box center [204, 130] width 33 height 13
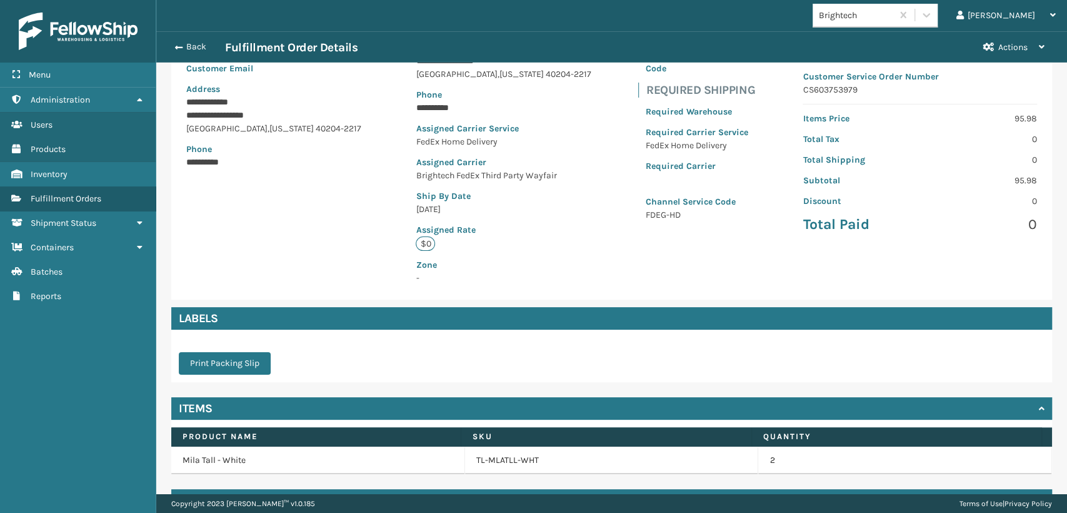
scroll to position [177, 0]
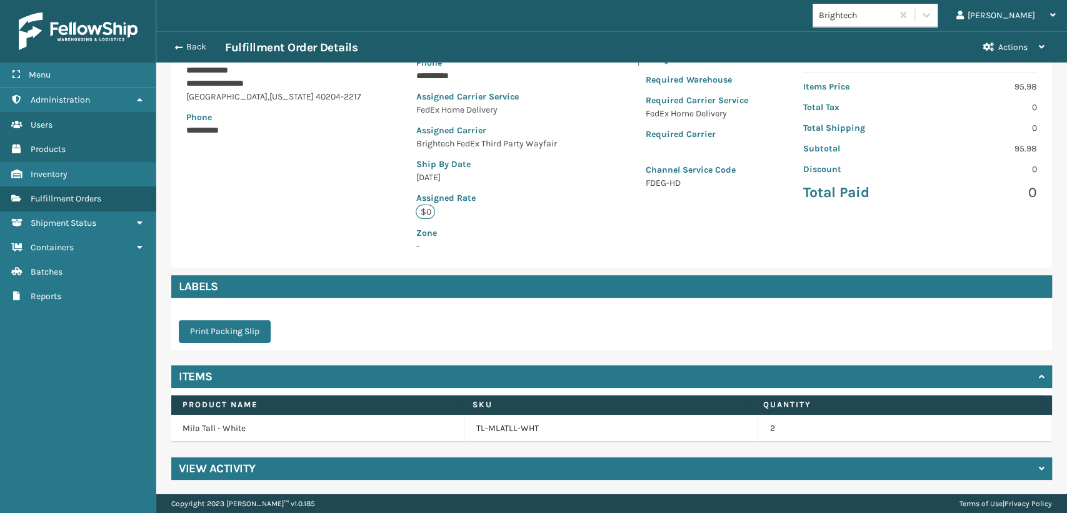
click at [304, 469] on div "View Activity" at bounding box center [611, 468] width 881 height 23
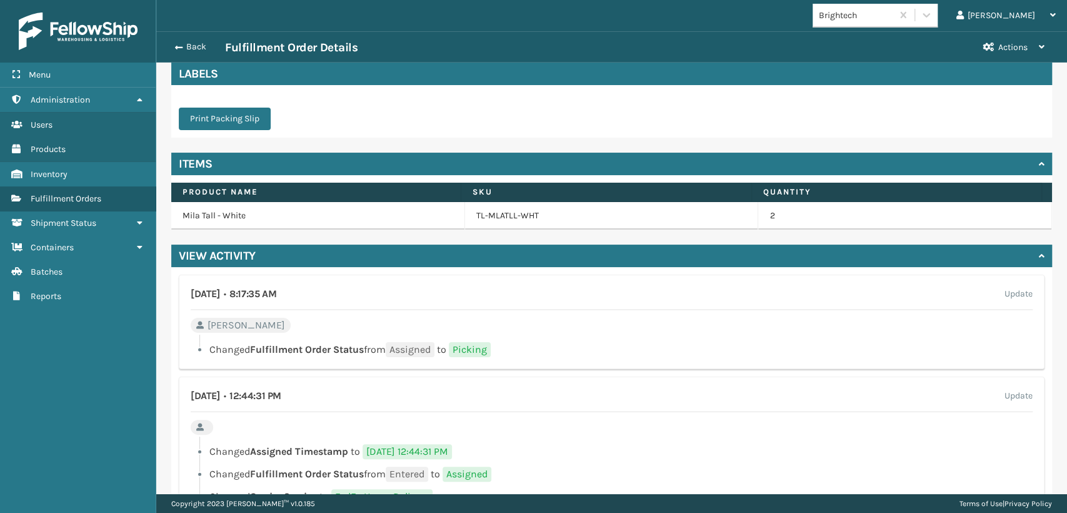
scroll to position [463, 0]
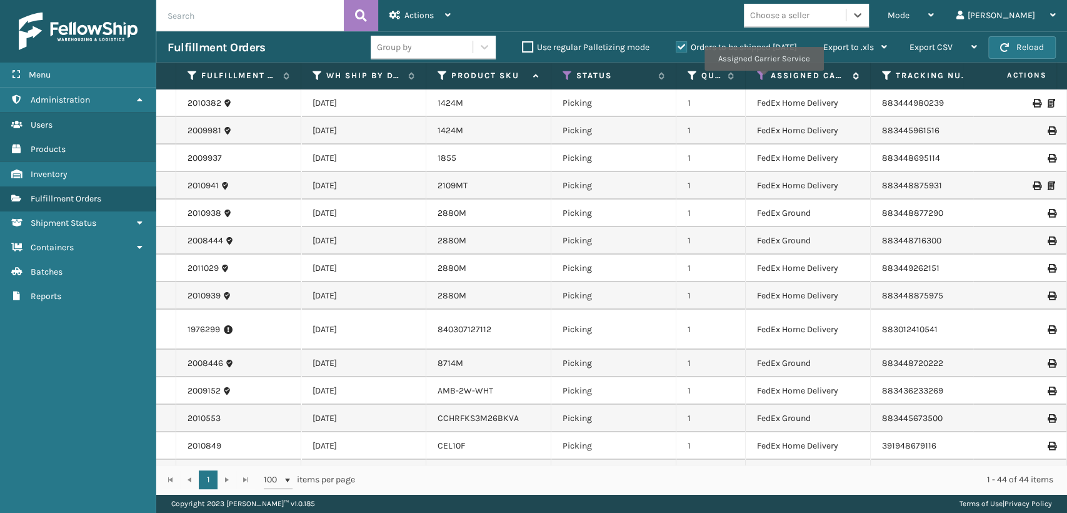
click at [762, 79] on icon at bounding box center [762, 75] width 10 height 11
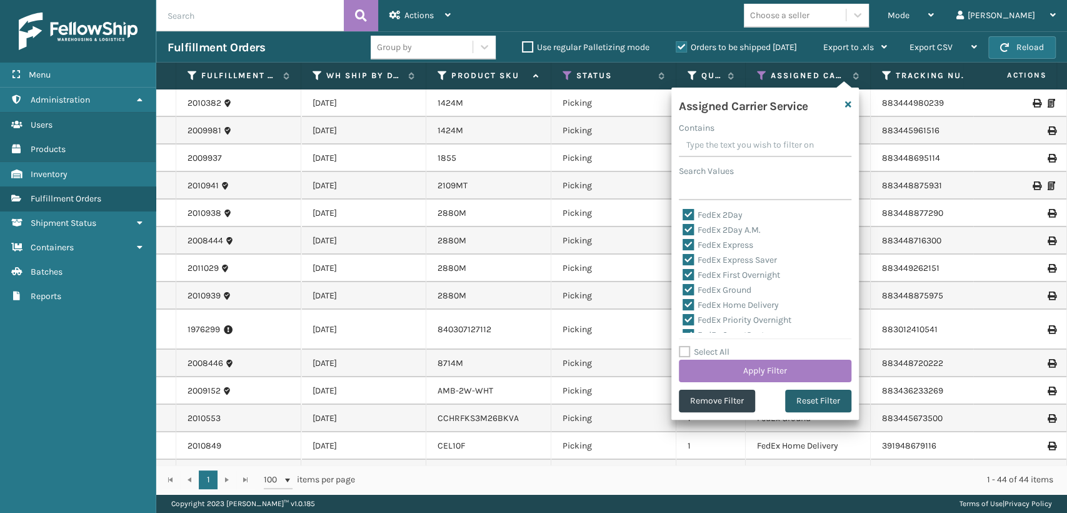
click at [796, 401] on button "Reset Filter" at bounding box center [818, 400] width 66 height 23
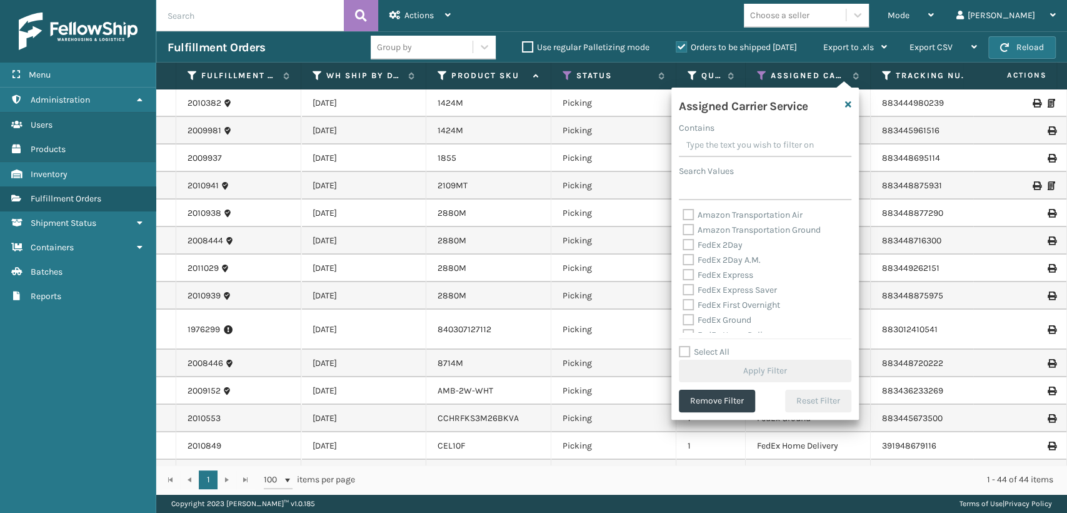
click at [701, 353] on label "Select All" at bounding box center [704, 351] width 51 height 11
click at [701, 346] on input "Select All" at bounding box center [773, 344] width 188 height 1
checkbox input "true"
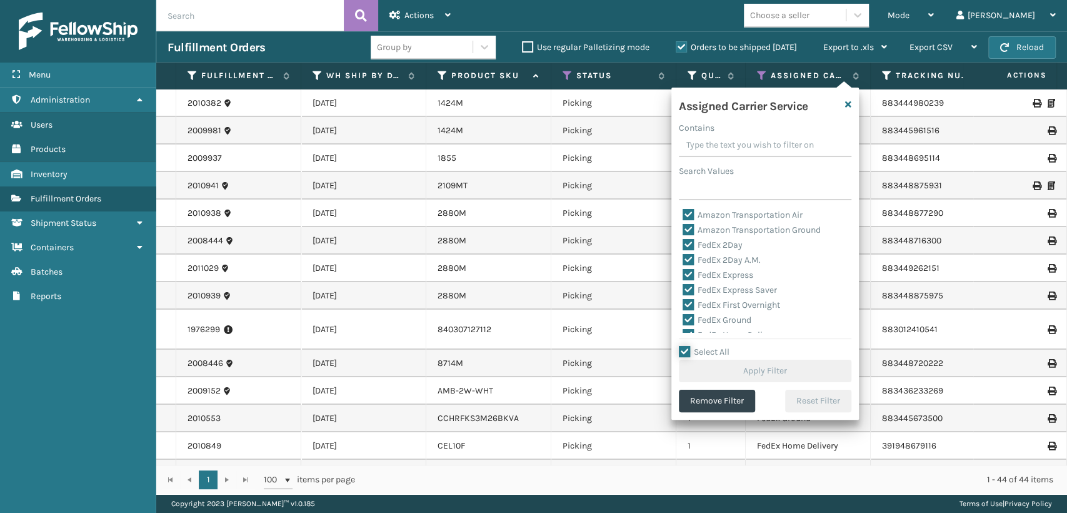
checkbox input "true"
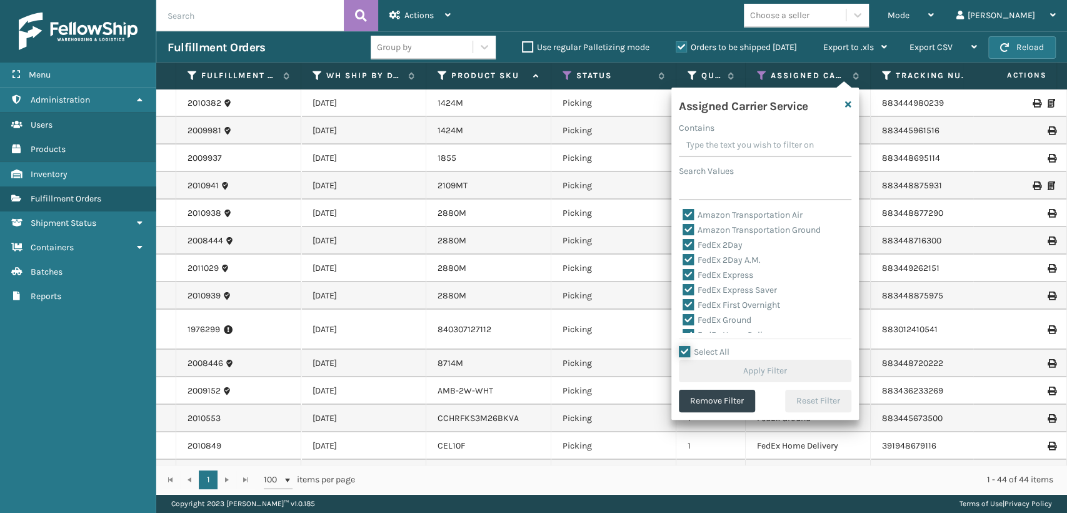
checkbox input "true"
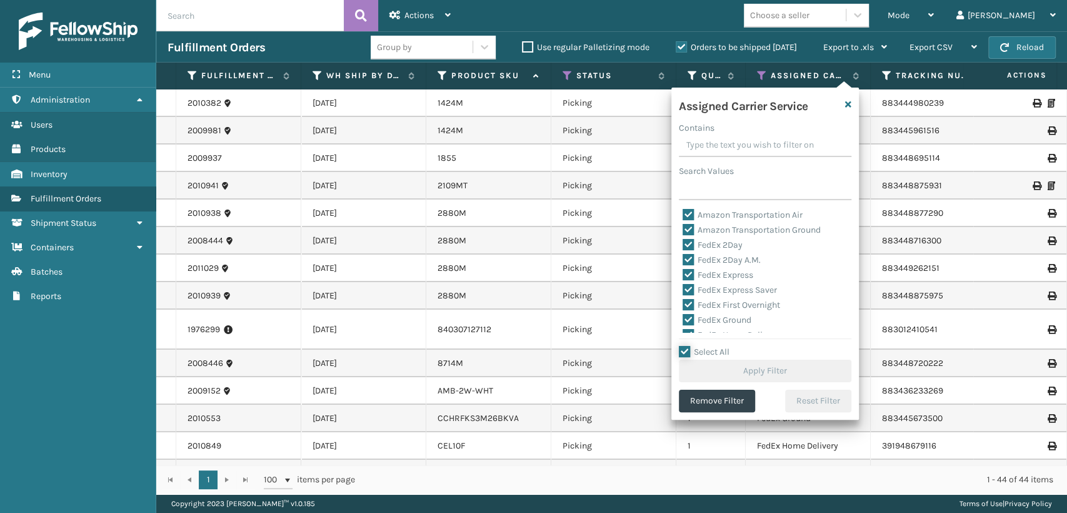
checkbox input "true"
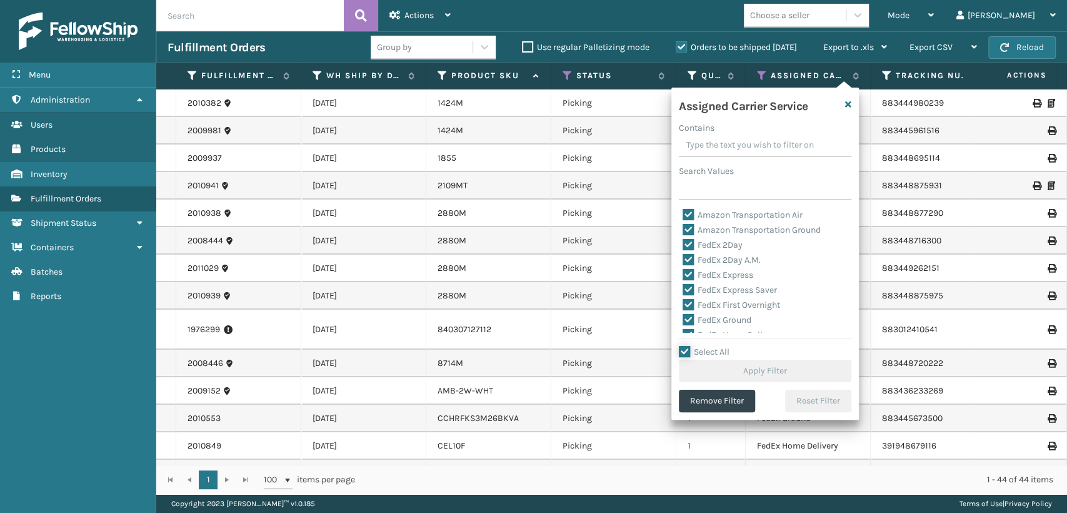
checkbox input "true"
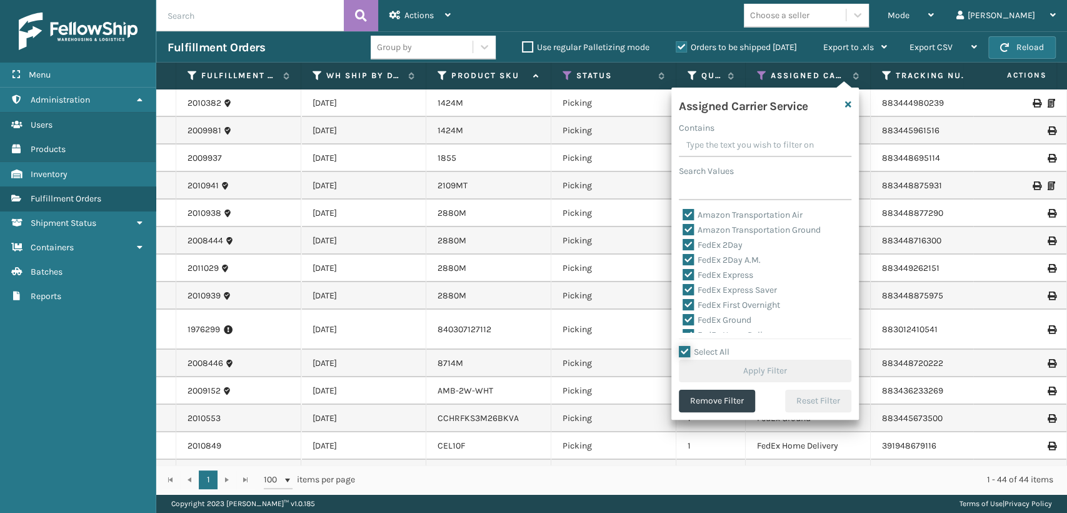
checkbox input "true"
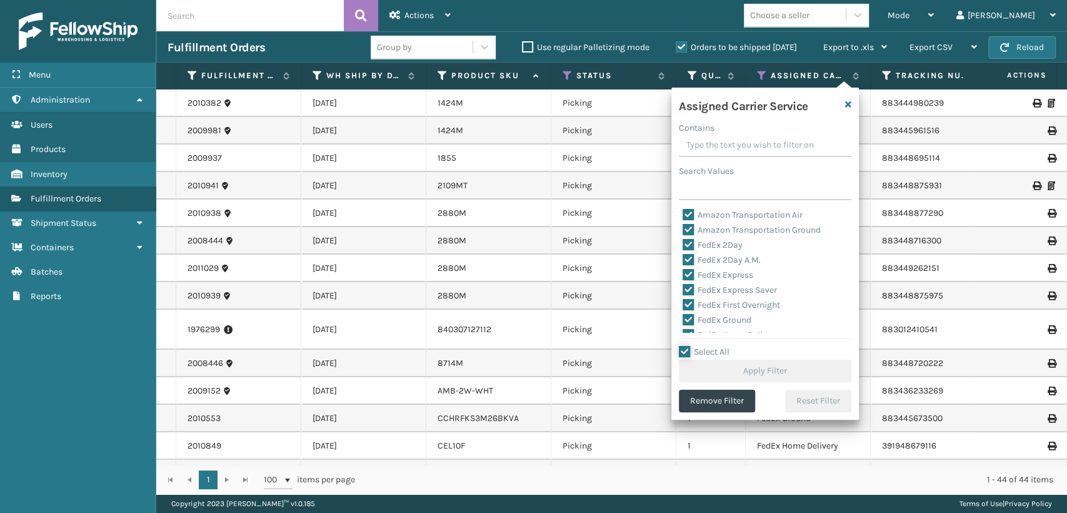
checkbox input "true"
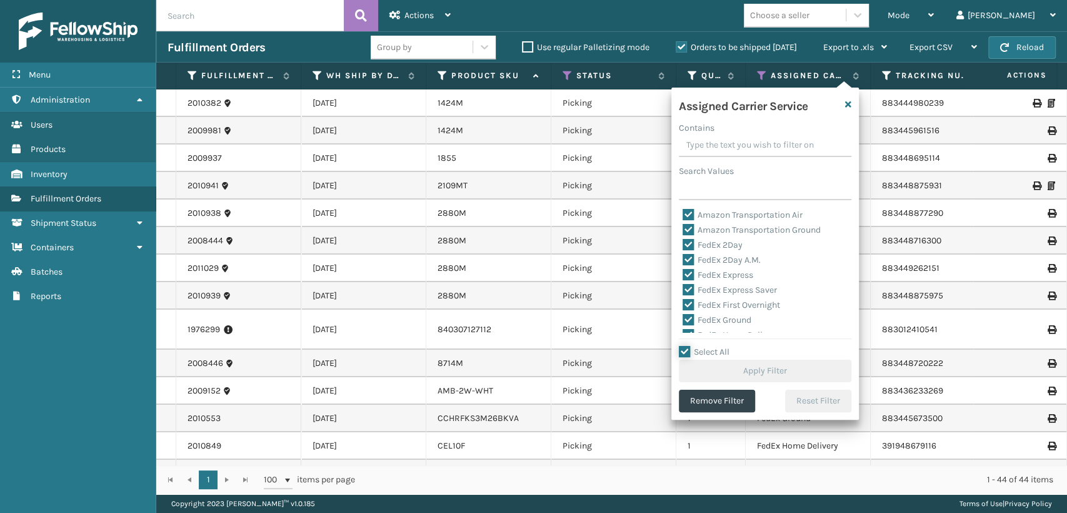
checkbox input "true"
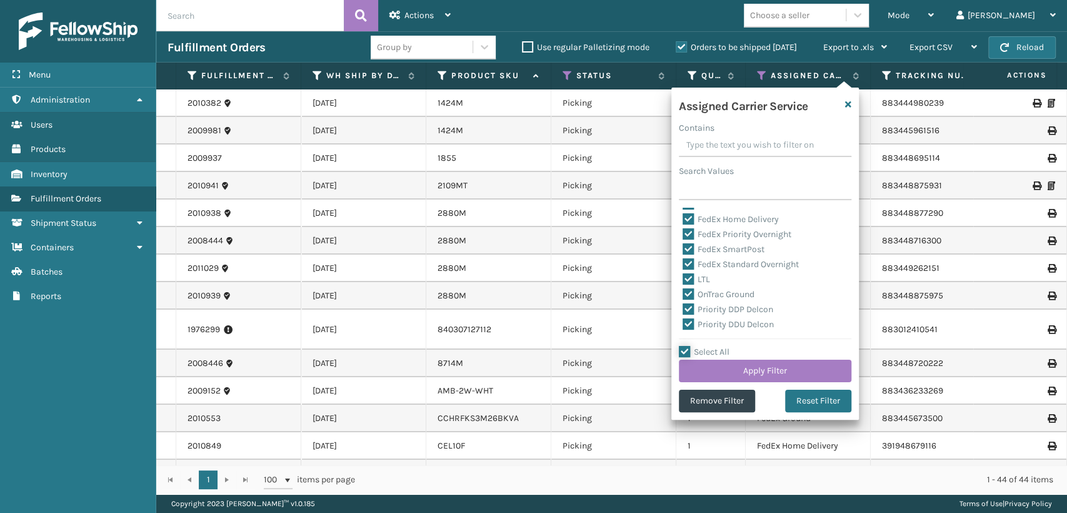
scroll to position [139, 0]
click at [707, 257] on label "LTL" at bounding box center [697, 256] width 28 height 11
click at [683, 257] on input "LTL" at bounding box center [683, 253] width 1 height 8
checkbox input "false"
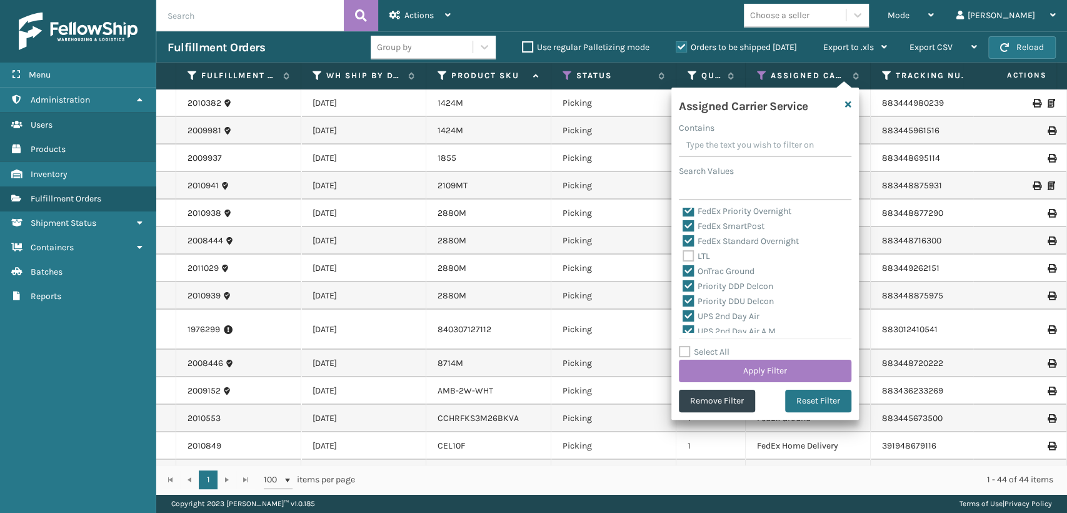
drag, startPoint x: 706, startPoint y: 269, endPoint x: 709, endPoint y: 278, distance: 9.1
click at [706, 269] on label "OnTrac Ground" at bounding box center [719, 271] width 72 height 11
click at [683, 269] on input "OnTrac Ground" at bounding box center [683, 268] width 1 height 8
checkbox input "false"
click at [711, 282] on label "Priority DDP Delcon" at bounding box center [728, 286] width 91 height 11
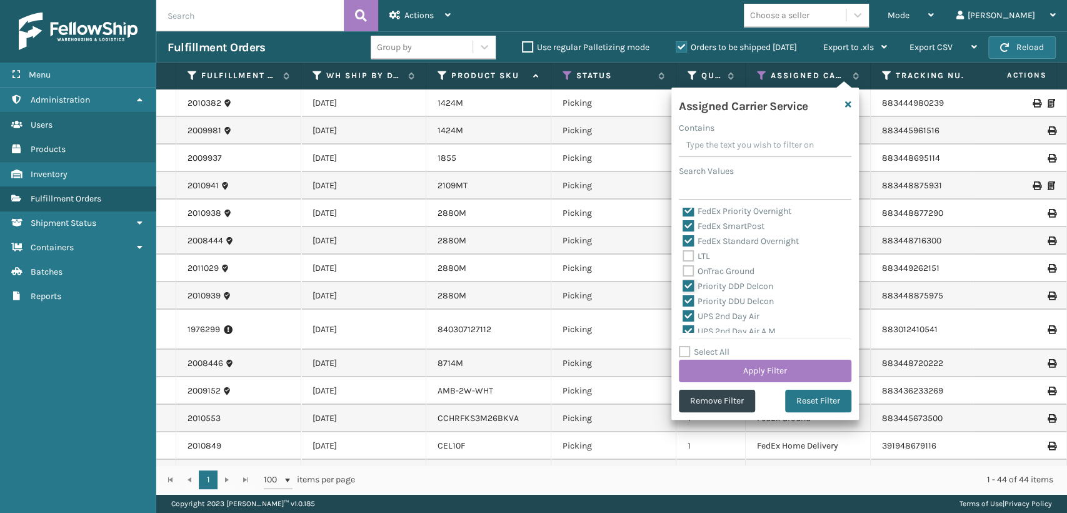
click at [683, 282] on input "Priority DDP Delcon" at bounding box center [683, 283] width 1 height 8
checkbox input "false"
click at [713, 301] on label "Priority DDU Delcon" at bounding box center [728, 301] width 91 height 11
click at [683, 301] on input "Priority DDU Delcon" at bounding box center [683, 298] width 1 height 8
checkbox input "false"
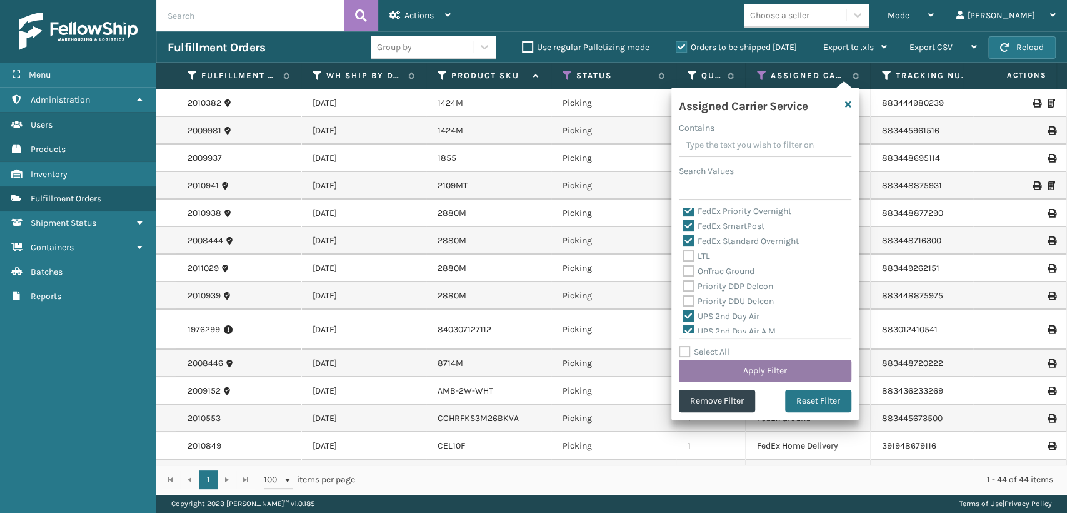
click at [738, 371] on button "Apply Filter" at bounding box center [765, 370] width 173 height 23
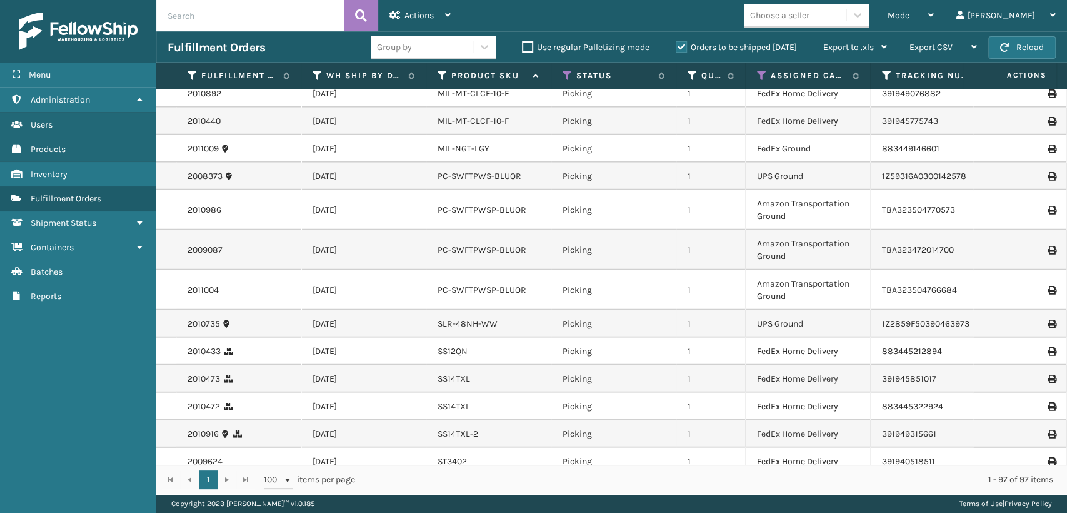
scroll to position [2403, 0]
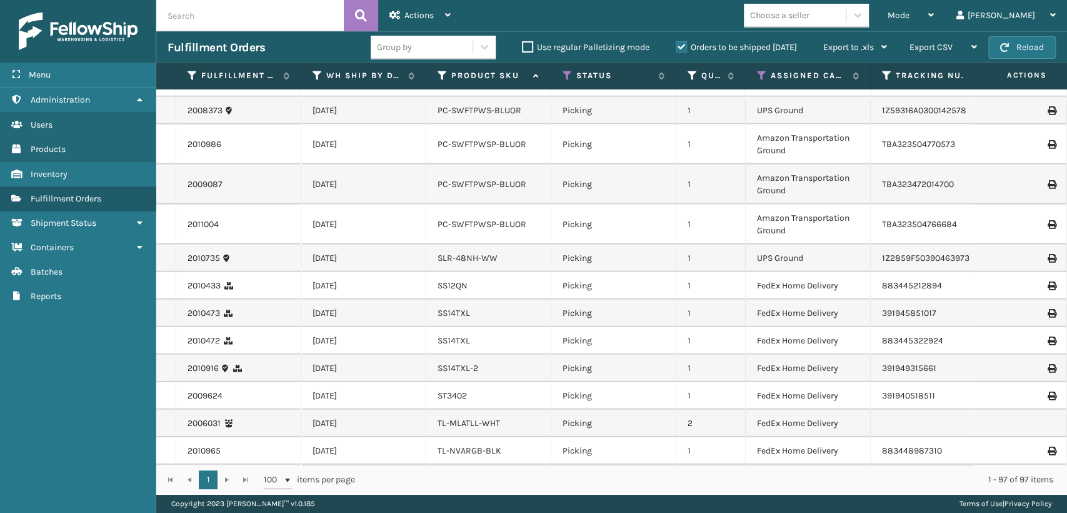
drag, startPoint x: 693, startPoint y: 351, endPoint x: 681, endPoint y: 351, distance: 12.5
